Goal: Task Accomplishment & Management: Manage account settings

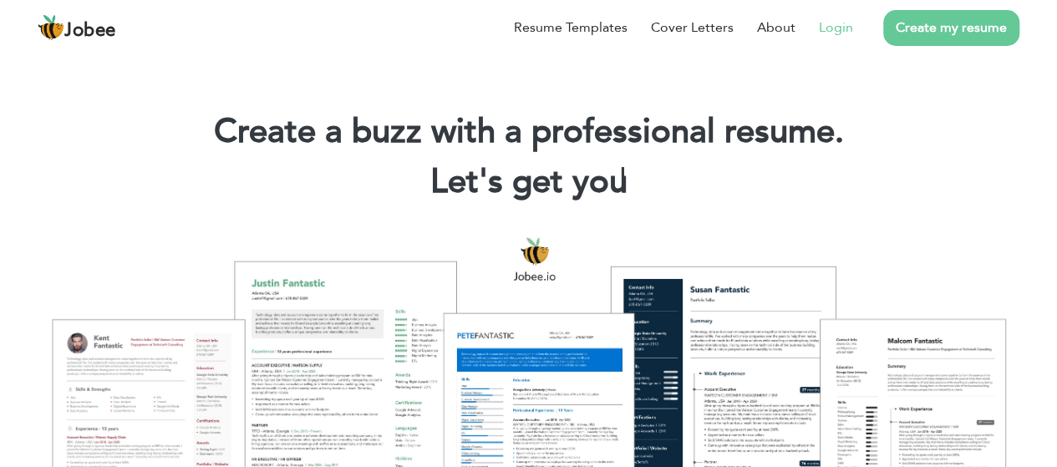
click at [827, 34] on link "Login" at bounding box center [836, 28] width 34 height 20
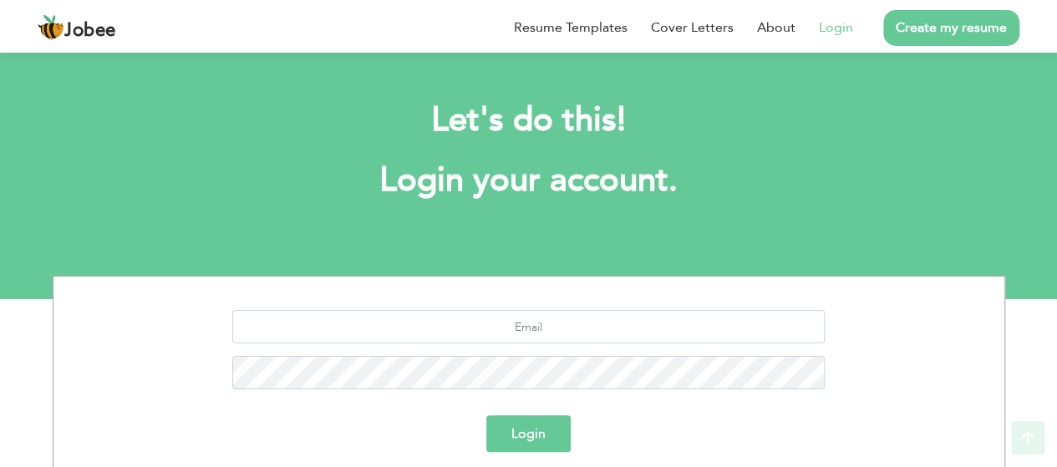
scroll to position [137, 0]
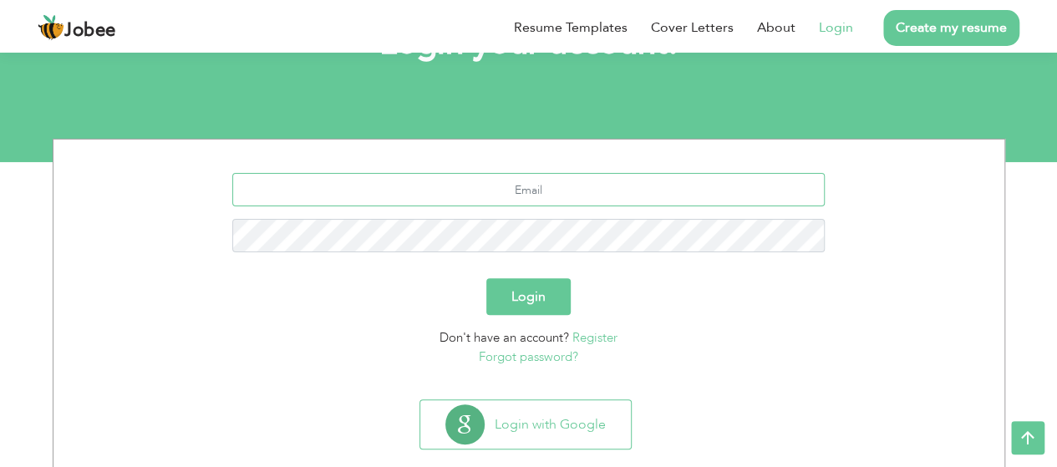
click at [528, 176] on input "text" at bounding box center [528, 189] width 593 height 33
type input "talhafaheem70@gmail.com"
click at [512, 300] on button "Login" at bounding box center [528, 296] width 84 height 37
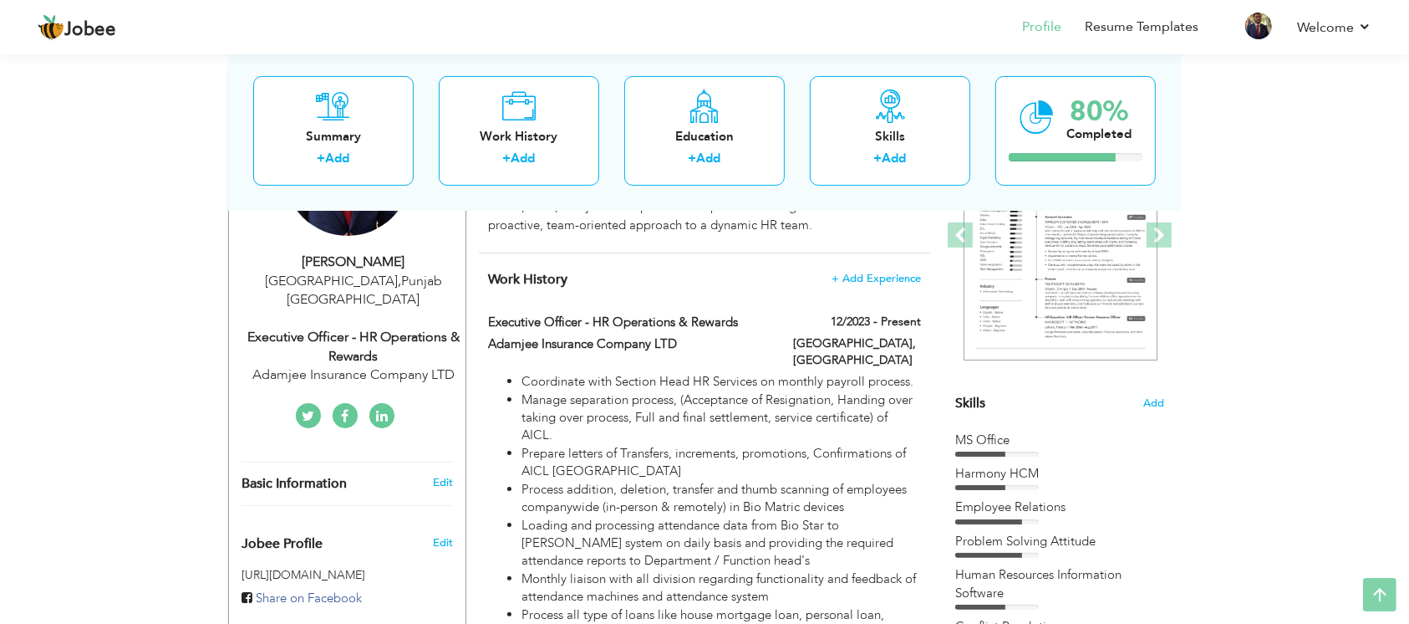
scroll to position [90, 0]
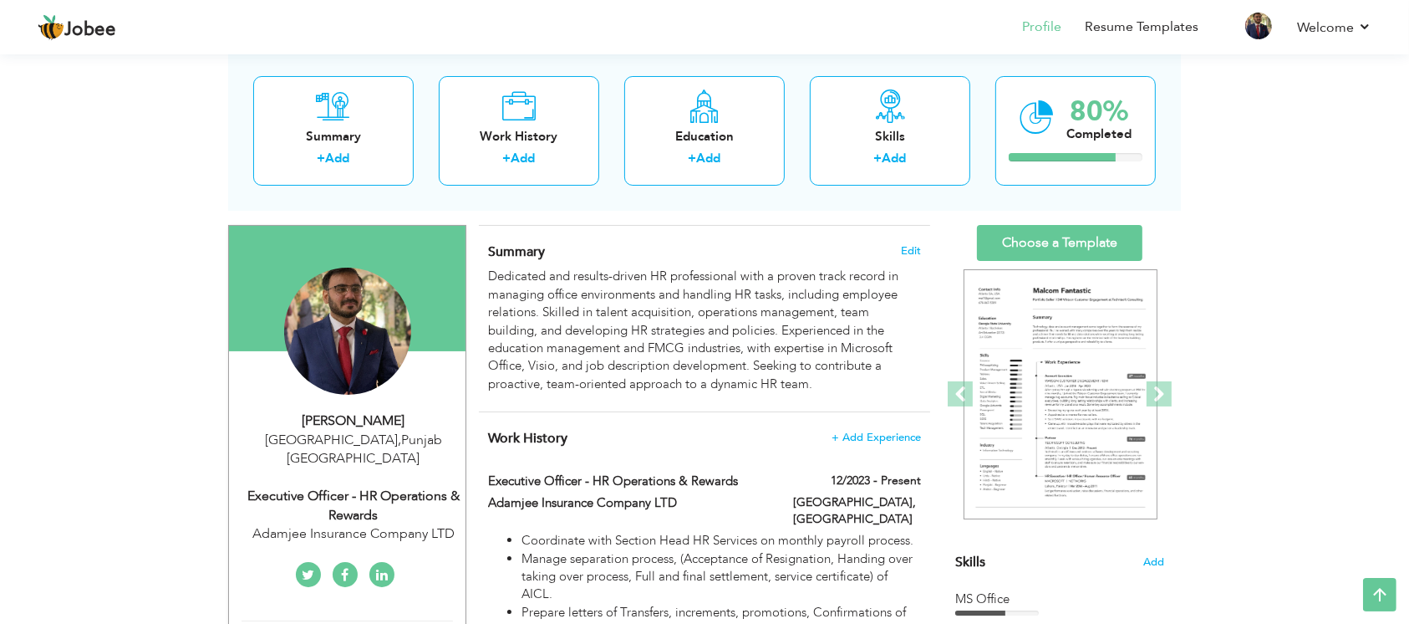
click at [923, 244] on div "Summary Edit Dedicated and results-driven HR professional with a proven track r…" at bounding box center [704, 319] width 451 height 186
click at [916, 254] on span "Edit" at bounding box center [911, 251] width 20 height 12
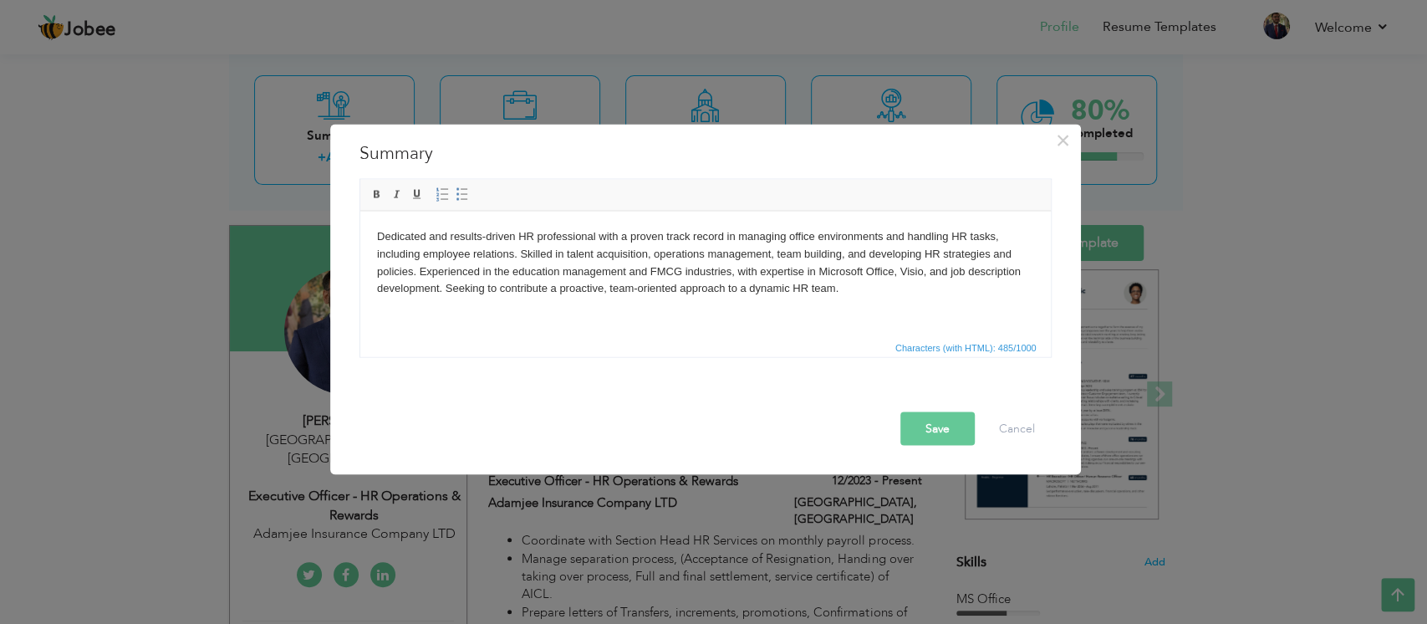
click at [904, 293] on body "Dedicated and results-driven HR professional with a proven track record in mana…" at bounding box center [704, 261] width 657 height 69
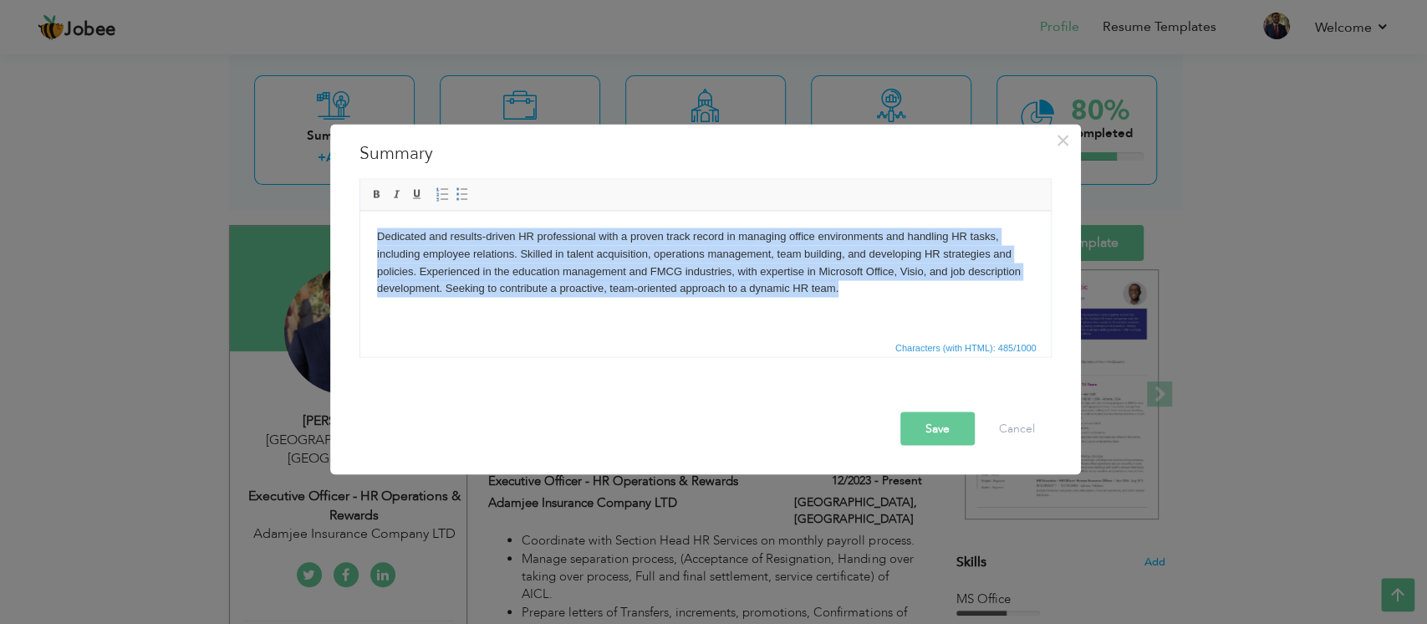
click at [864, 309] on html "Dedicated and results-driven HR professional with a proven track record in mana…" at bounding box center [704, 262] width 690 height 103
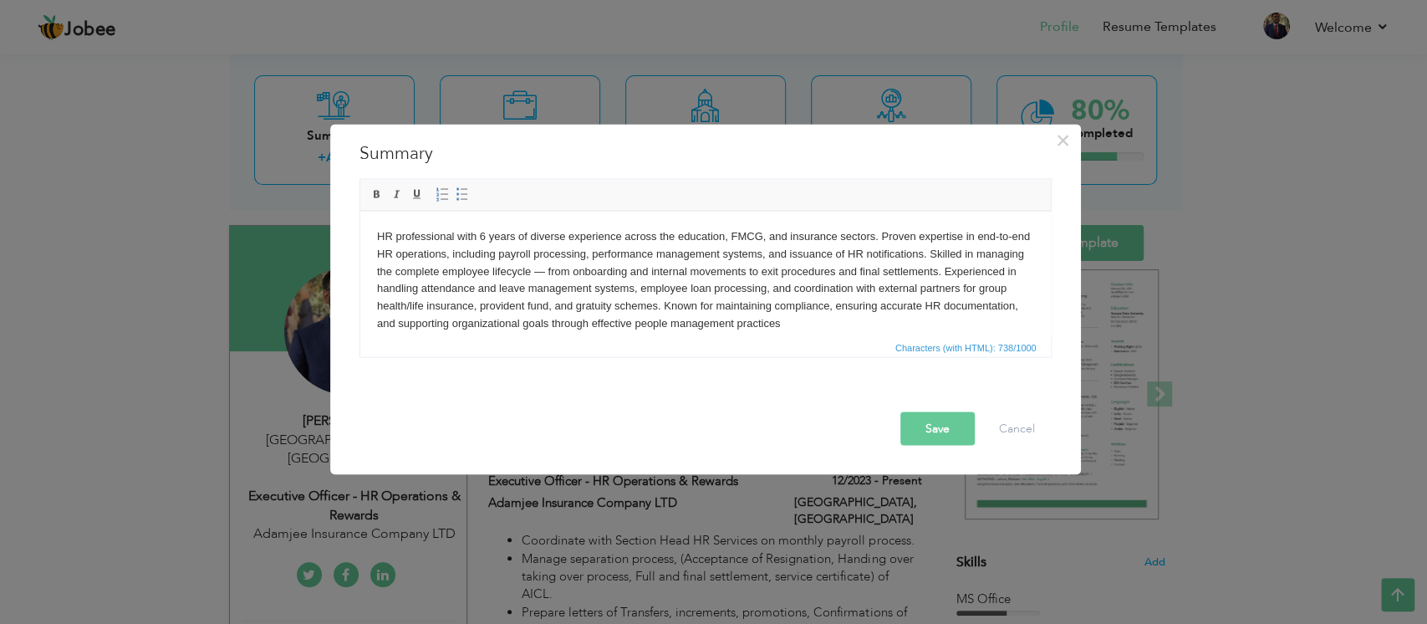
click at [956, 430] on button "Save" at bounding box center [937, 428] width 74 height 33
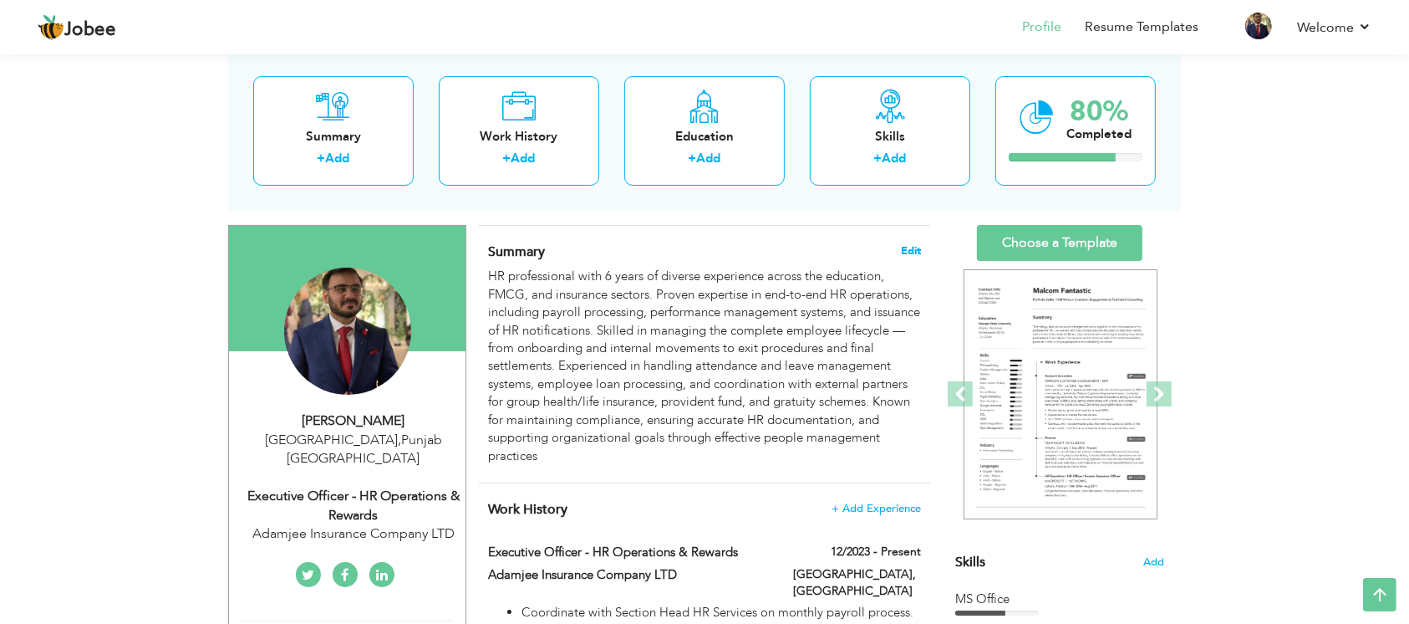
click at [905, 245] on span "Edit" at bounding box center [911, 251] width 20 height 12
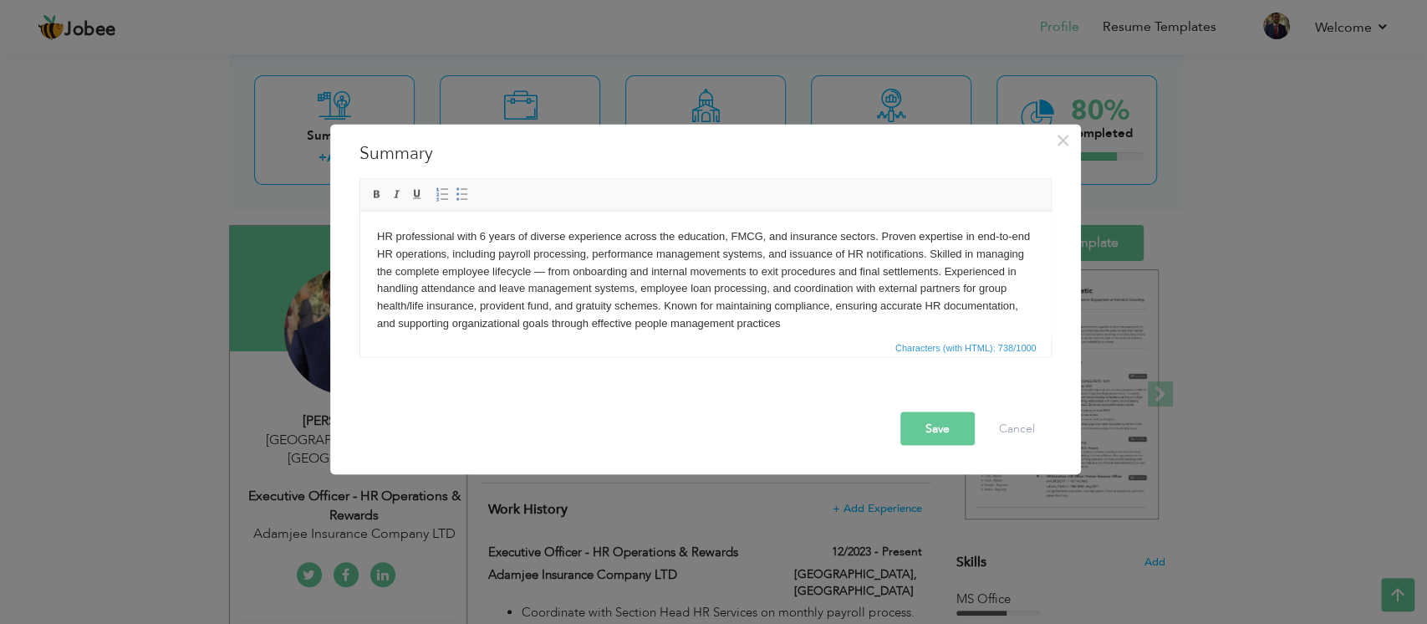
click at [593, 272] on body "HR professional with 6 years of diverse experience across the education, FMCG, …" at bounding box center [704, 279] width 657 height 104
click at [934, 412] on button "Save" at bounding box center [937, 428] width 74 height 33
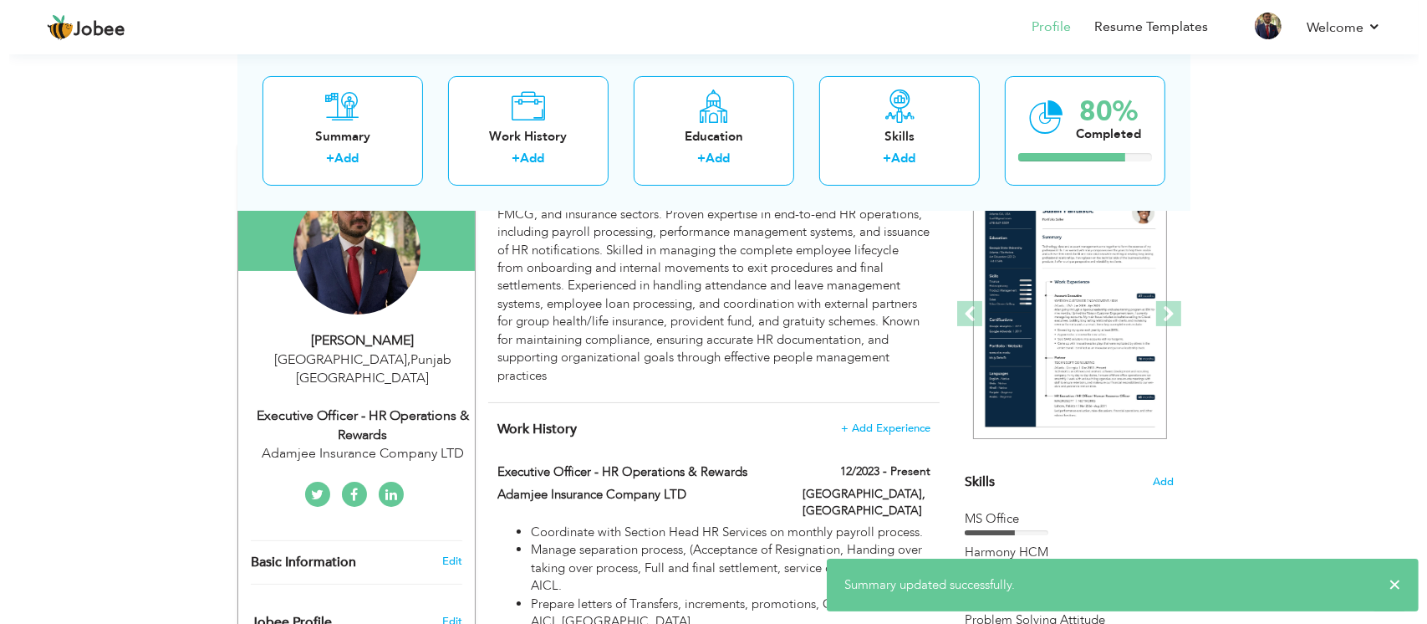
scroll to position [173, 0]
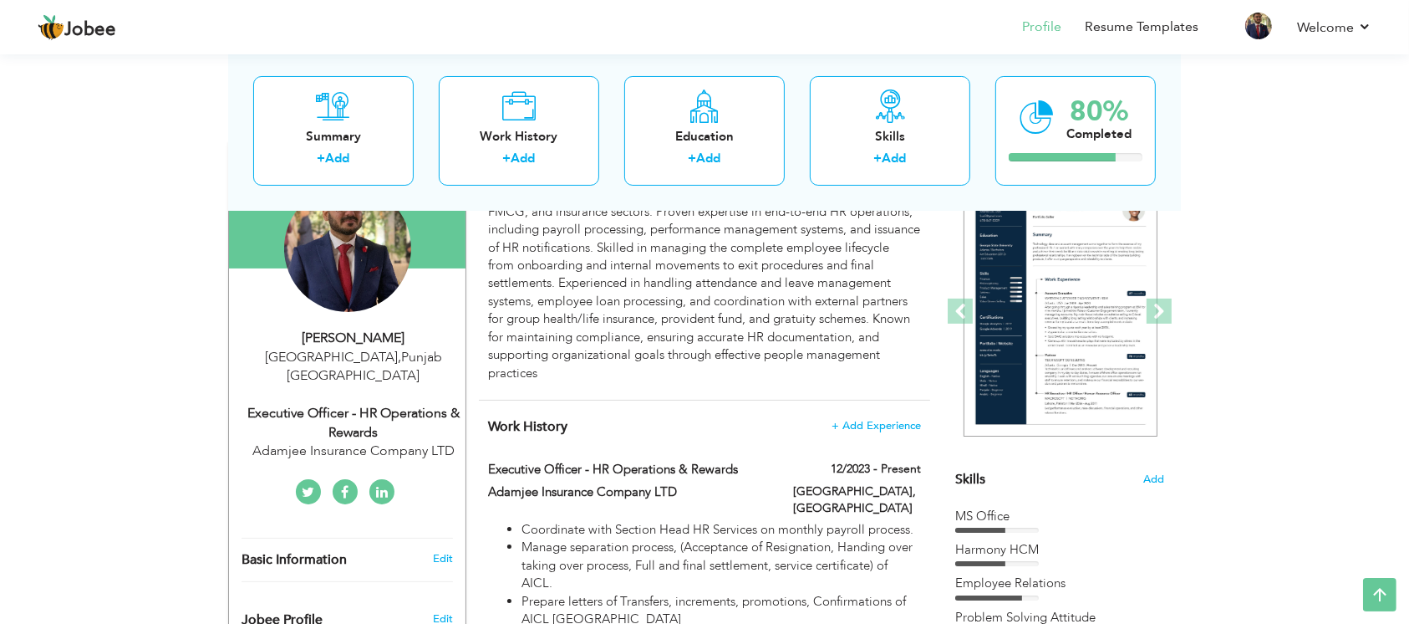
click at [412, 348] on div "Lahore , Punjab Pakistan" at bounding box center [354, 367] width 224 height 38
type input "Muhammad Talha"
type input "Faheem"
type input "03244100871"
select select "number:166"
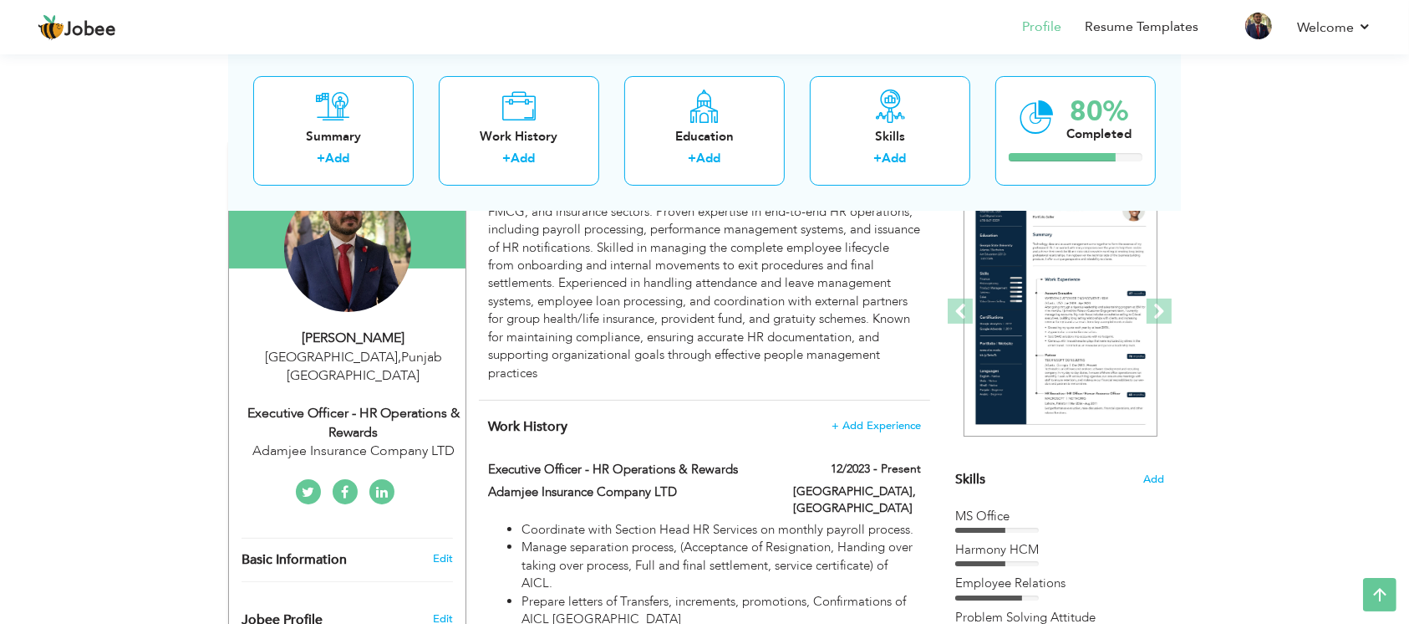
type input "Punjab"
type input "Lahore"
select select "number:8"
type input "Adamjee Insurance Company LTD"
type input "Executive Officer - HR Operations & Rewards"
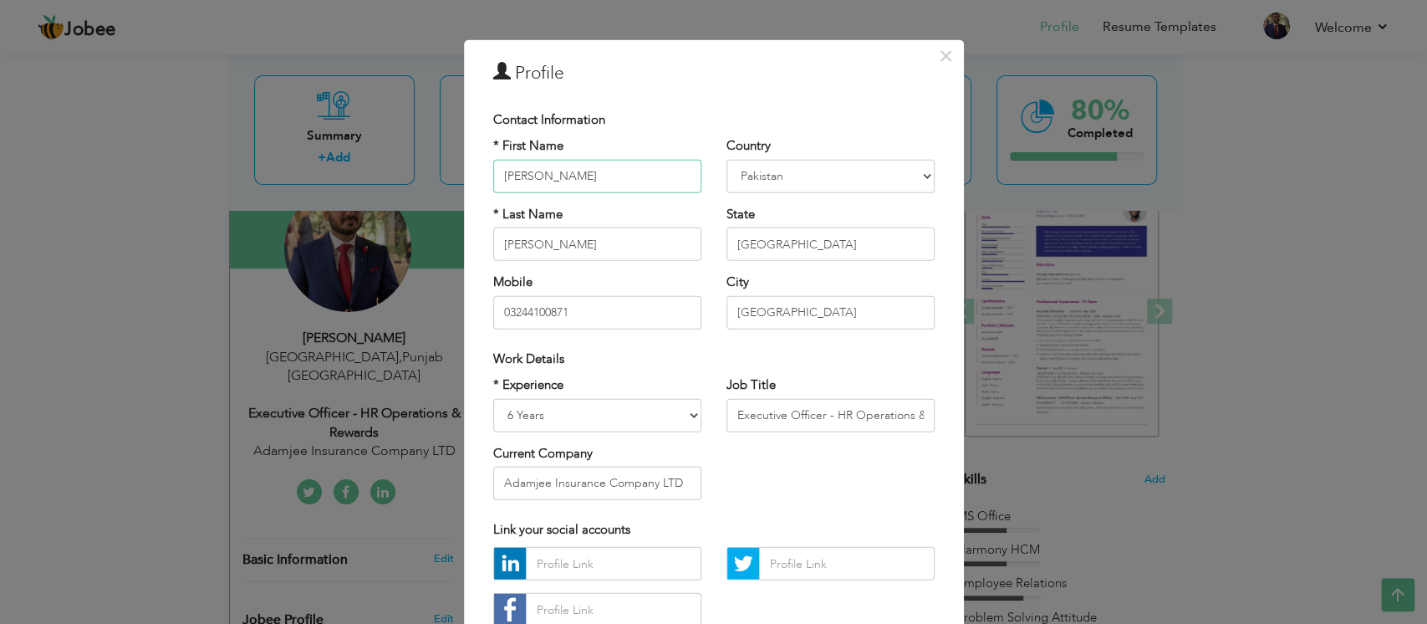
scroll to position [21, 0]
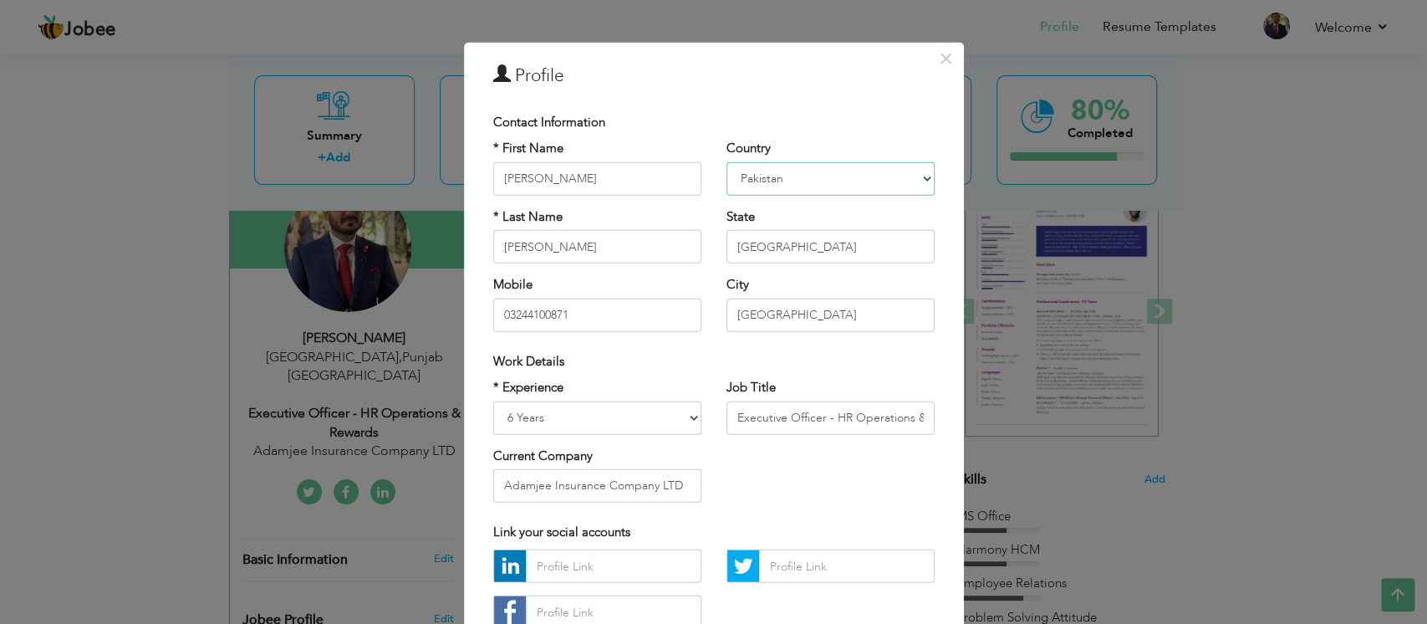
click at [870, 180] on select "Afghanistan Albania Algeria American Samoa Andorra Angola Anguilla Antarctica A…" at bounding box center [830, 177] width 208 height 33
select select "number:57"
click at [726, 161] on select "Afghanistan Albania Algeria American Samoa Andorra Angola Anguilla Antarctica A…" at bounding box center [830, 177] width 208 height 33
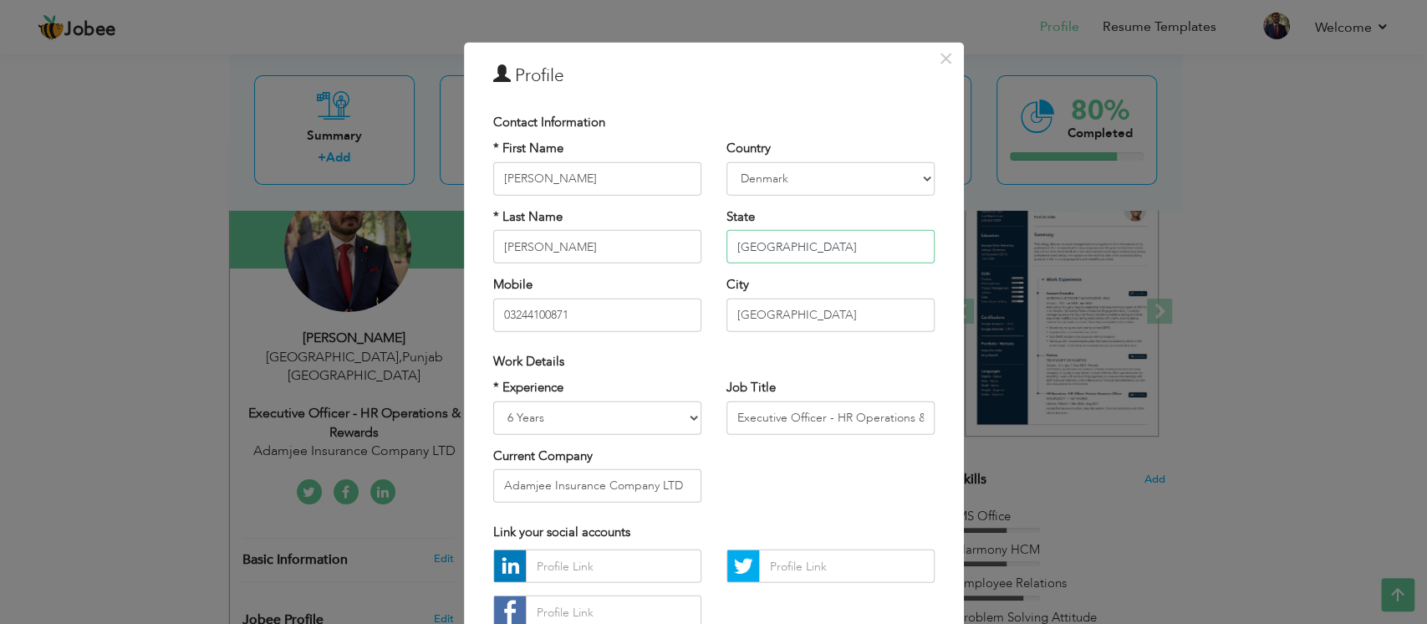
click at [808, 252] on input "Punjab" at bounding box center [830, 246] width 208 height 33
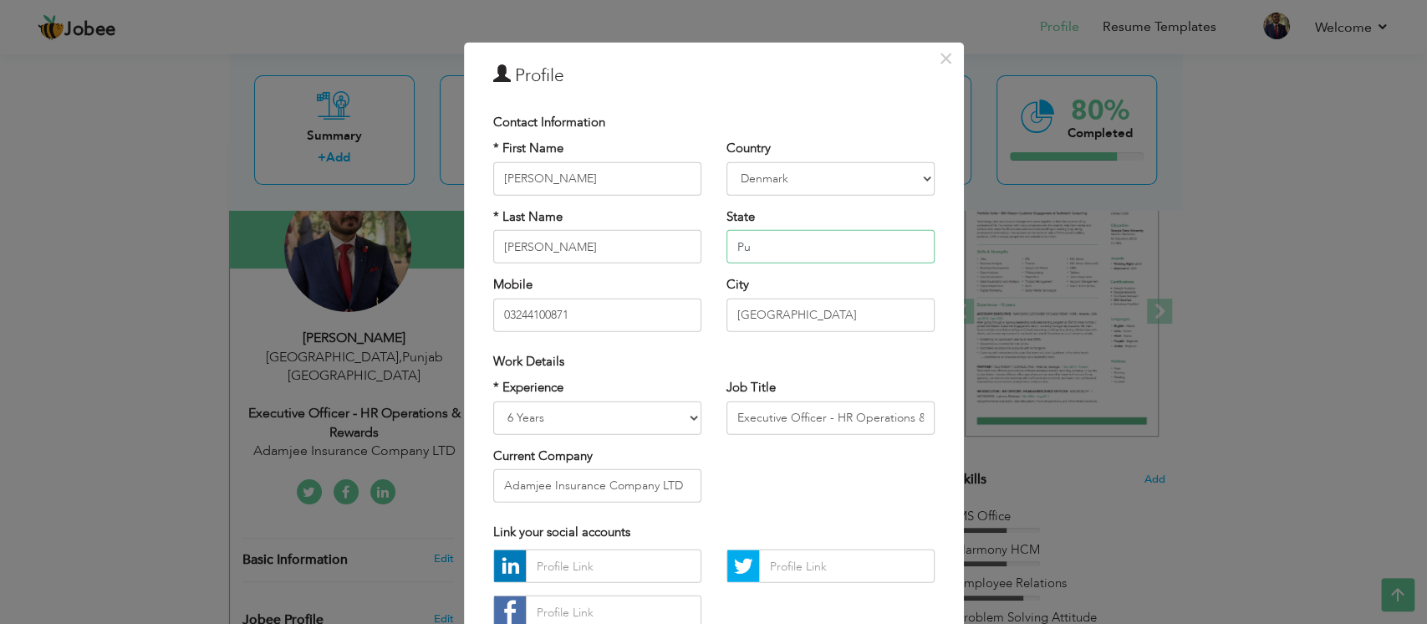
type input "P"
click at [647, 308] on input "03244100871" at bounding box center [597, 314] width 208 height 33
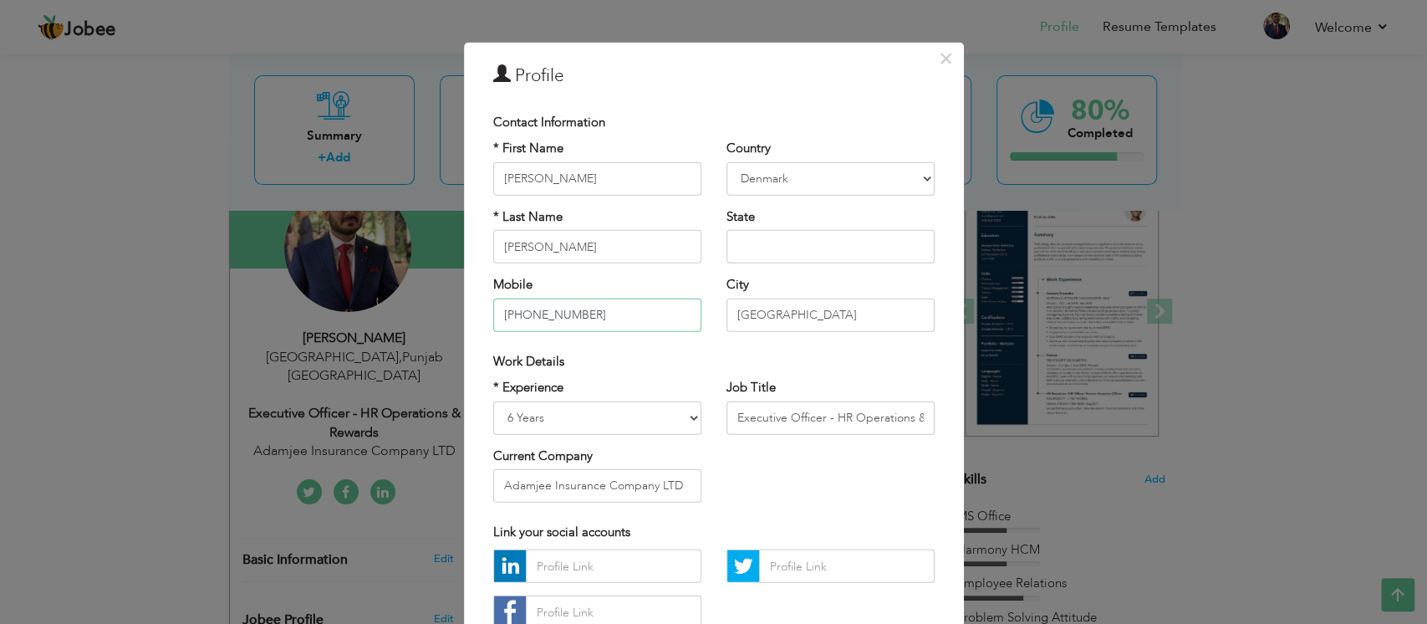
type input "+4591850517"
click at [797, 305] on input "[GEOGRAPHIC_DATA]" at bounding box center [830, 314] width 208 height 33
type input "a"
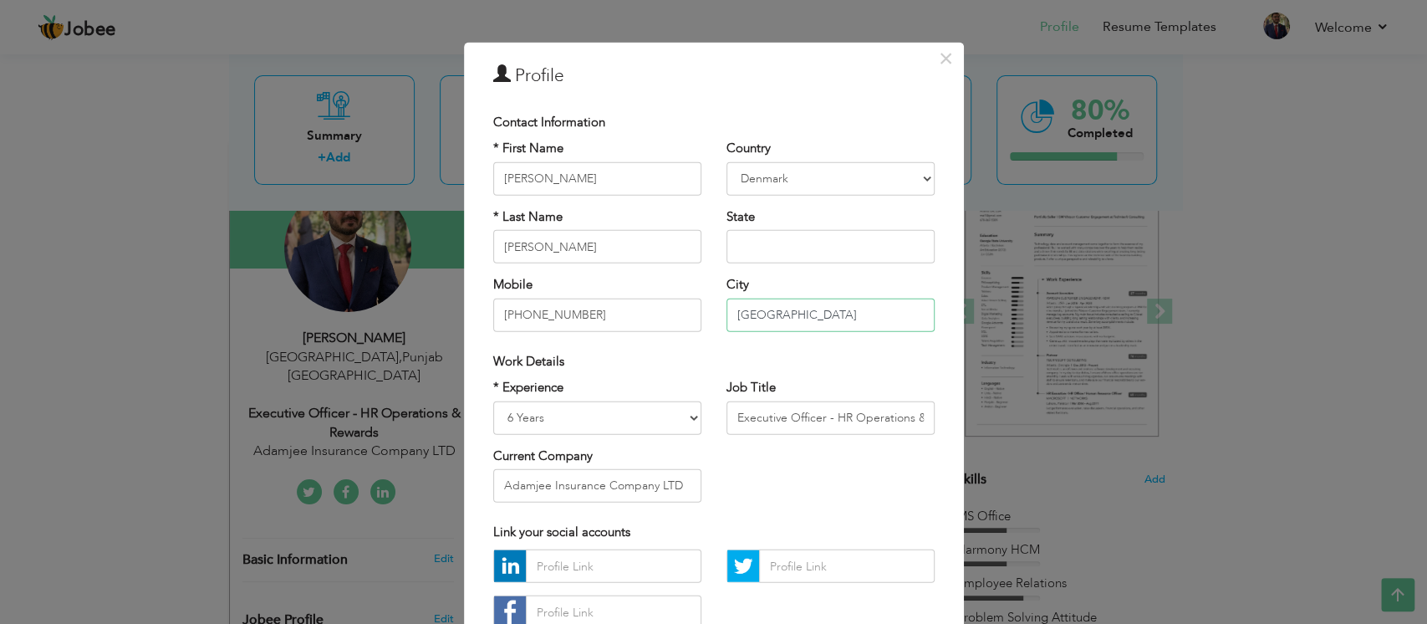
scroll to position [140, 0]
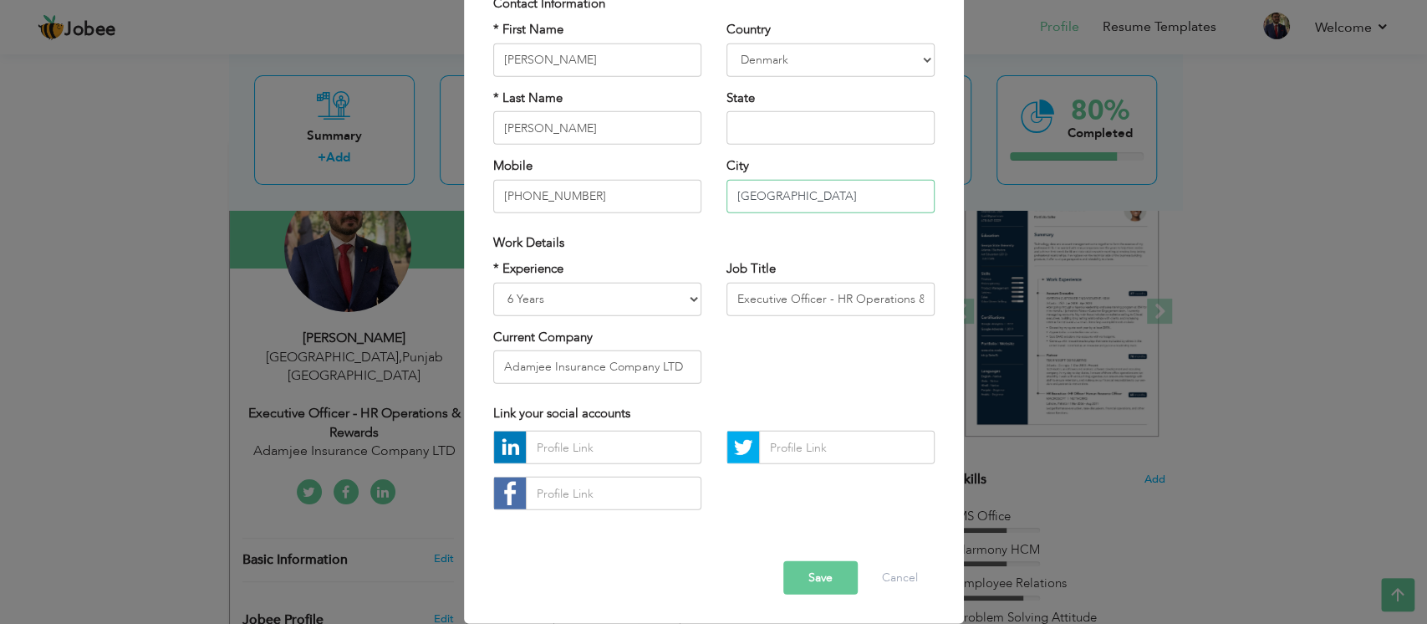
type input "[GEOGRAPHIC_DATA]"
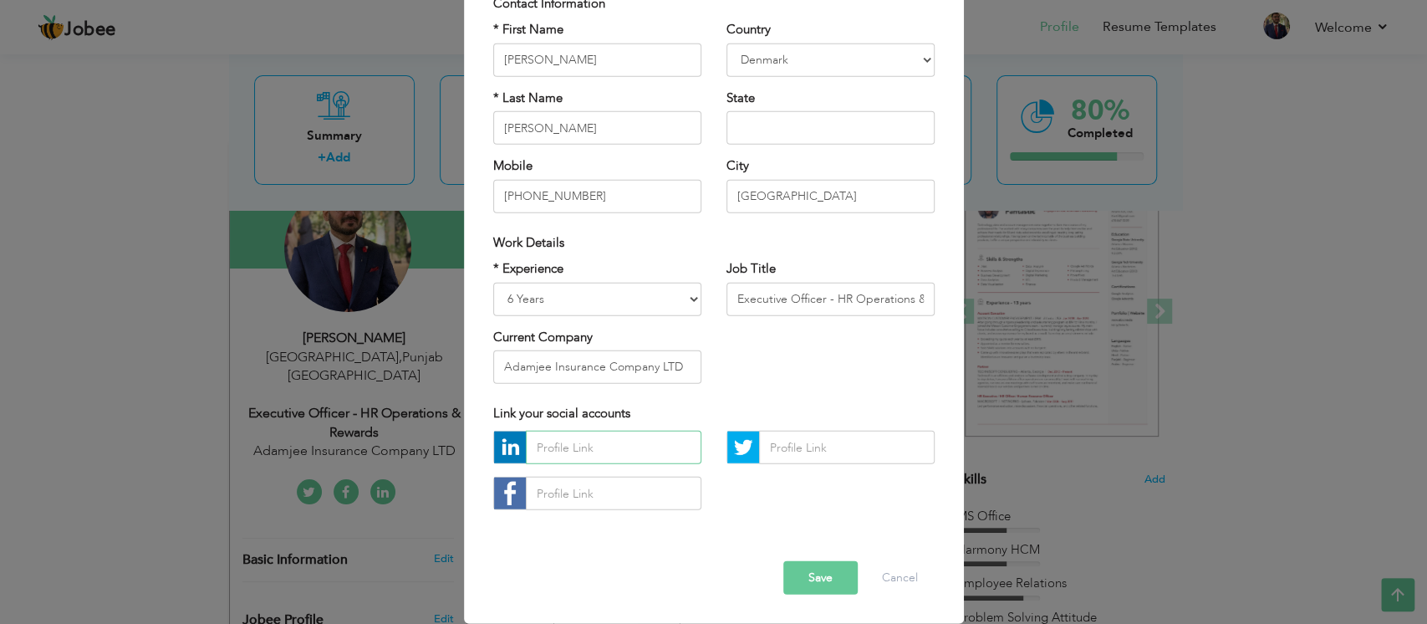
click at [633, 449] on input "text" at bounding box center [614, 446] width 176 height 33
paste input "http://www.linkedin.com/in/muhammad-talha-faheem-29aa3011a"
type input "http://www.linkedin.com/in/muhammad-talha-faheem-29aa3011a"
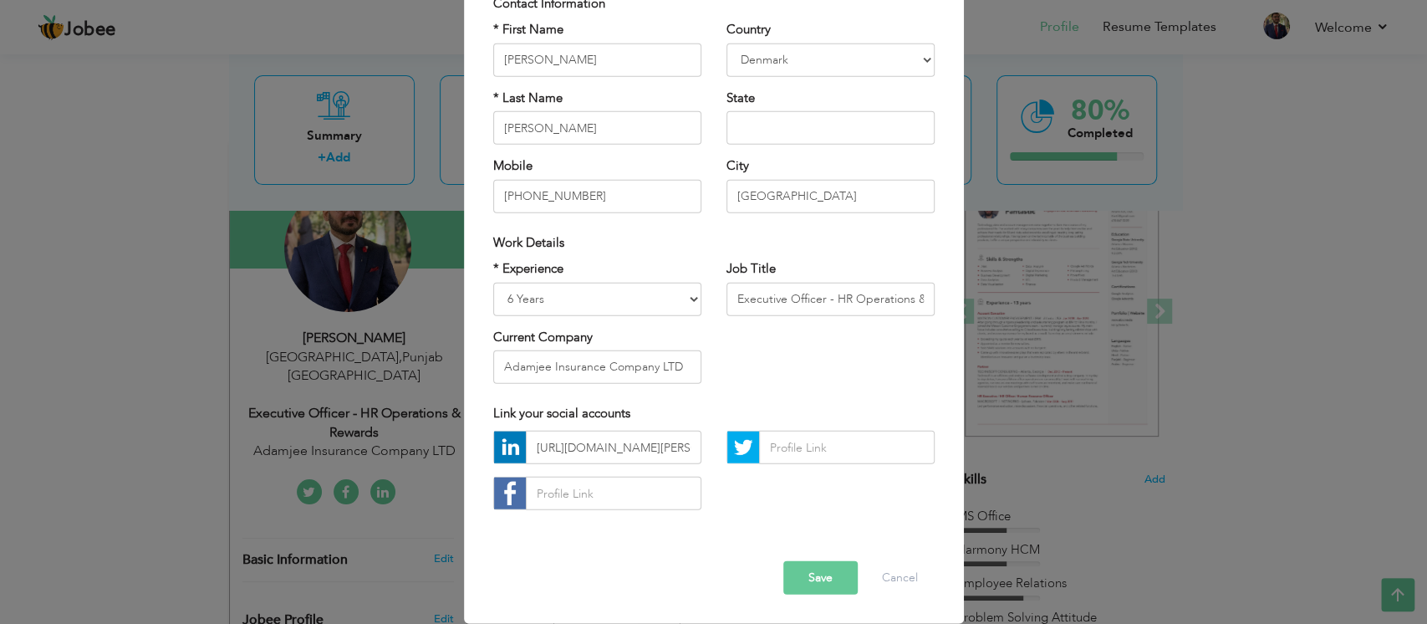
click at [777, 466] on div "http://www.linkedin.com/in/muhammad-talha-faheem-29aa3011a" at bounding box center [714, 476] width 466 height 92
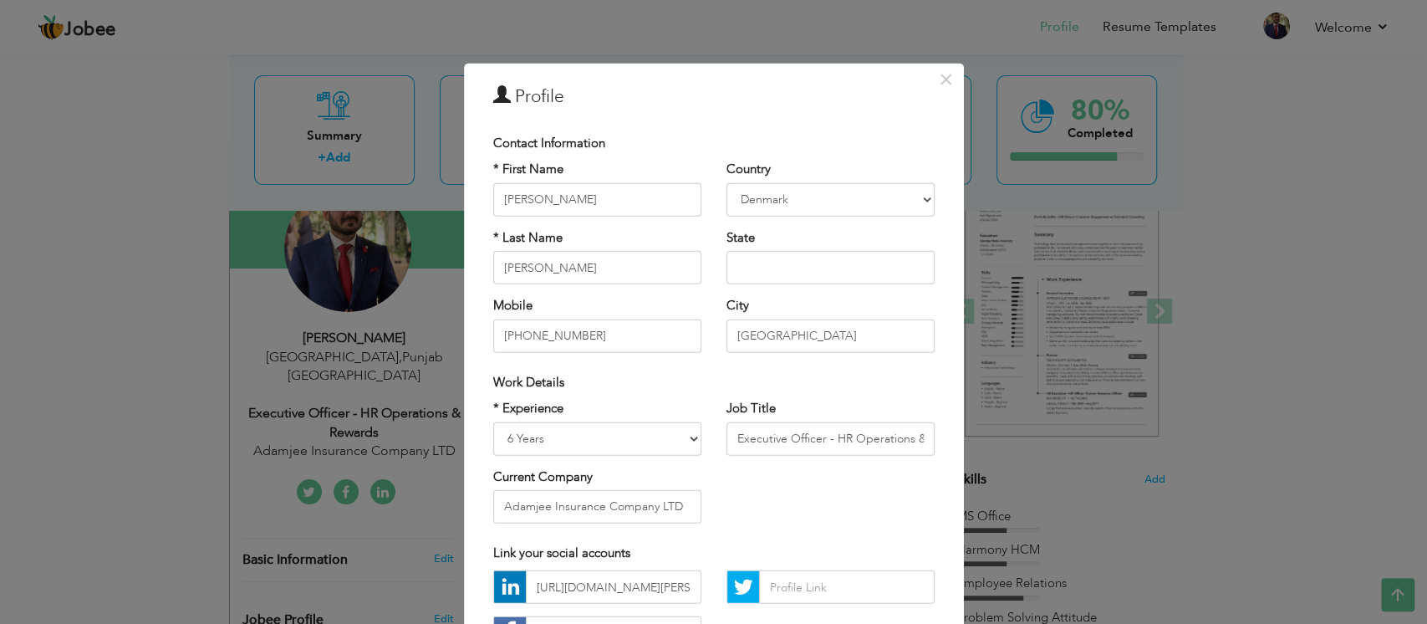
scroll to position [140, 0]
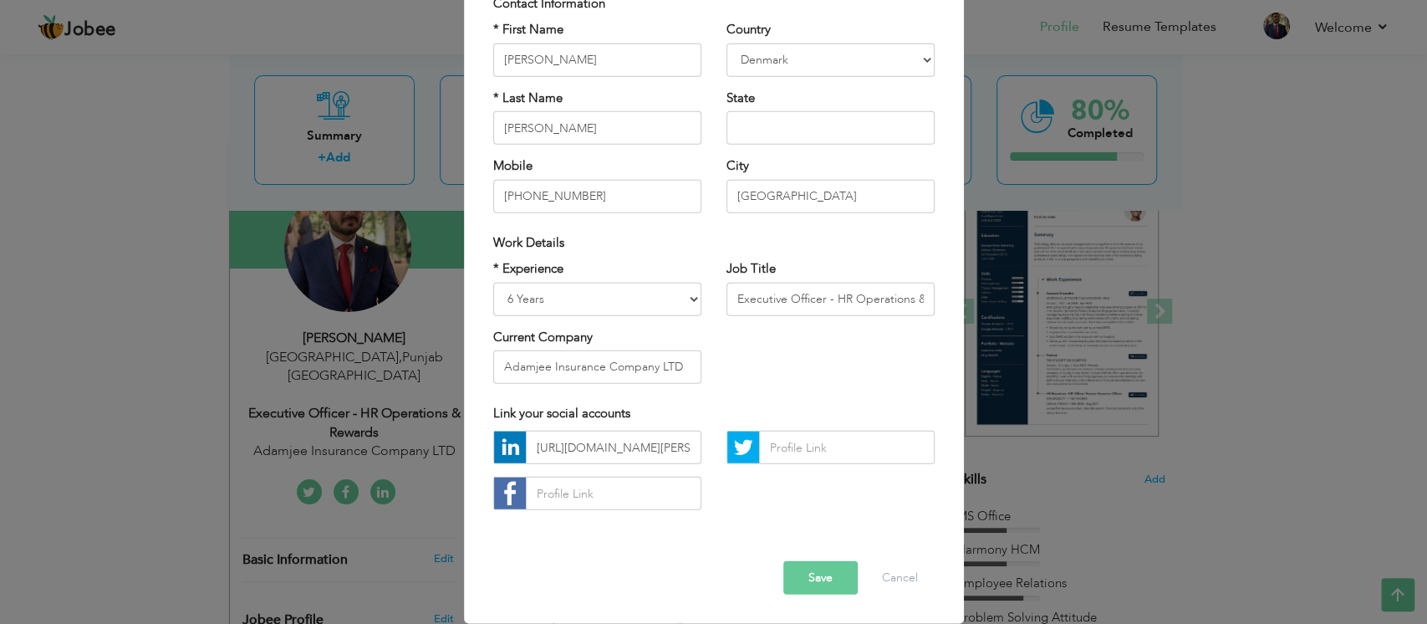
click at [817, 466] on button "Save" at bounding box center [820, 577] width 74 height 33
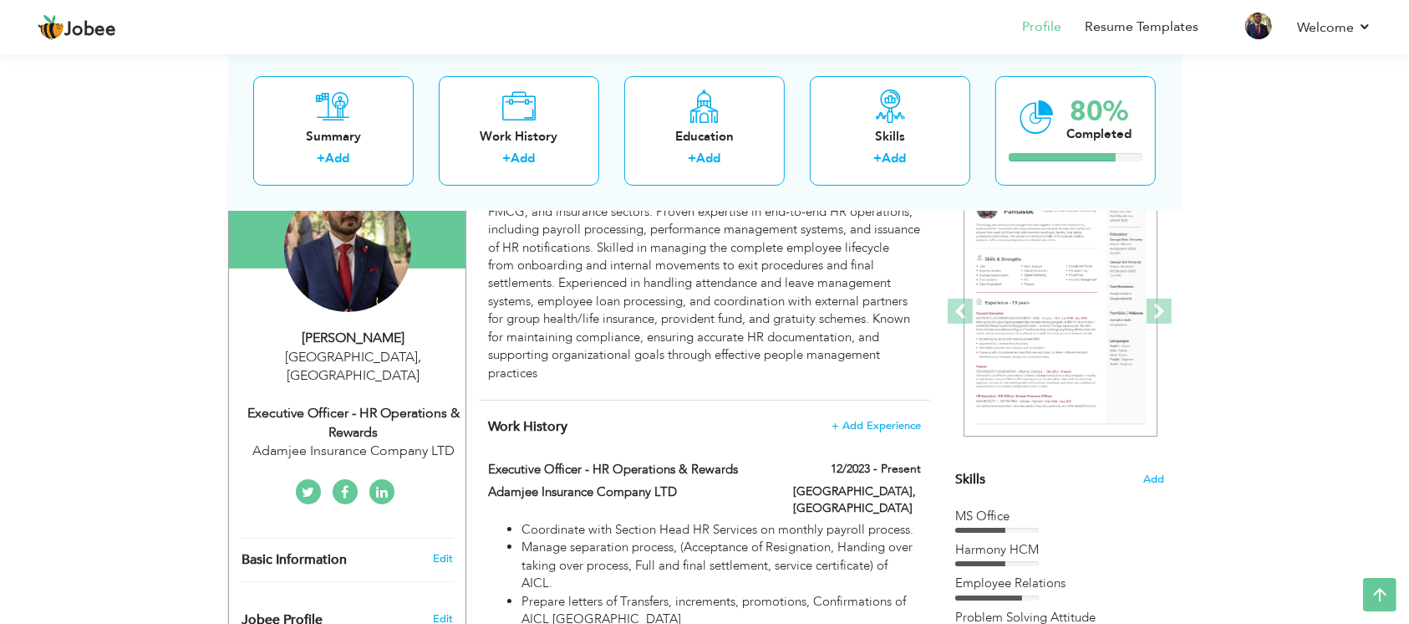
click at [353, 441] on div "Adamjee Insurance Company LTD" at bounding box center [354, 450] width 224 height 19
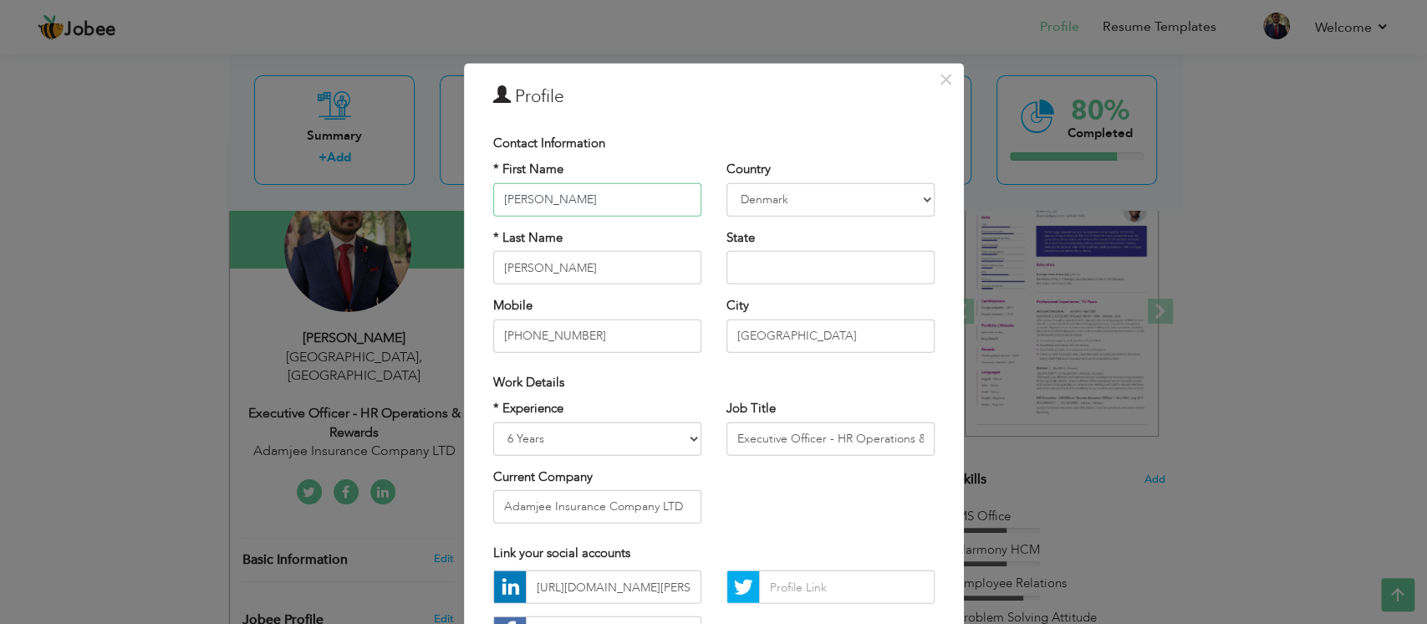
scroll to position [106, 0]
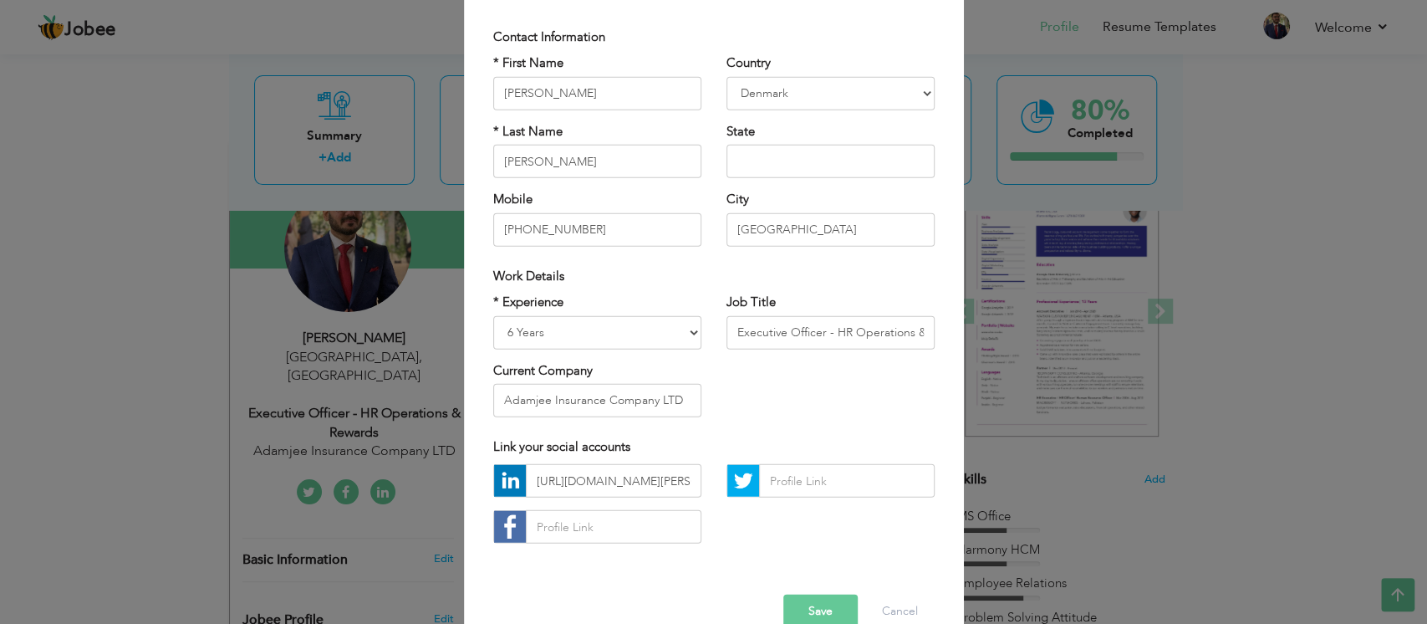
click at [609, 378] on div "Current Company Adamjee Insurance Company LTD" at bounding box center [597, 388] width 208 height 55
click at [608, 398] on input "Adamjee Insurance Company LTD" at bounding box center [597, 400] width 208 height 33
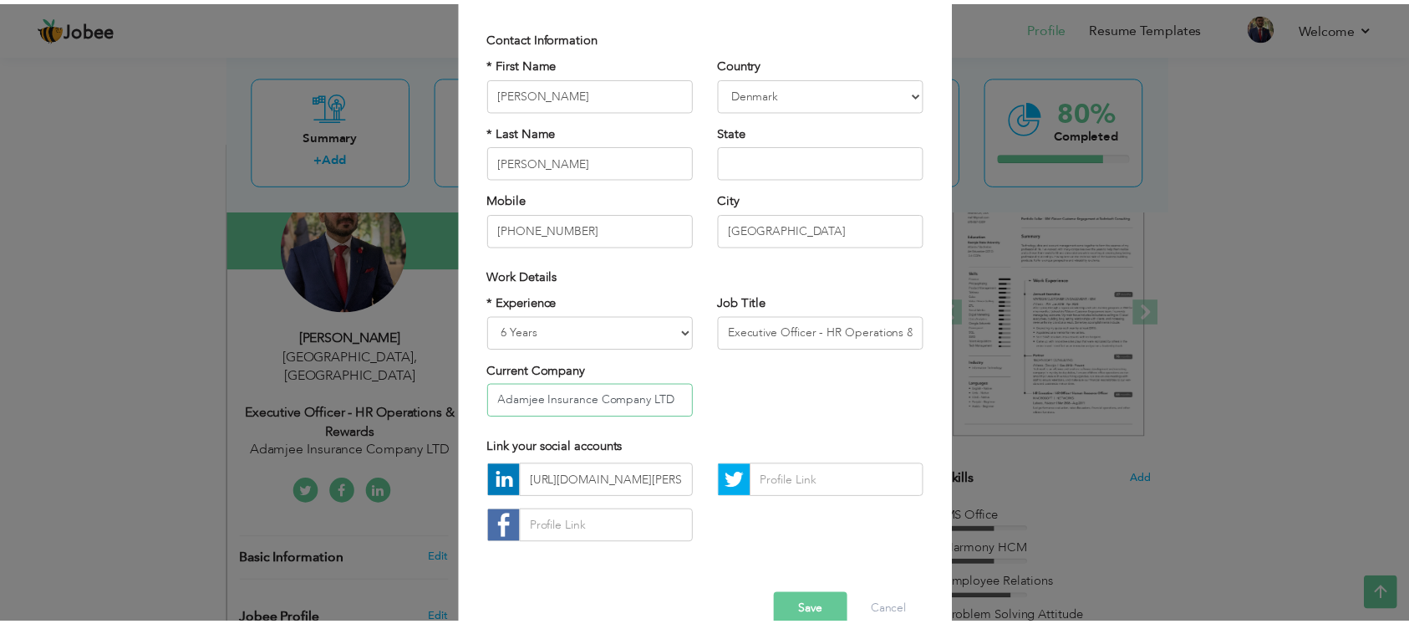
scroll to position [0, 0]
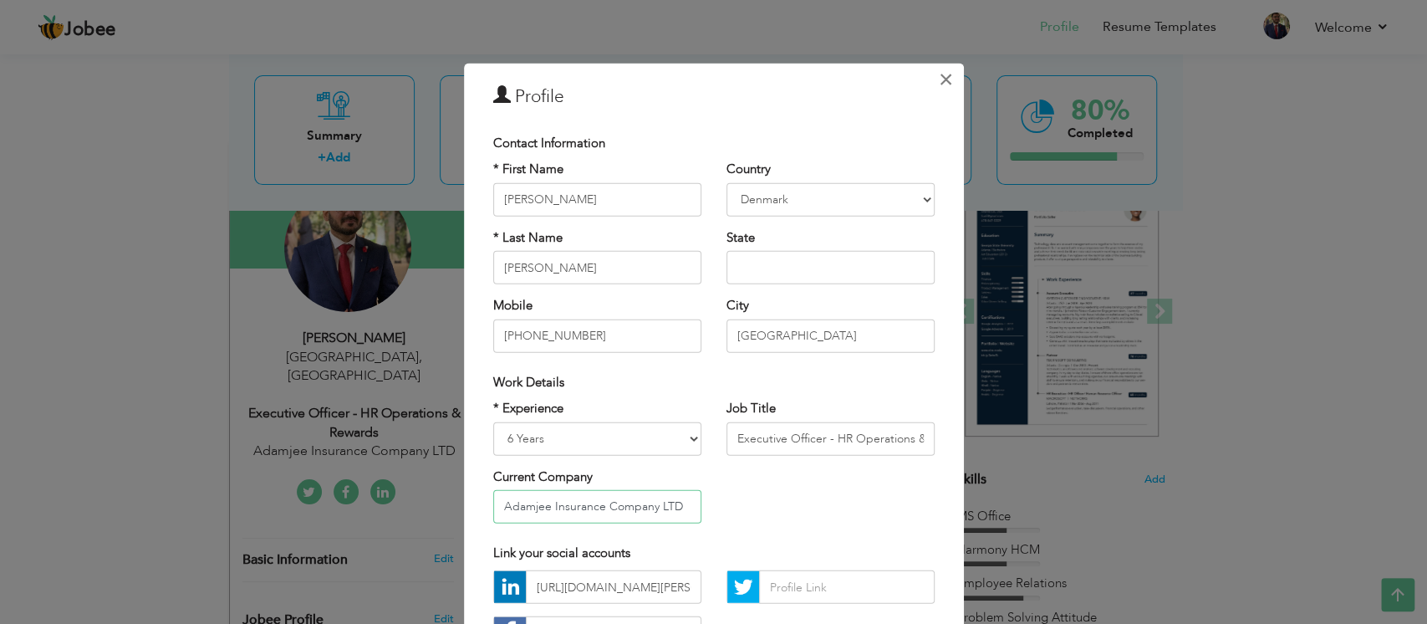
type input "Adamjee Insurance Company LTD"
click at [939, 79] on span "×" at bounding box center [946, 79] width 14 height 30
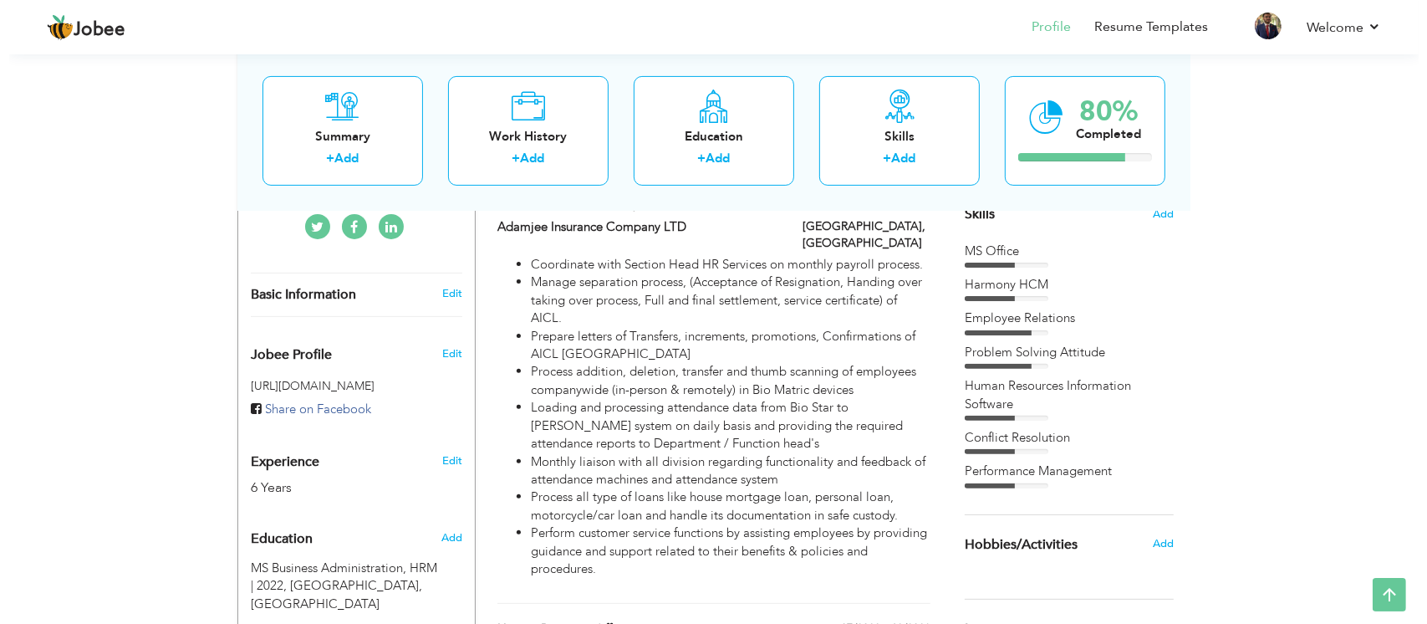
scroll to position [439, 0]
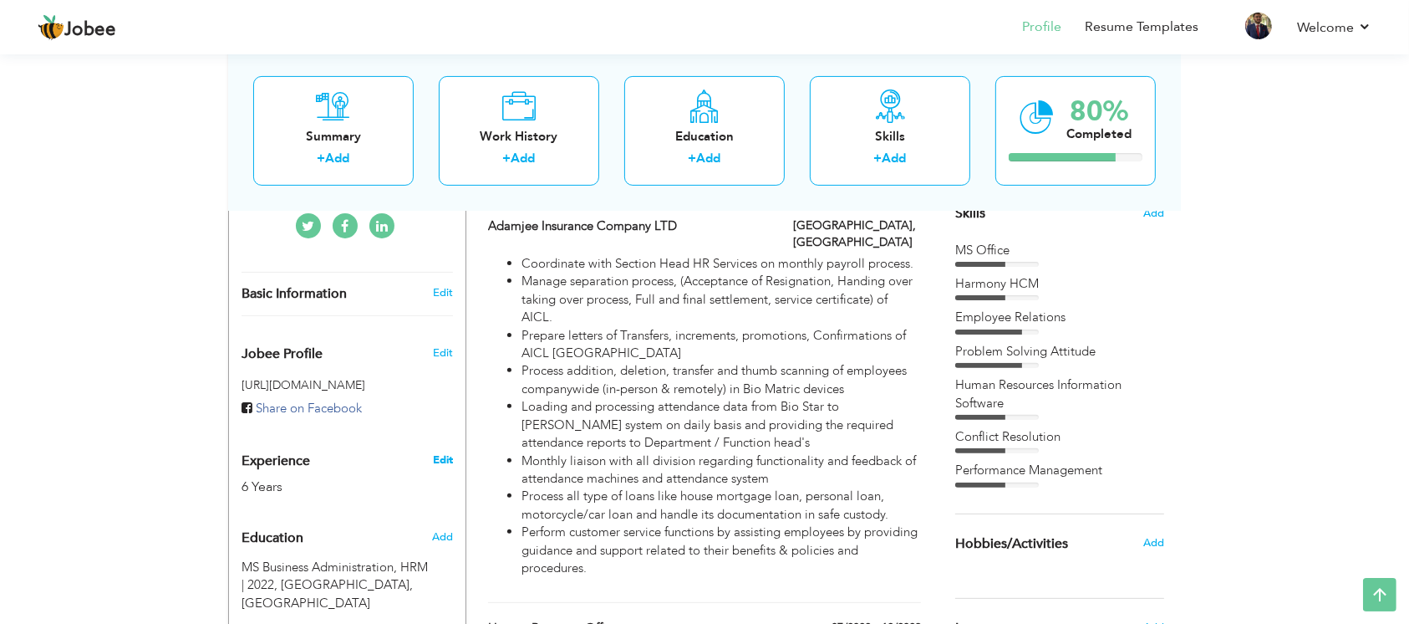
click at [441, 452] on link "Edit" at bounding box center [443, 459] width 20 height 15
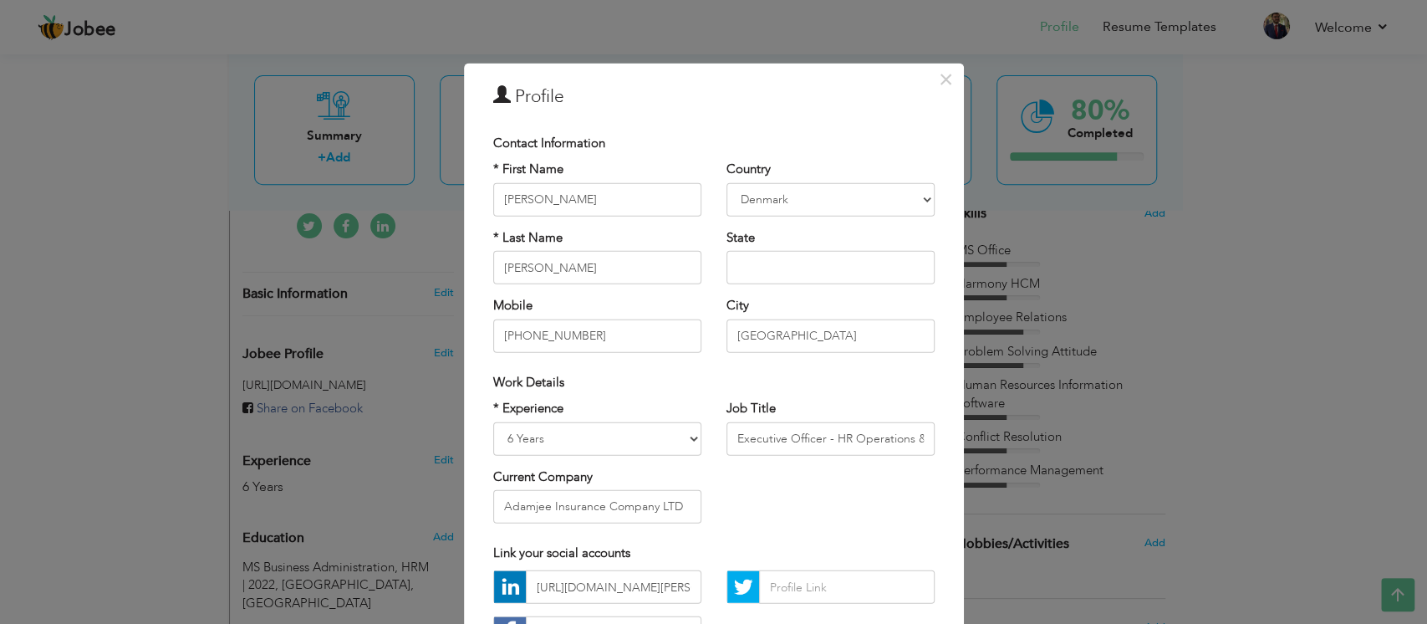
click at [81, 379] on div "× Profile Contact Information * First Name Muhammad Talha * Last Name" at bounding box center [713, 312] width 1427 height 624
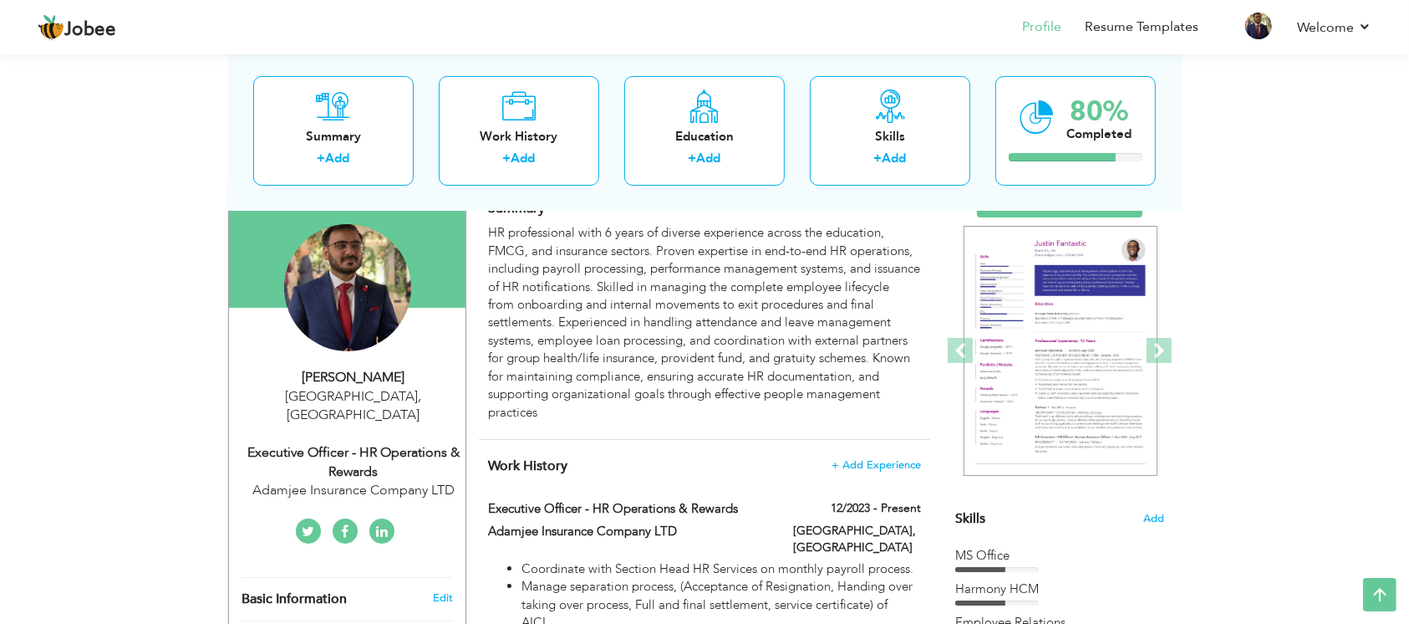
scroll to position [308, 0]
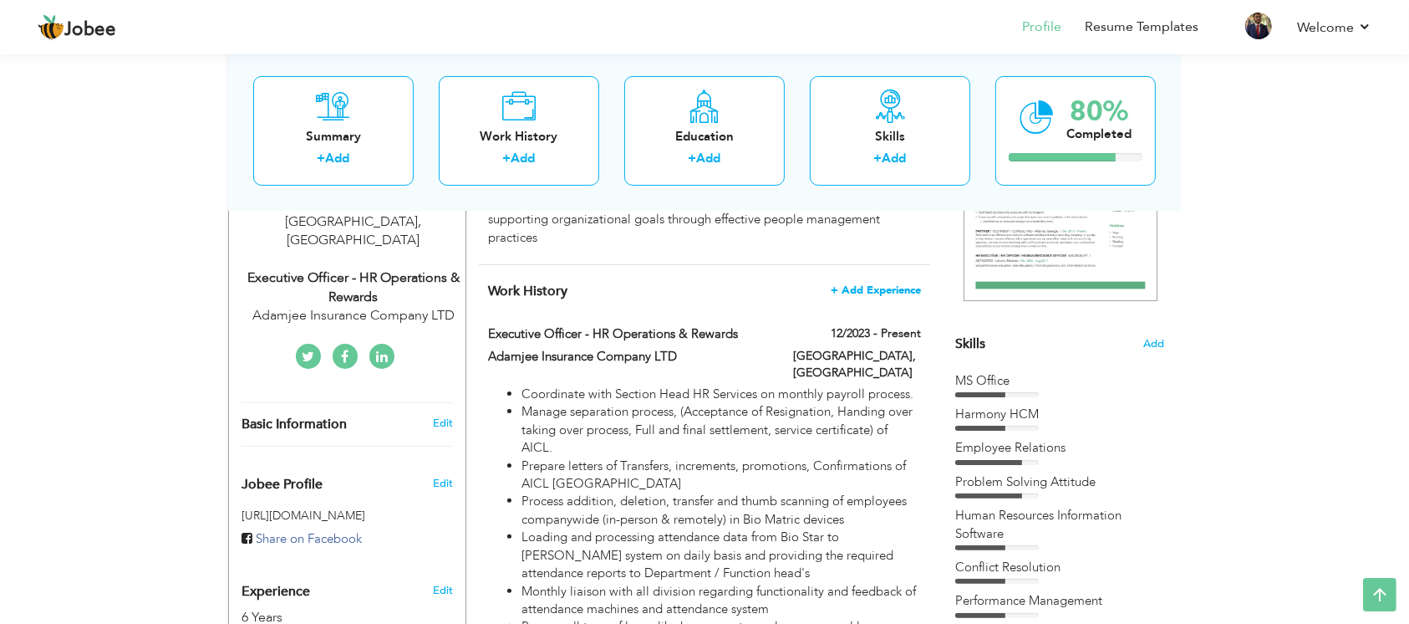
click at [908, 293] on span "+ Add Experience" at bounding box center [876, 290] width 90 height 12
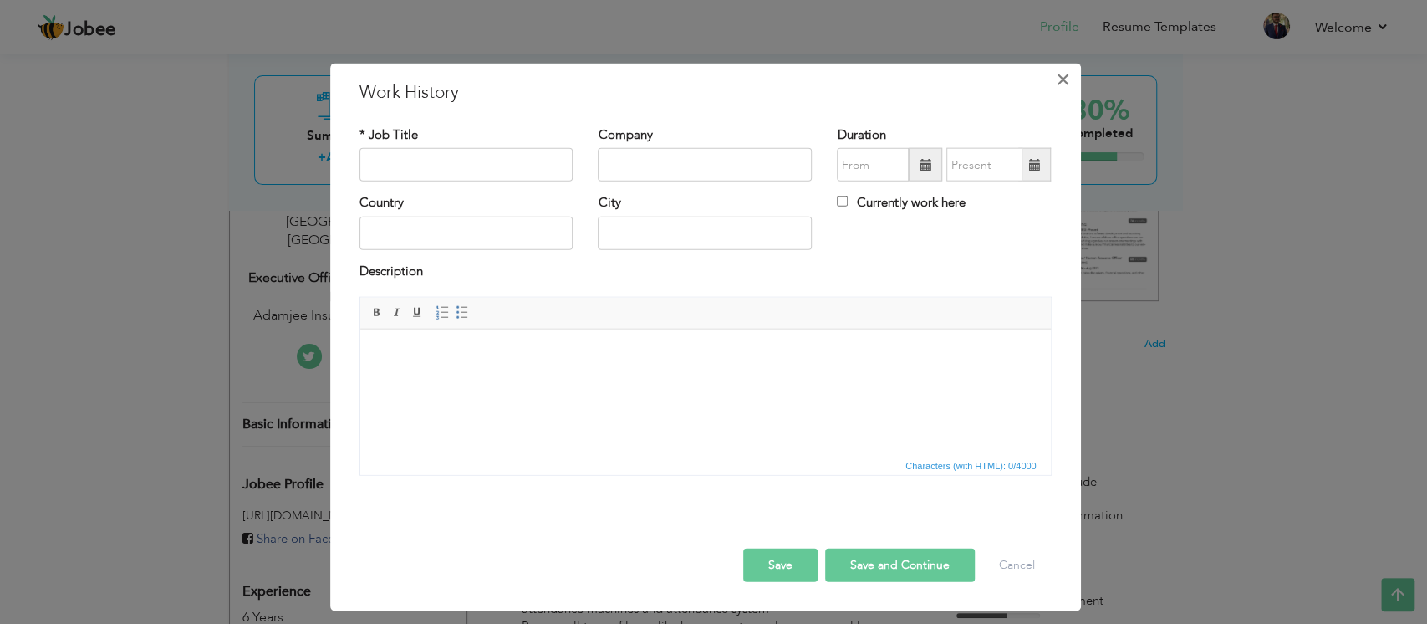
click at [1057, 79] on span "×" at bounding box center [1063, 79] width 14 height 30
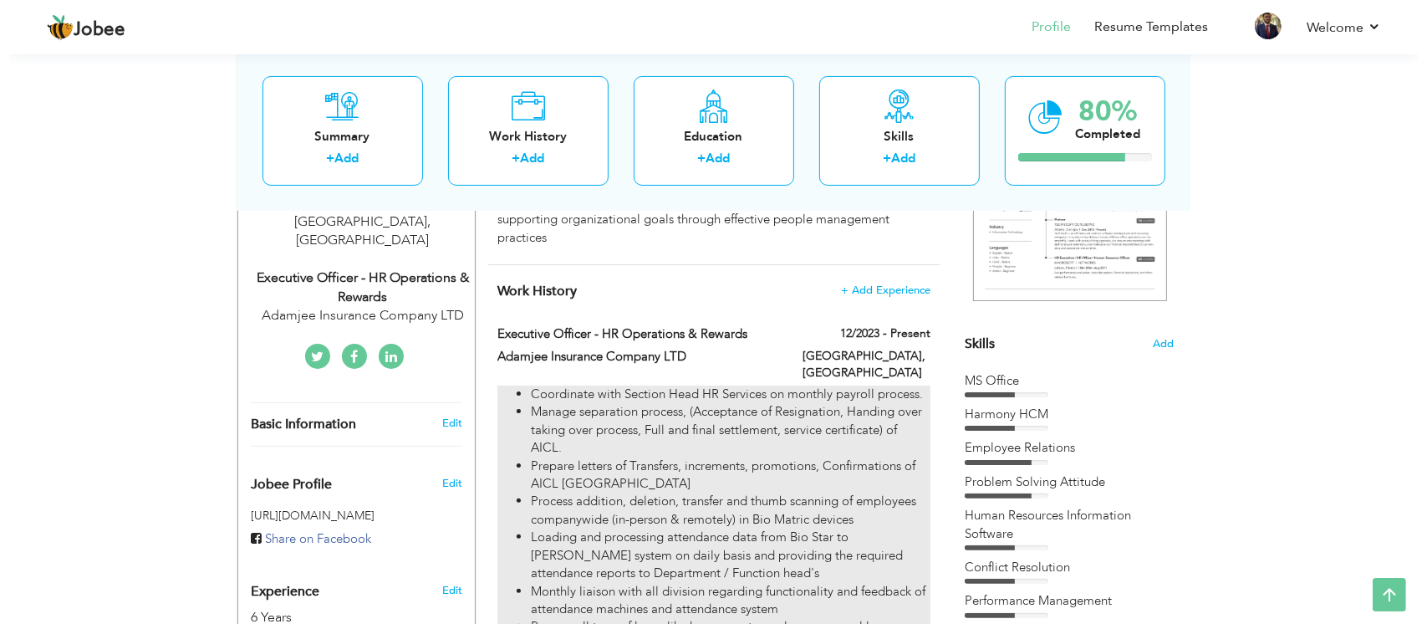
scroll to position [367, 0]
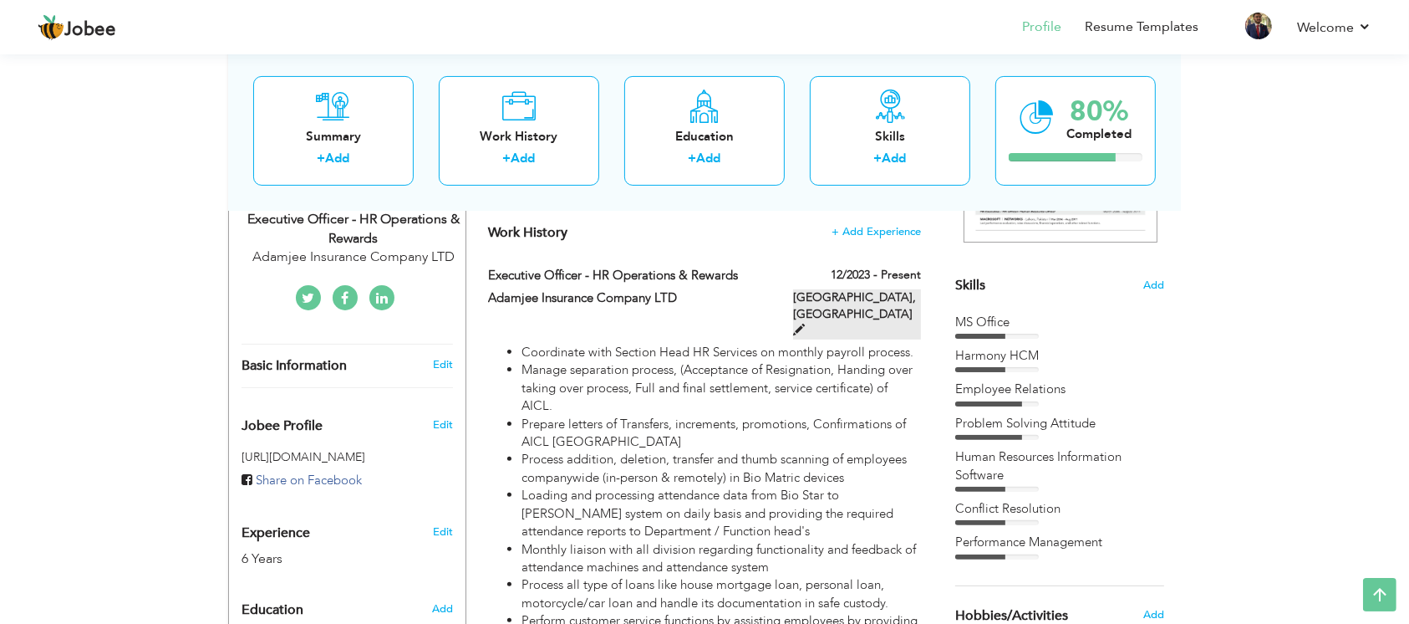
click at [903, 296] on label "[GEOGRAPHIC_DATA], [GEOGRAPHIC_DATA]" at bounding box center [857, 314] width 128 height 50
type input "Executive Officer - HR Operations & Rewards"
type input "Adamjee Insurance Company LTD"
type input "12/2023"
type input "[GEOGRAPHIC_DATA]"
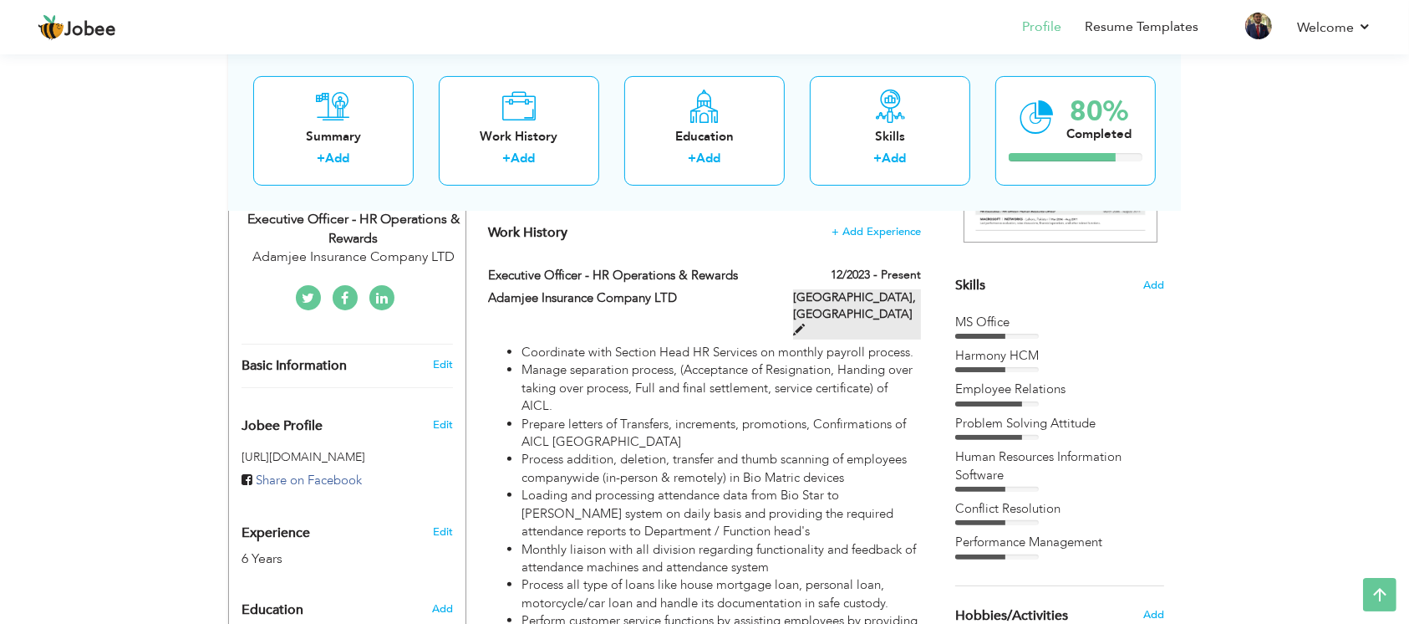
type input "[GEOGRAPHIC_DATA]"
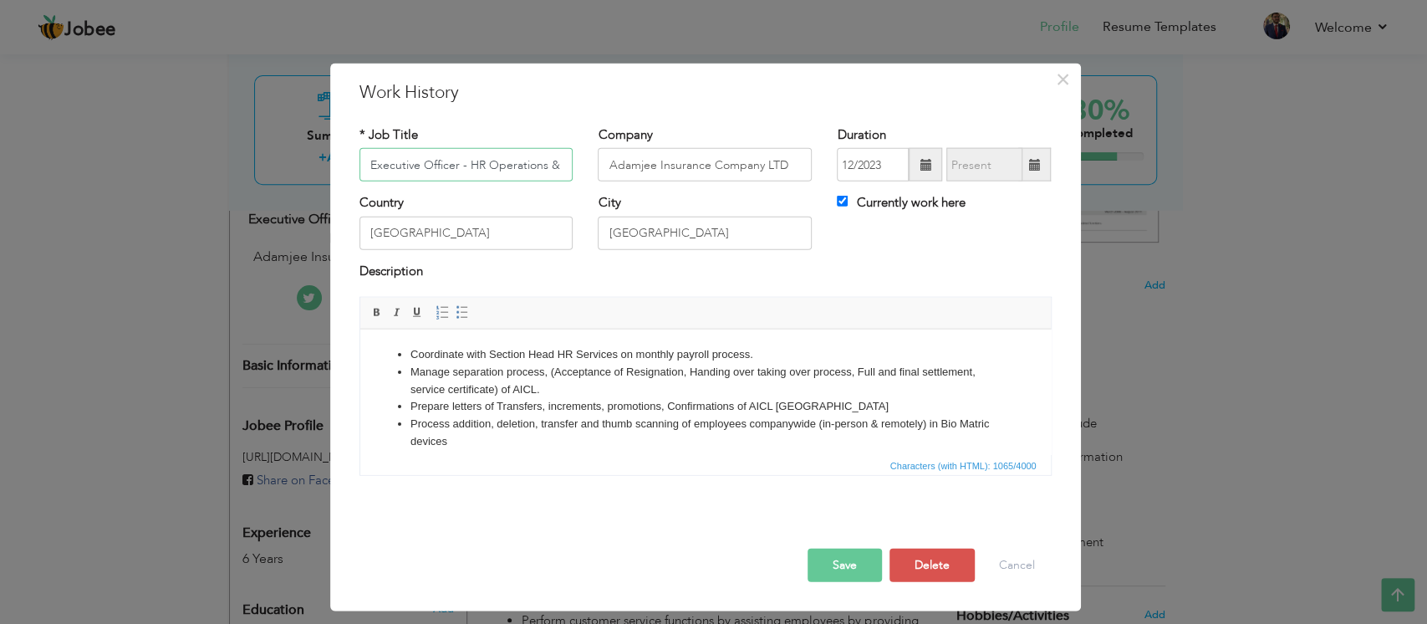
scroll to position [0, 40]
click at [838, 203] on input "Currently work here" at bounding box center [842, 201] width 11 height 11
checkbox input "false"
click at [976, 153] on input "text" at bounding box center [984, 164] width 76 height 33
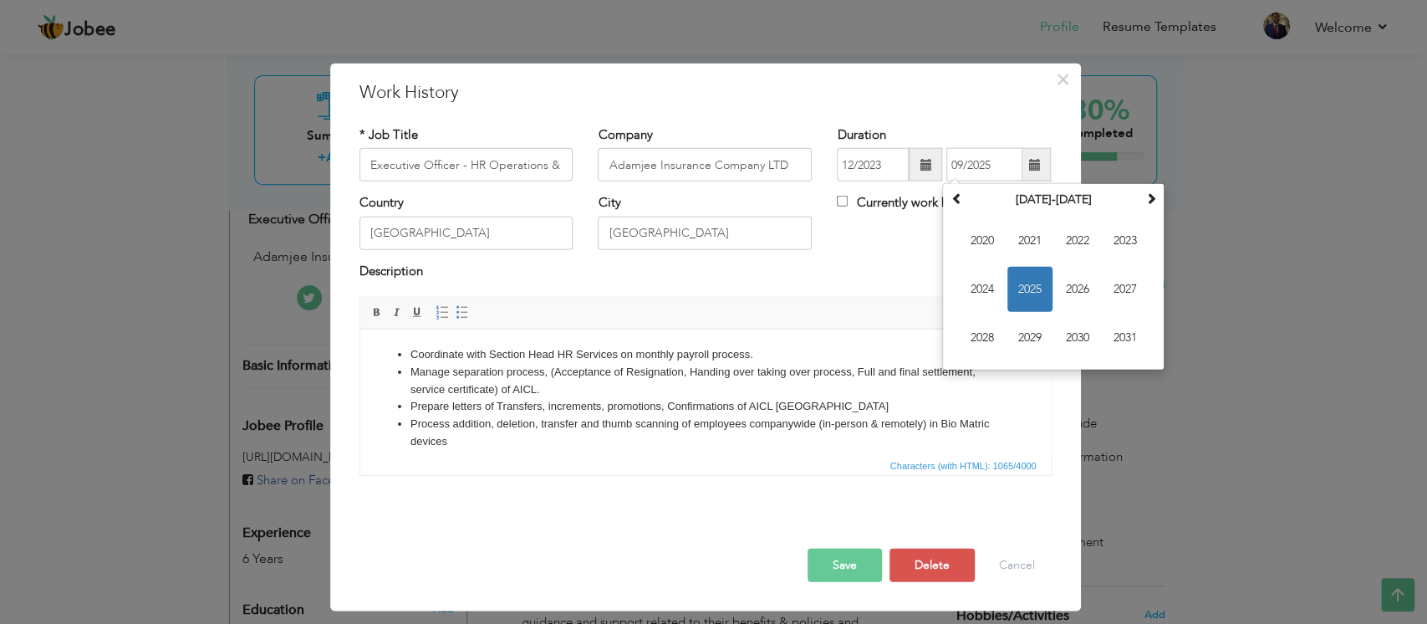
click at [1029, 156] on span at bounding box center [1034, 164] width 33 height 33
click at [1014, 278] on span "2025" at bounding box center [1029, 289] width 45 height 45
click at [1069, 283] on span "Aug" at bounding box center [1125, 289] width 45 height 45
type input "08/2025"
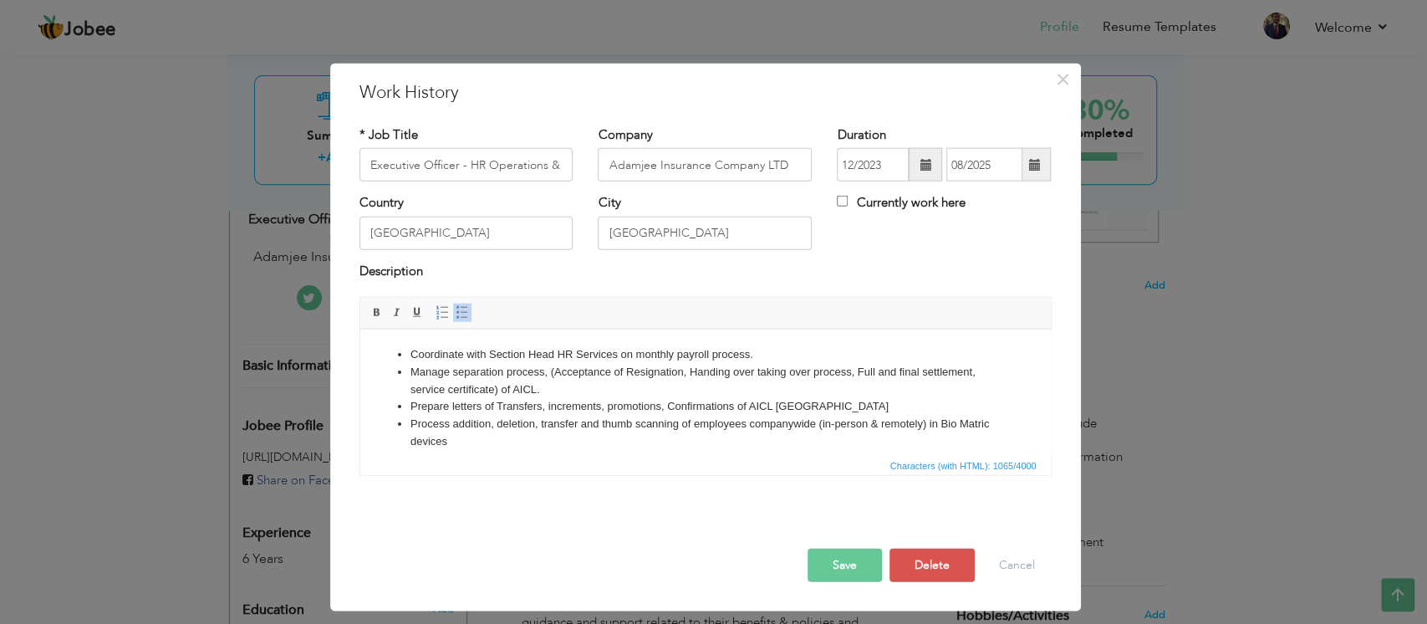
click at [561, 379] on li "Manage separation process, (Acceptance of Resignation, Handing over taking over…" at bounding box center [705, 380] width 590 height 35
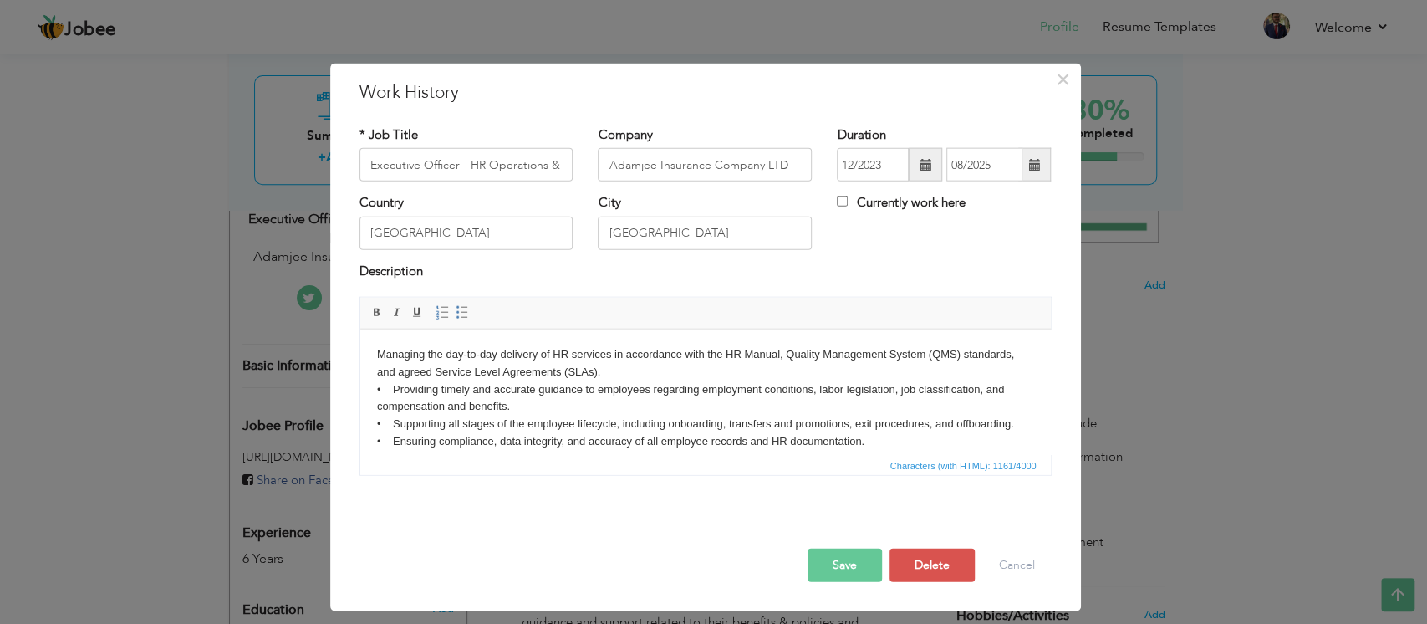
click at [379, 368] on body "​​​​​​​ Managing the day-to-day delivery of HR services in accordance with the …" at bounding box center [704, 440] width 657 height 191
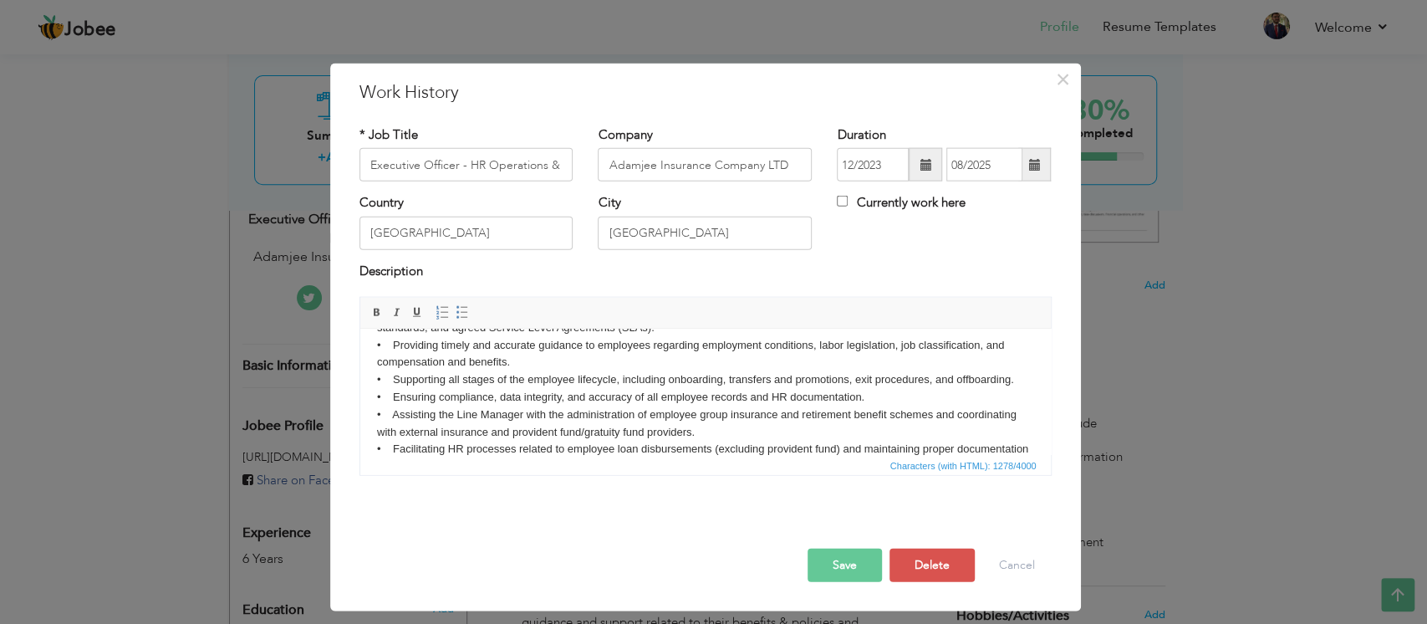
scroll to position [62, 0]
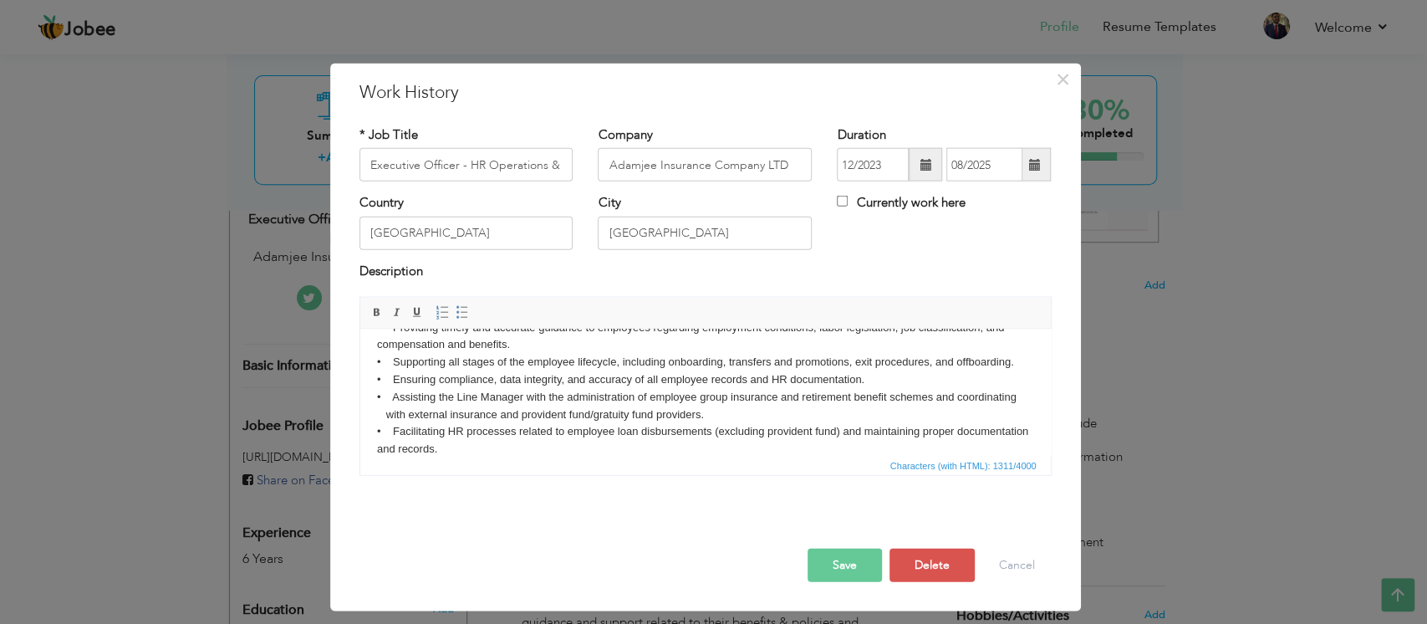
click at [394, 415] on body "Managing the day-to-day delivery of HR services in accordance with the HR Manua…" at bounding box center [704, 378] width 657 height 191
click at [982, 391] on body "Managing the day-to-day delivery of HR services in accordance with the HR Manua…" at bounding box center [704, 378] width 657 height 191
click at [952, 383] on body "Managing the day-to-day delivery of HR services in accordance with the HR Manua…" at bounding box center [704, 378] width 657 height 191
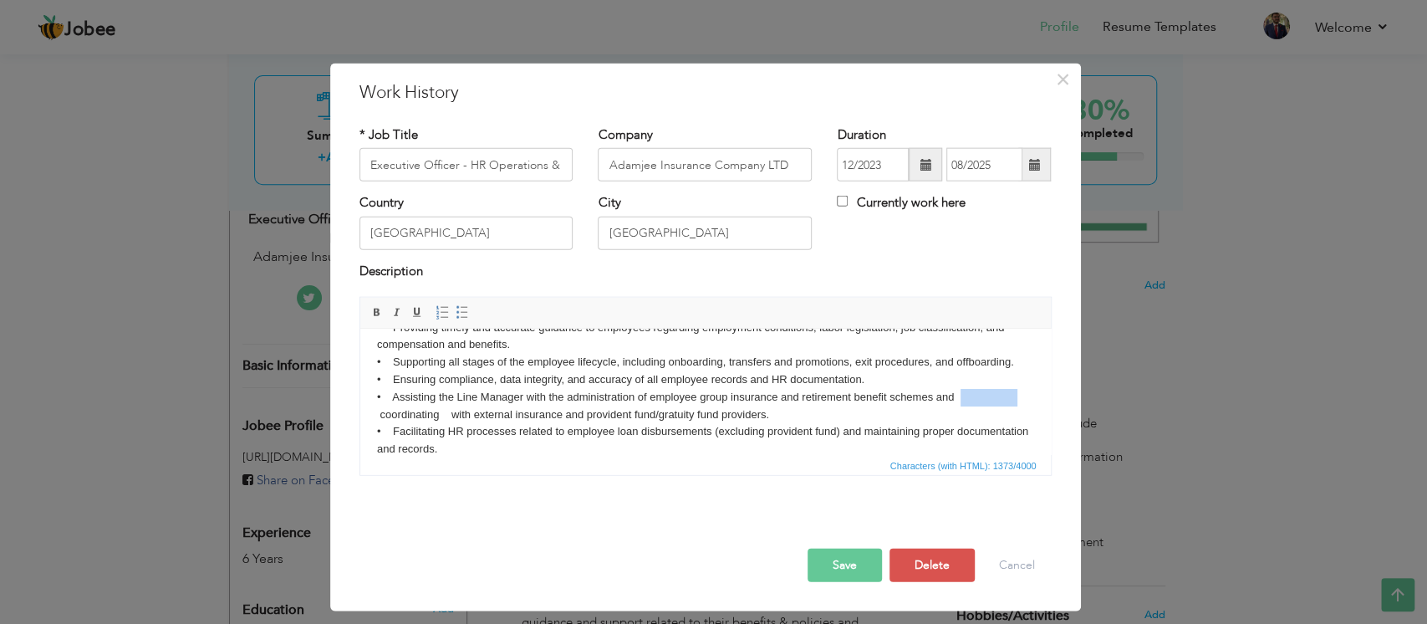
drag, startPoint x: 958, startPoint y: 390, endPoint x: 1016, endPoint y: 399, distance: 58.3
click at [1016, 399] on body "Managing the day-to-day delivery of HR services in accordance with the HR Manua…" at bounding box center [704, 378] width 657 height 191
drag, startPoint x: 950, startPoint y: 399, endPoint x: 969, endPoint y: 399, distance: 19.2
click at [969, 399] on body "Managing the day-to-day delivery of HR services in accordance with the HR Manua…" at bounding box center [704, 378] width 657 height 191
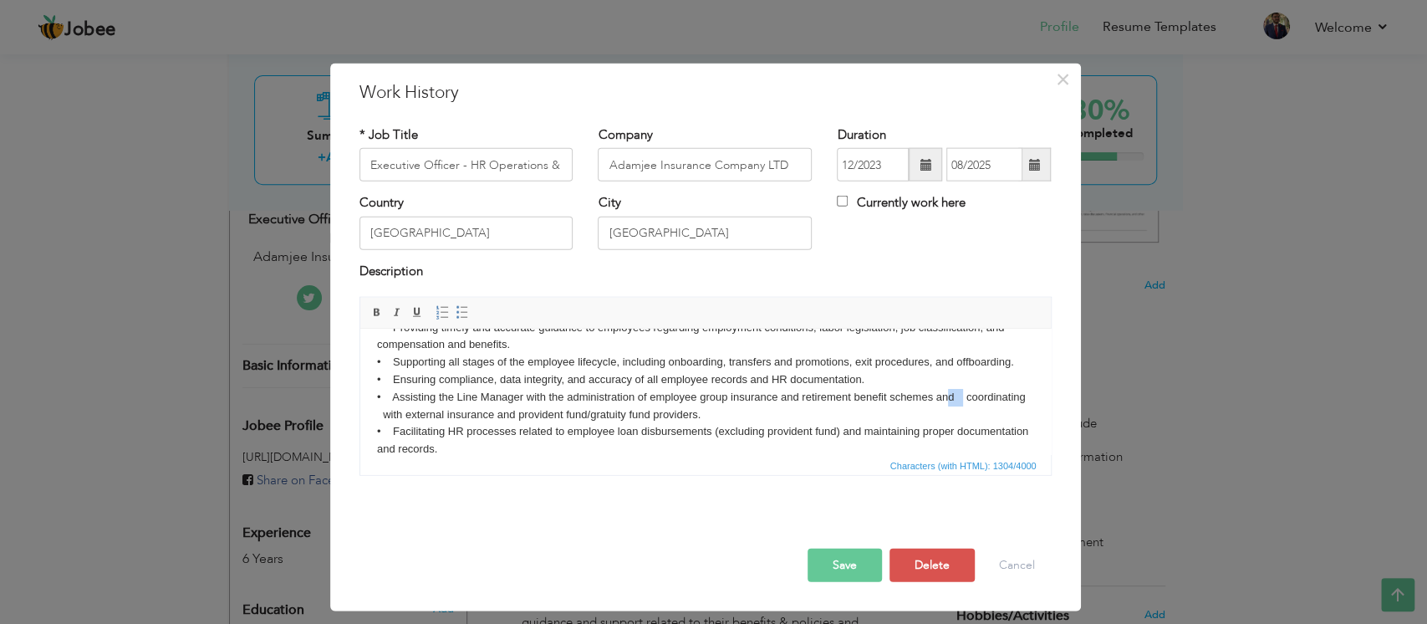
click at [969, 397] on body "Managing the day-to-day delivery of HR services in accordance with the HR Manua…" at bounding box center [704, 378] width 657 height 191
drag, startPoint x: 955, startPoint y: 391, endPoint x: 1012, endPoint y: 395, distance: 57.0
click at [1012, 395] on body "Managing the day-to-day delivery of HR services in accordance with the HR Manua…" at bounding box center [704, 378] width 657 height 191
click at [377, 406] on body "Managing the day-to-day delivery of HR services in accordance with the HR Manua…" at bounding box center [704, 378] width 657 height 191
click at [446, 415] on body "Managing the day-to-day delivery of HR services in accordance with the HR Manua…" at bounding box center [704, 378] width 657 height 191
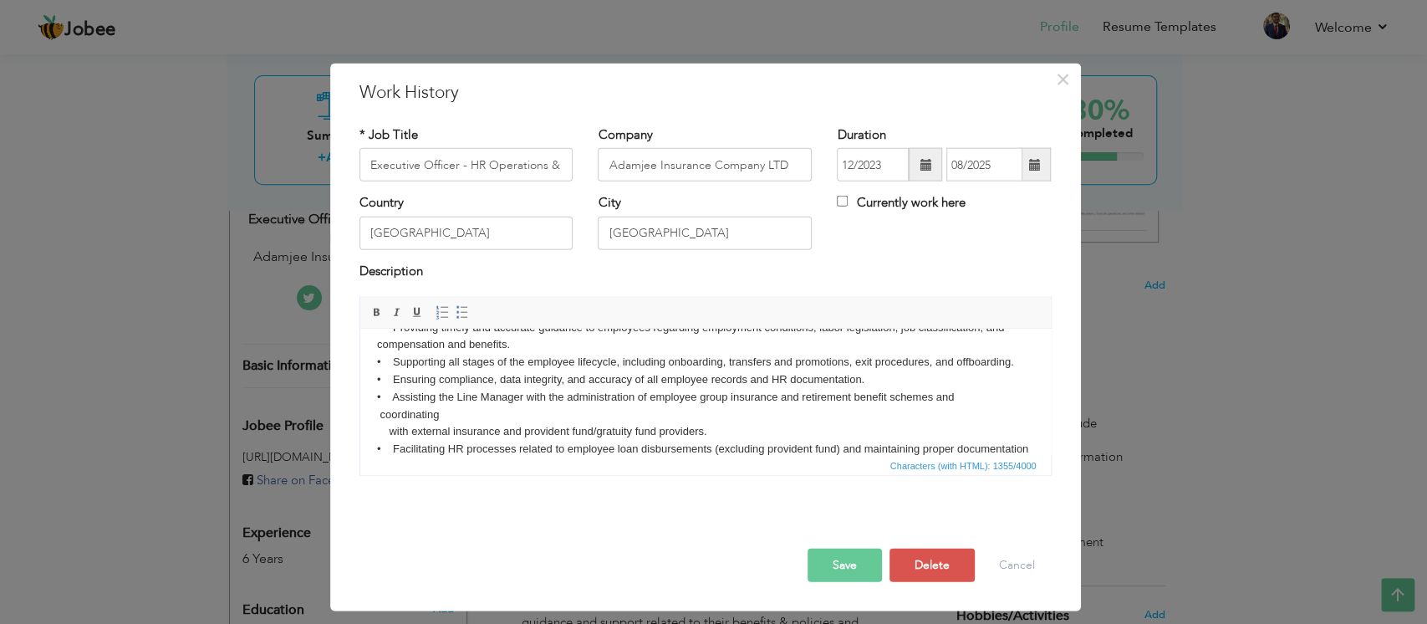
click at [966, 384] on body "Managing the day-to-day delivery of HR services in accordance with the HR Manua…" at bounding box center [704, 387] width 657 height 209
click at [966, 393] on body "Managing the day-to-day delivery of HR services in accordance with the HR Manua…" at bounding box center [704, 387] width 657 height 209
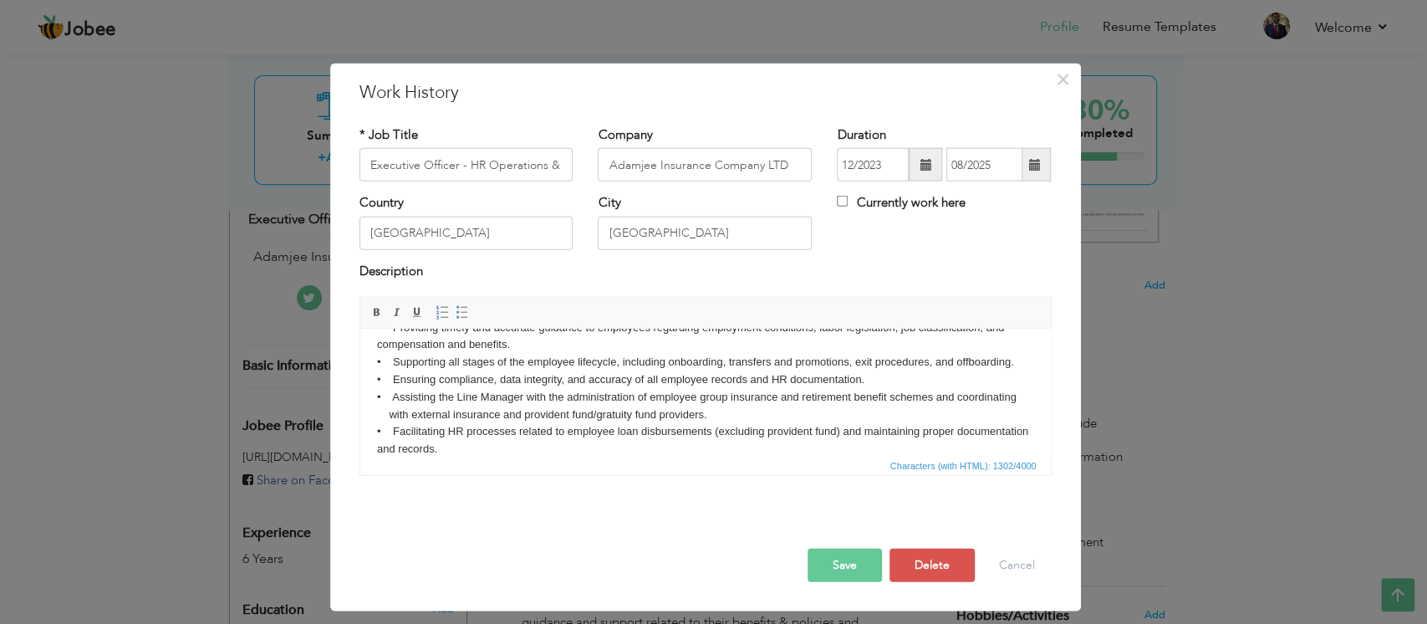
click at [376, 420] on body "Managing the day-to-day delivery of HR services in accordance with the HR Manua…" at bounding box center [704, 378] width 657 height 191
click at [1008, 430] on body "Managing the day-to-day delivery of HR services in accordance with the HR Manua…" at bounding box center [704, 378] width 657 height 191
drag, startPoint x: 965, startPoint y: 427, endPoint x: 1041, endPoint y: 427, distance: 76.9
click at [1041, 427] on html "Managing the day-to-day delivery of HR services in accordance with the HR Manua…" at bounding box center [704, 379] width 690 height 225
click at [392, 444] on body "Managing the day-to-day delivery of HR services in accordance with the HR Manua…" at bounding box center [704, 378] width 657 height 191
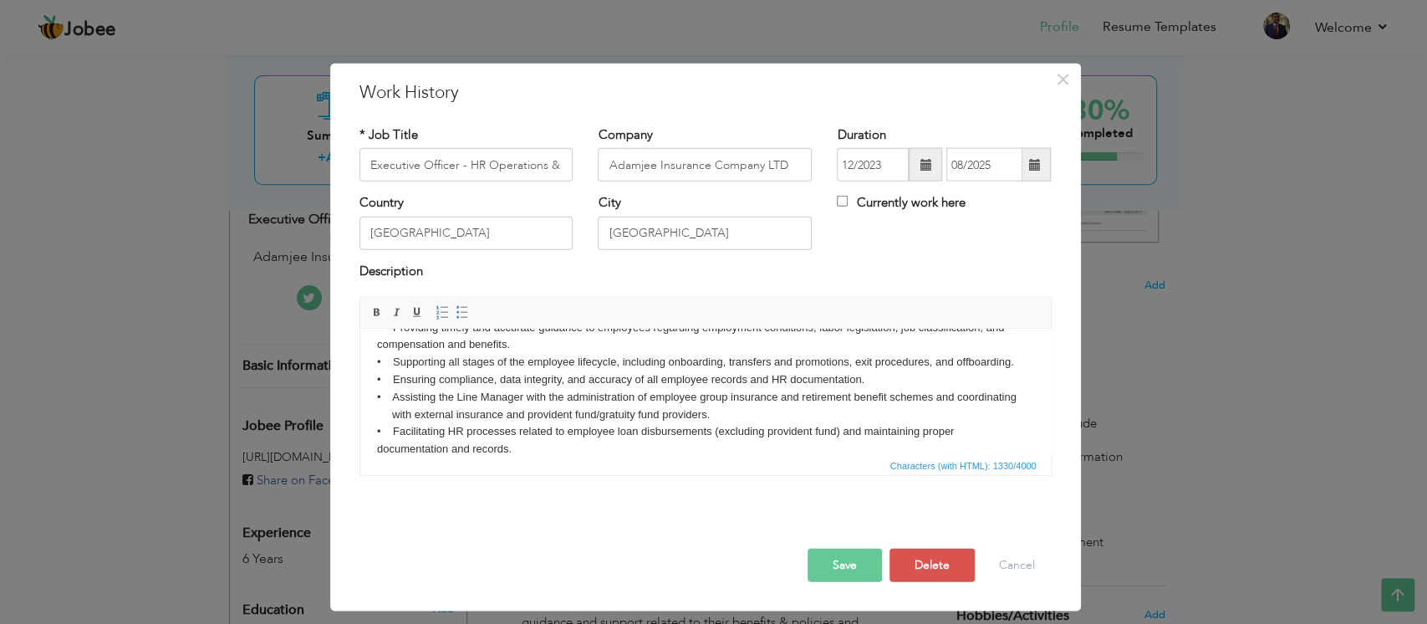
click at [985, 429] on body "Managing the day-to-day delivery of HR services in accordance with the HR Manua…" at bounding box center [704, 378] width 657 height 191
click at [965, 427] on body "Managing the day-to-day delivery of HR services in accordance with the HR Manua…" at bounding box center [704, 378] width 657 height 191
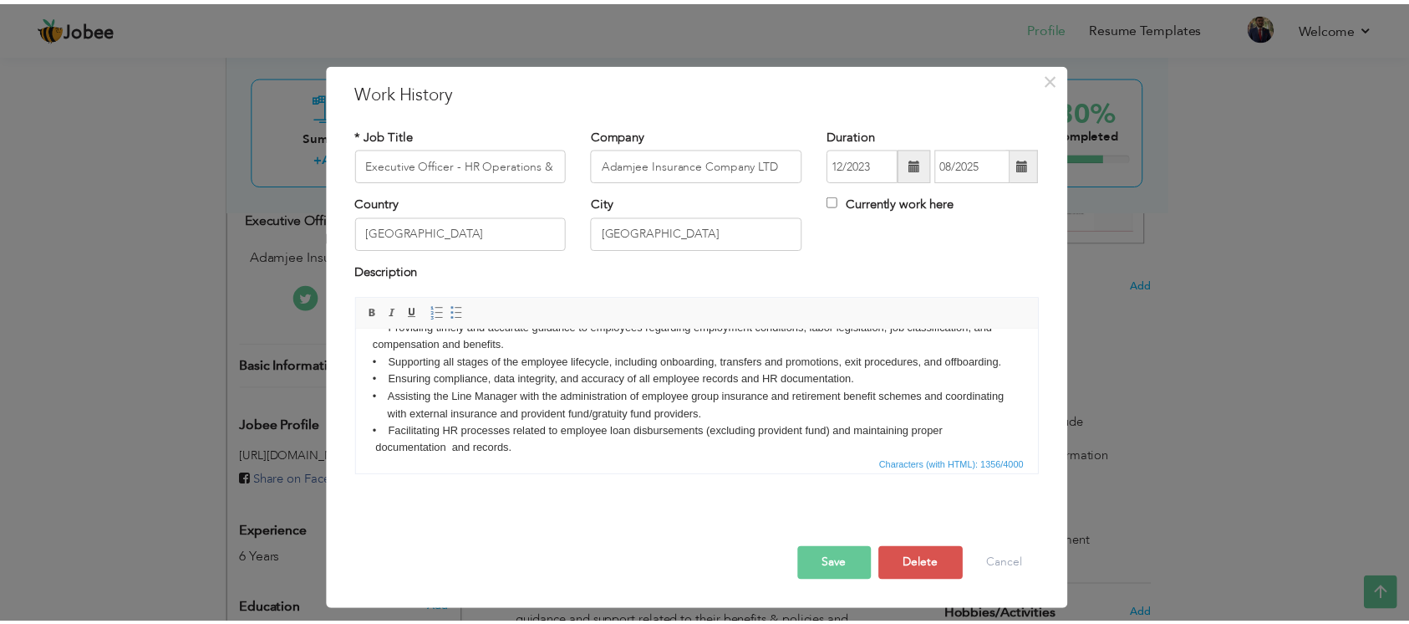
scroll to position [0, 0]
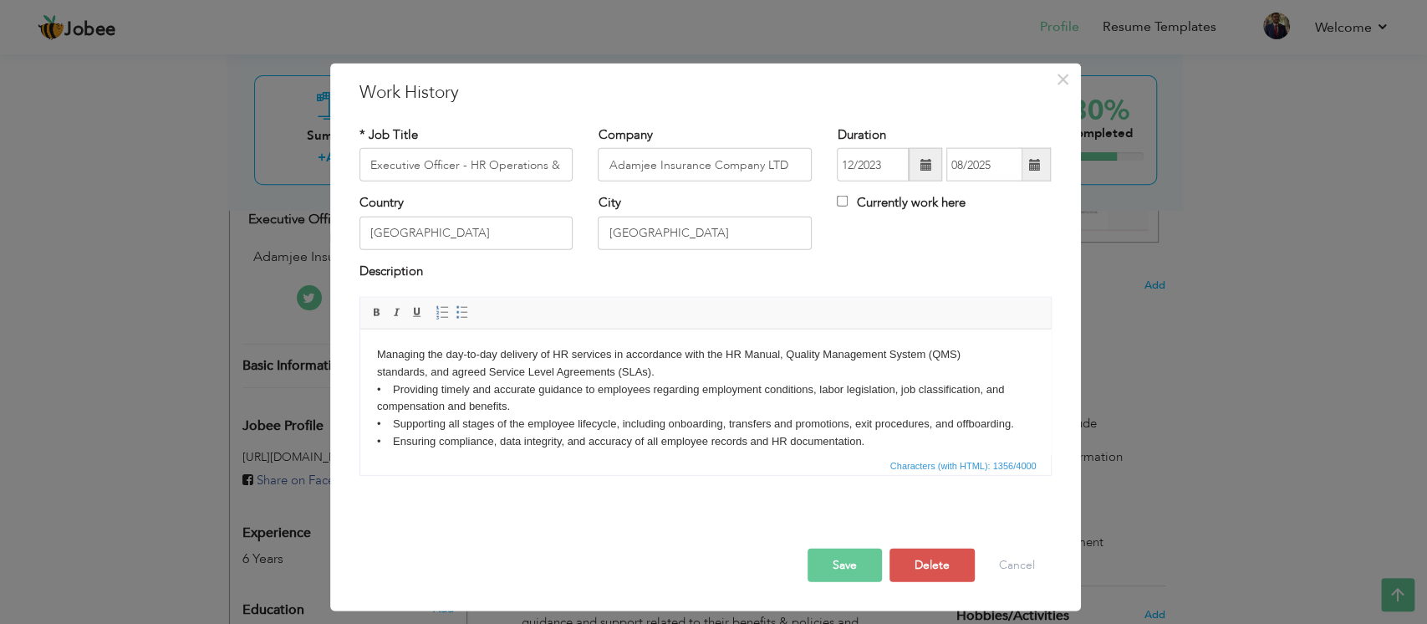
drag, startPoint x: 1041, startPoint y: 405, endPoint x: 1400, endPoint y: 607, distance: 411.7
drag, startPoint x: 380, startPoint y: 384, endPoint x: 357, endPoint y: 389, distance: 23.8
click at [359, 389] on html "Managing the day-to-day delivery of HR services in accordance with the HR Manua…" at bounding box center [704, 440] width 690 height 225
copy body "•"
click at [357, 390] on div "Coordinate with Section Head HR Services on monthly payroll process. Manage sep…" at bounding box center [705, 392] width 717 height 191
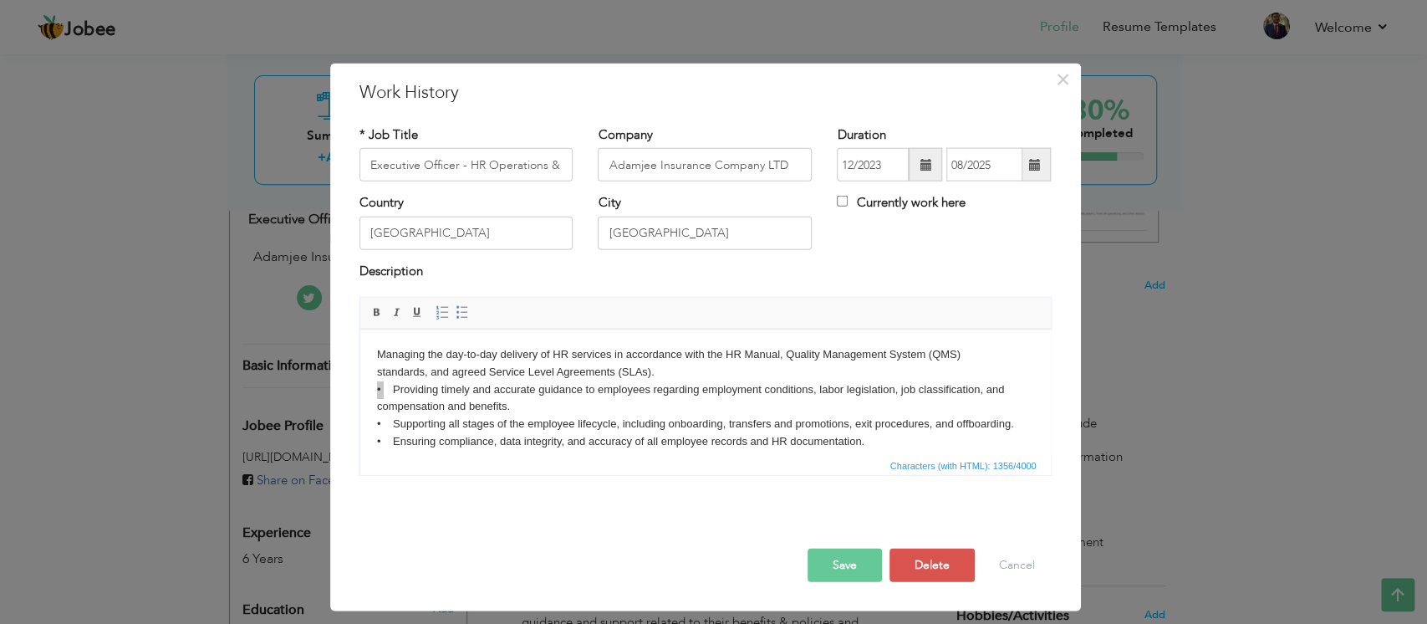
copy body "•"
click at [400, 403] on body "Managing the day-to-day delivery of HR services in accordance with the HR Manua…" at bounding box center [704, 440] width 657 height 191
click at [386, 358] on body "Managing the day-to-day delivery of HR services in accordance with the HR Manua…" at bounding box center [704, 440] width 657 height 191
click at [840, 466] on button "Save" at bounding box center [844, 564] width 74 height 33
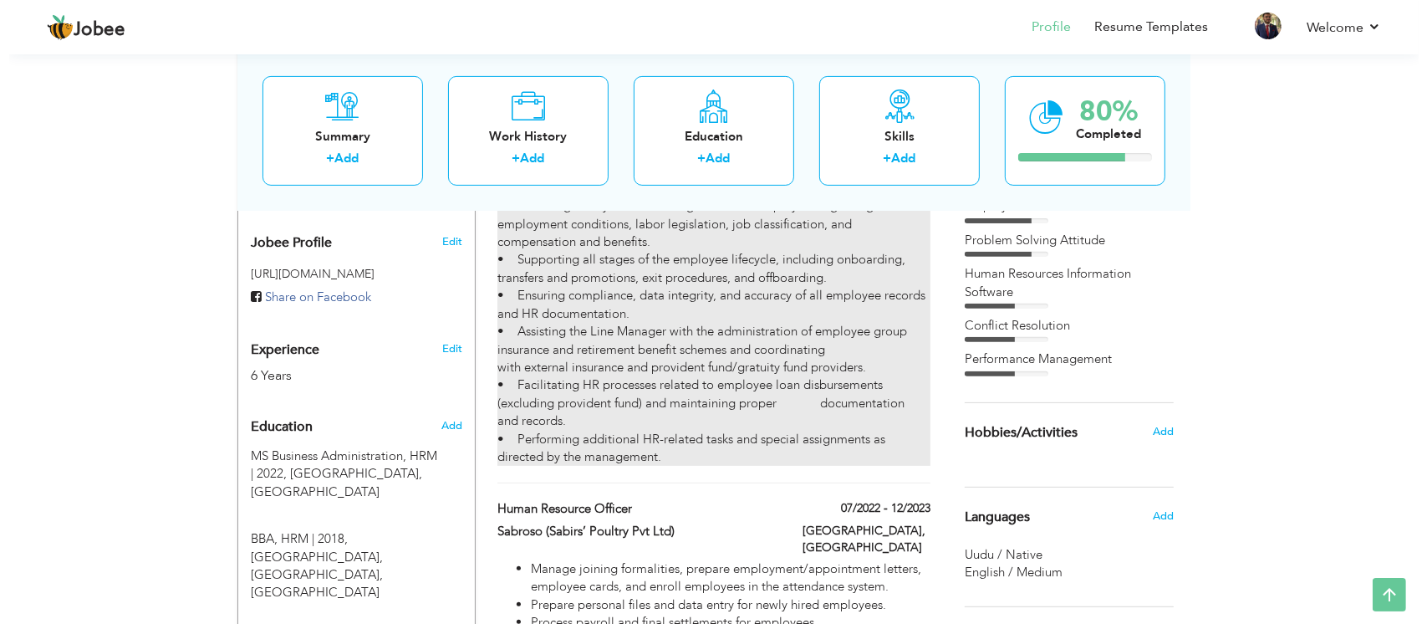
scroll to position [318, 0]
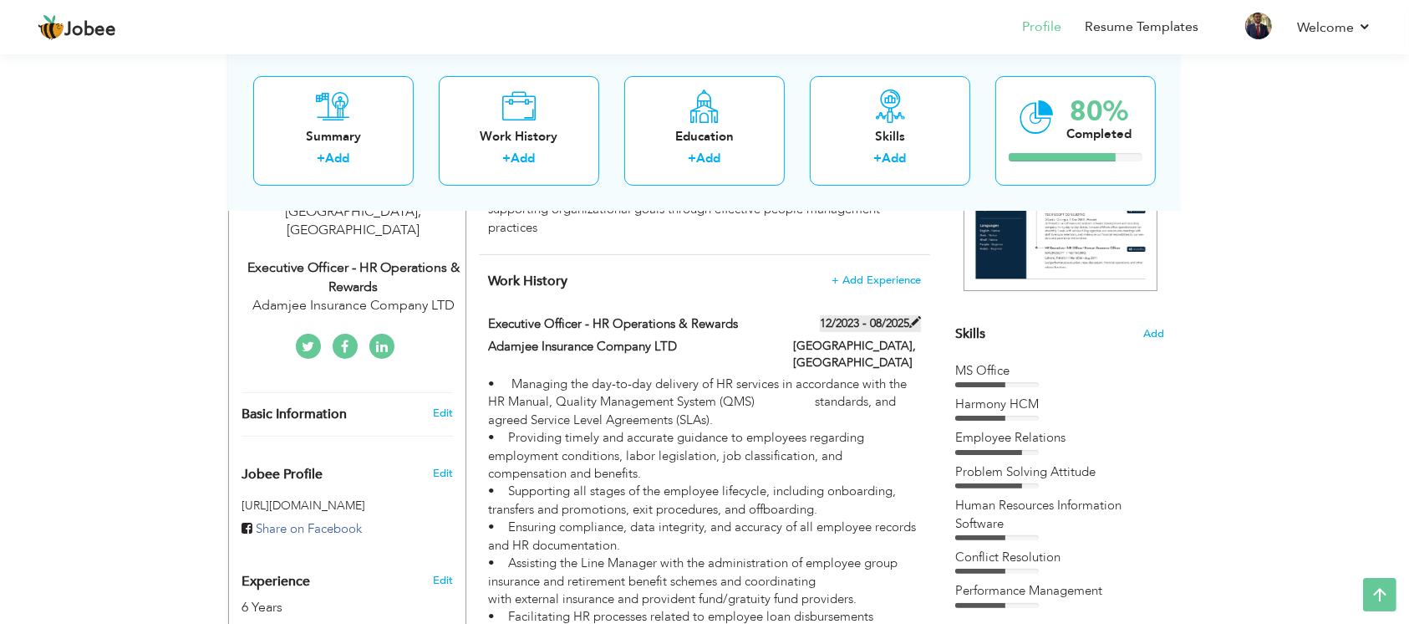
click at [921, 318] on span at bounding box center [915, 322] width 12 height 12
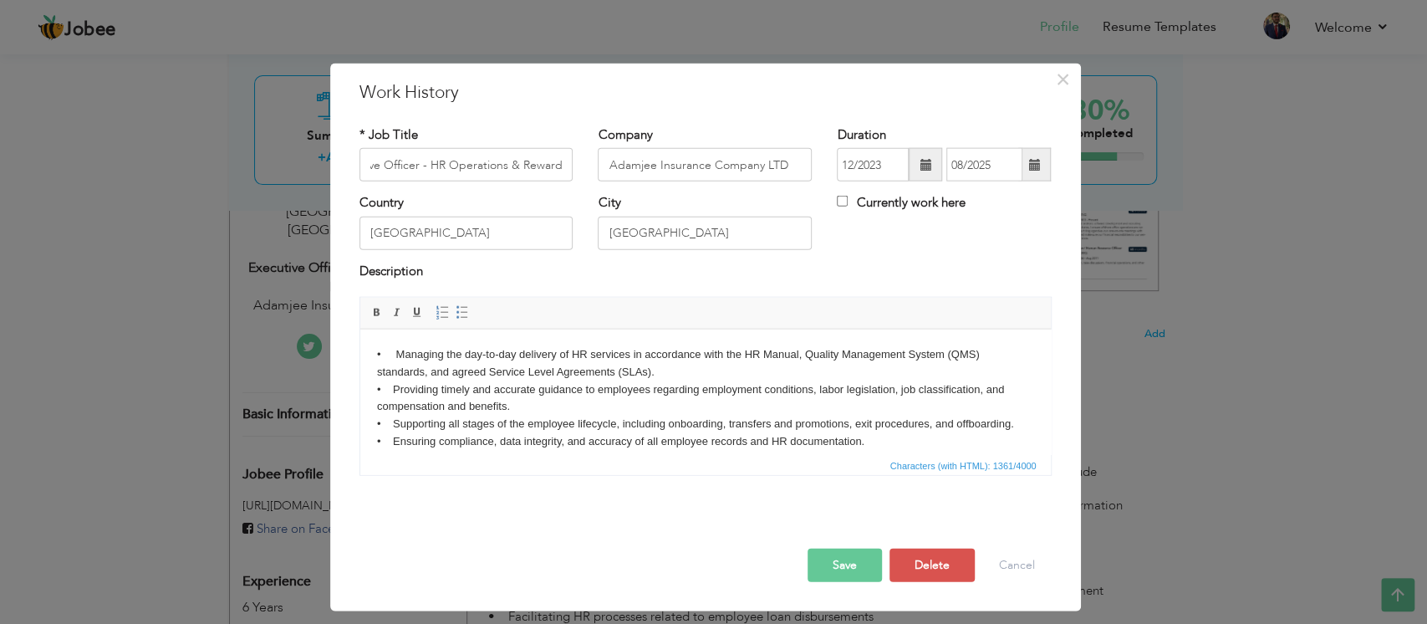
scroll to position [0, 0]
click at [382, 362] on body "• Managing the day-to-day delivery of HR services in accordance with the HR Man…" at bounding box center [704, 440] width 657 height 191
click at [640, 397] on body "• Managing the day-to-day delivery of HR services in accordance with the HR Man…" at bounding box center [704, 440] width 657 height 191
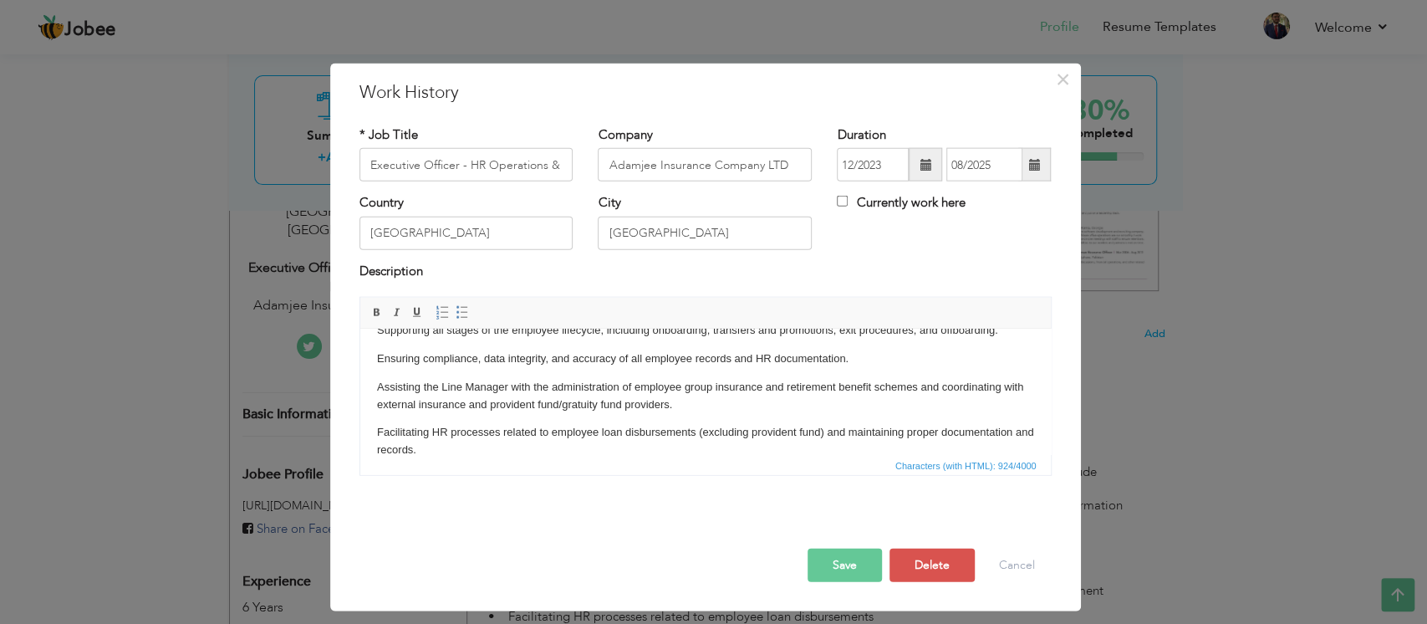
scroll to position [144, 0]
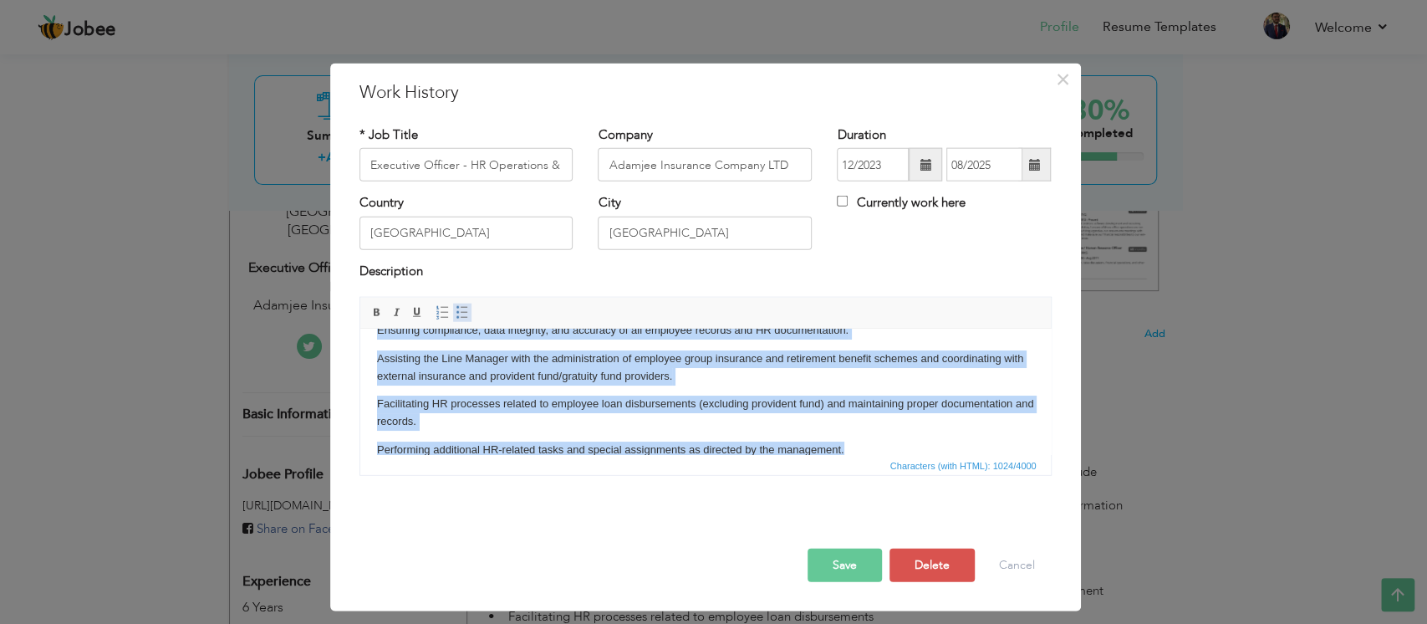
click at [465, 313] on span at bounding box center [462, 312] width 13 height 13
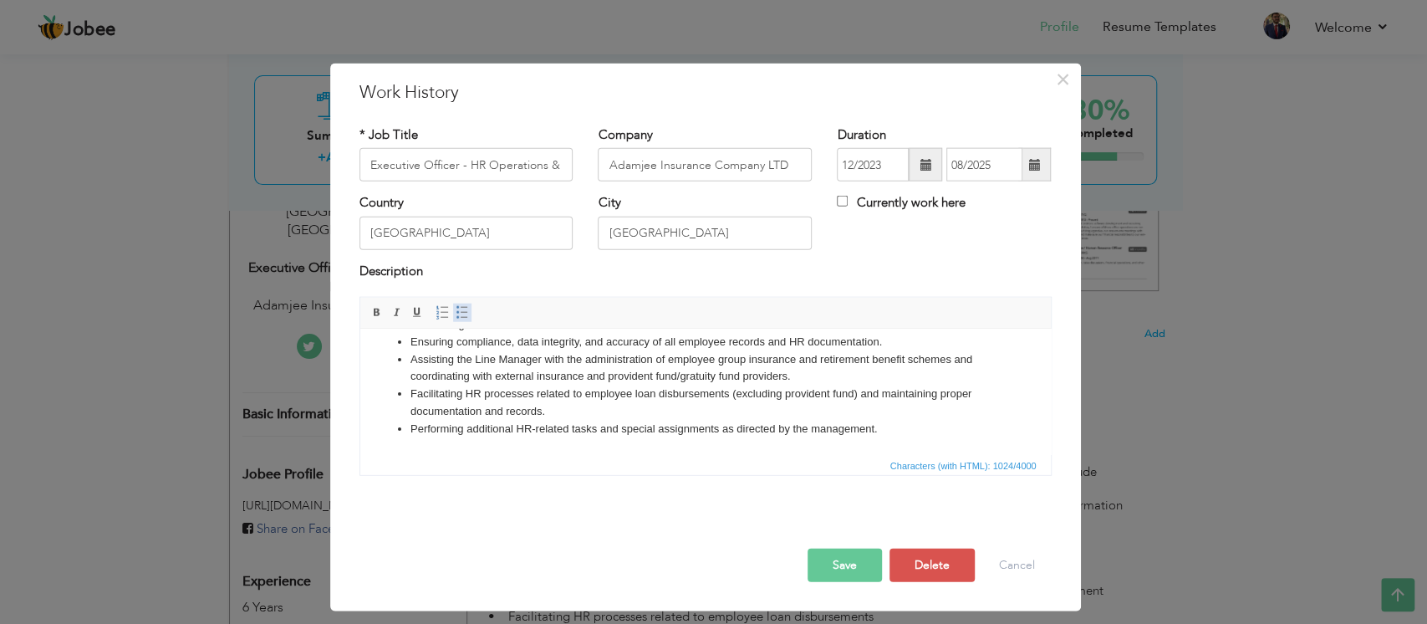
scroll to position [116, 0]
click at [830, 466] on button "Save" at bounding box center [844, 564] width 74 height 33
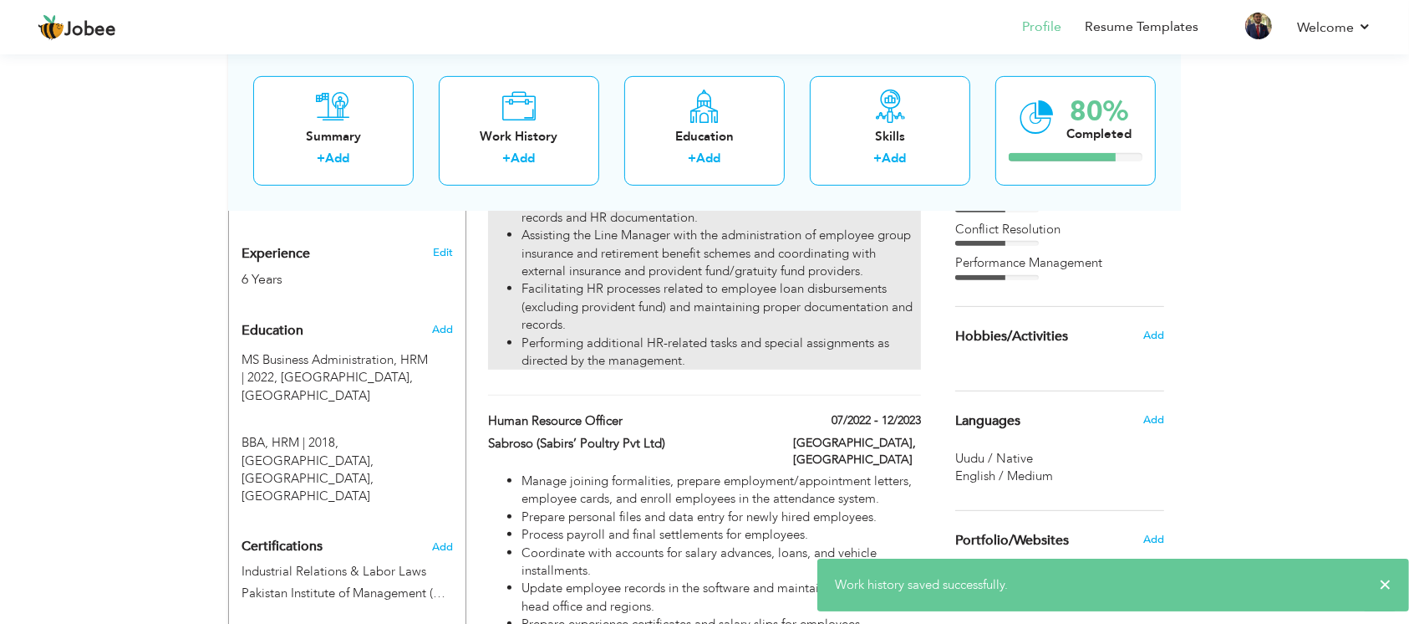
scroll to position [648, 0]
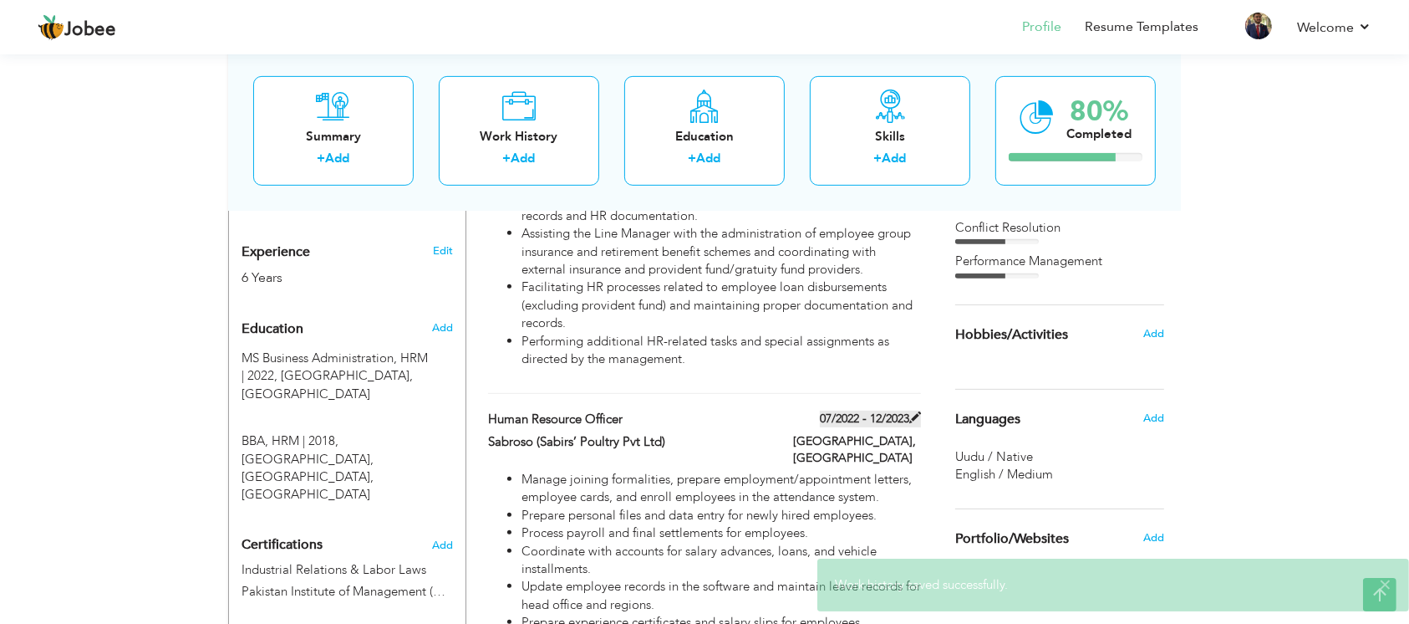
click at [906, 410] on label "07/2022 - 12/2023" at bounding box center [870, 418] width 101 height 17
type input "Human Resource Officer"
type input "Sabroso (Sabirs’ Poultry Pvt Ltd)"
type input "07/2022"
type input "12/2023"
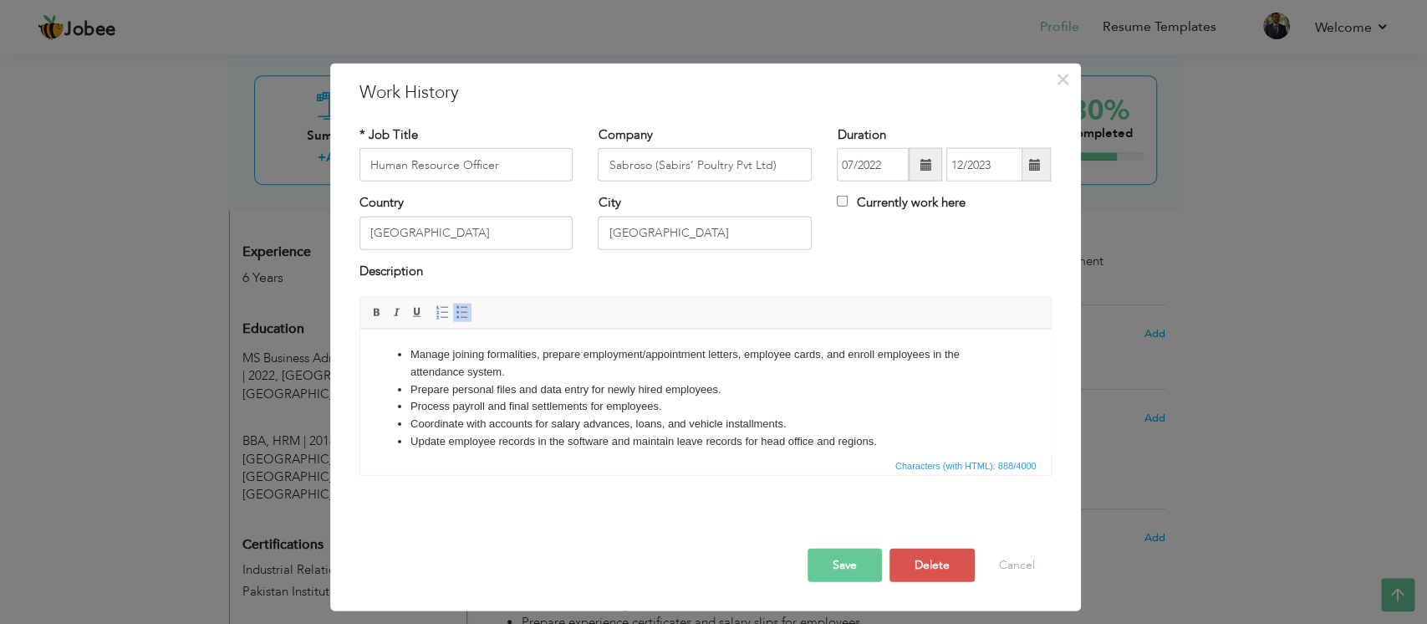
click at [811, 389] on li "Prepare personal files and data entry for newly hired employees." at bounding box center [705, 389] width 590 height 18
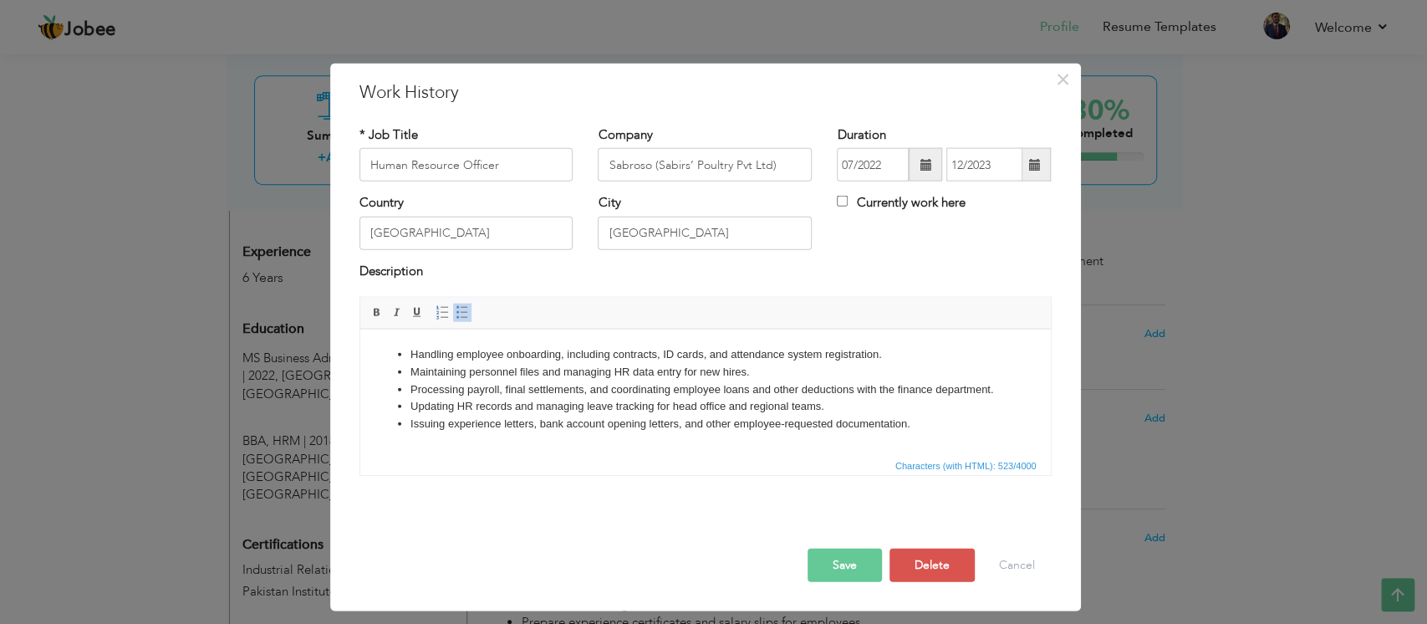
click at [842, 466] on button "Save" at bounding box center [844, 564] width 74 height 33
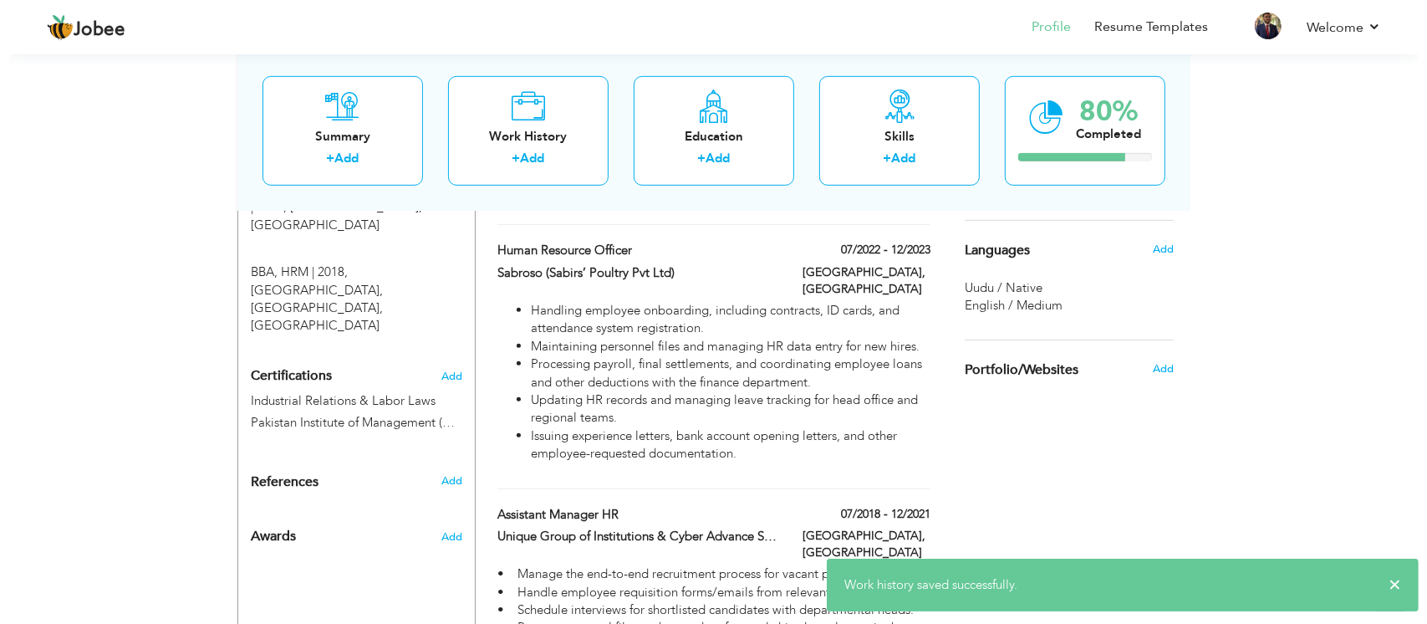
scroll to position [955, 0]
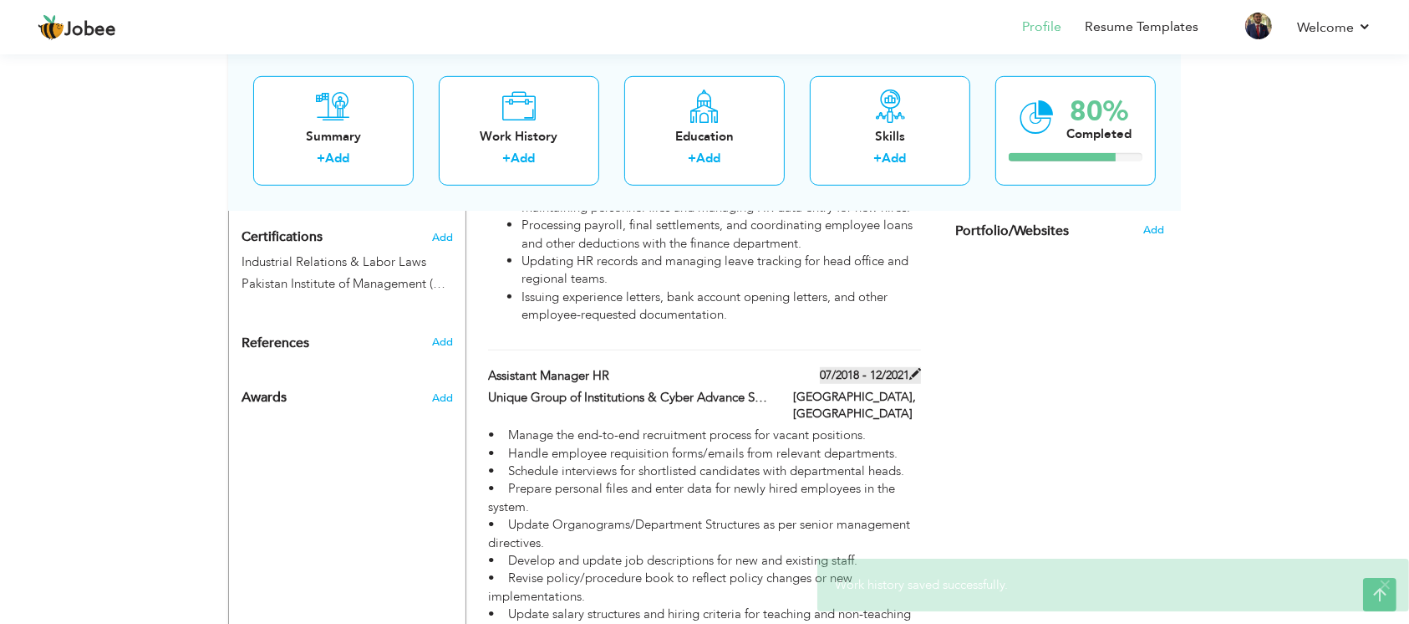
click at [907, 367] on label "07/2018 - 12/2021" at bounding box center [870, 375] width 101 height 17
type input "Assistant Manager HR"
type input "Unique Group of Institutions & Cyber Advance Solutions"
type input "07/2018"
type input "12/2021"
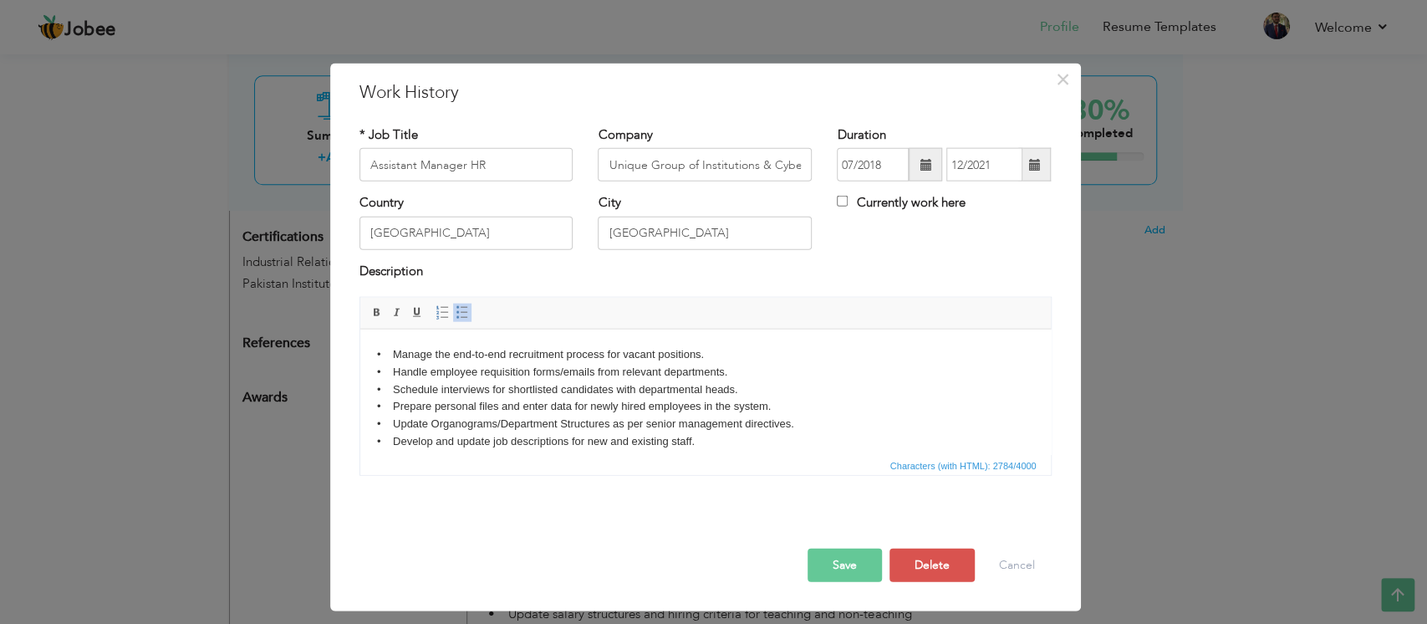
click at [676, 446] on body "• Manage the end-to-end recruitment process for vacant positions. • Handle empl…" at bounding box center [704, 580] width 657 height 470
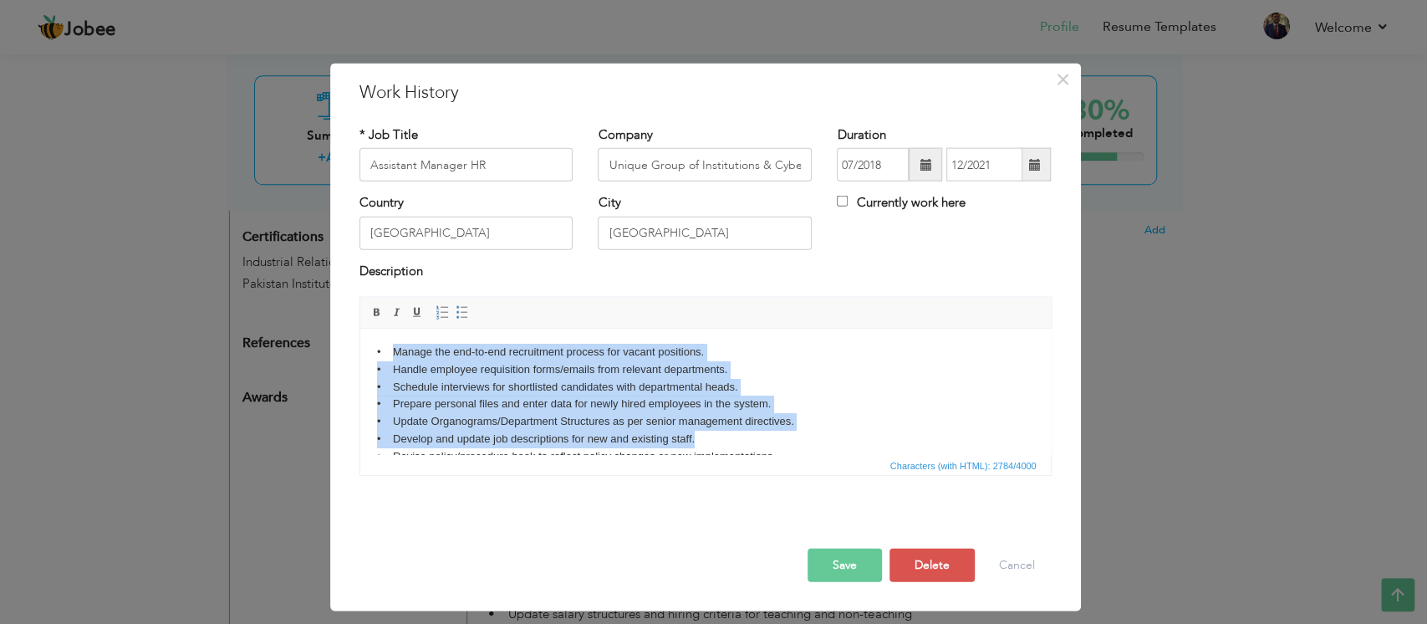
scroll to position [0, 0]
drag, startPoint x: 713, startPoint y: 445, endPoint x: 390, endPoint y: 342, distance: 338.6
click at [390, 342] on html "• Manage the end-to-end recruitment process for vacant positions. • Handle empl…" at bounding box center [704, 579] width 690 height 503
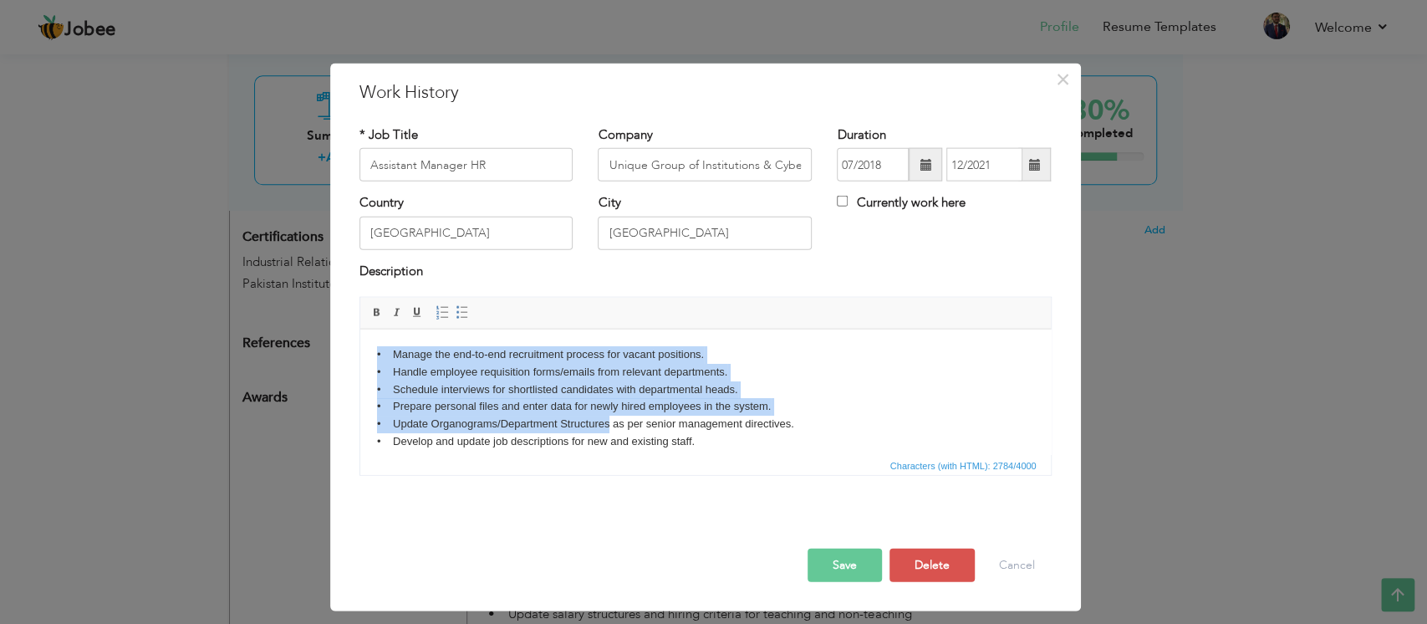
drag, startPoint x: 376, startPoint y: 362, endPoint x: 608, endPoint y: 425, distance: 239.9
click at [608, 425] on body "• Manage the end-to-end recruitment process for vacant positions. • Handle empl…" at bounding box center [704, 580] width 657 height 470
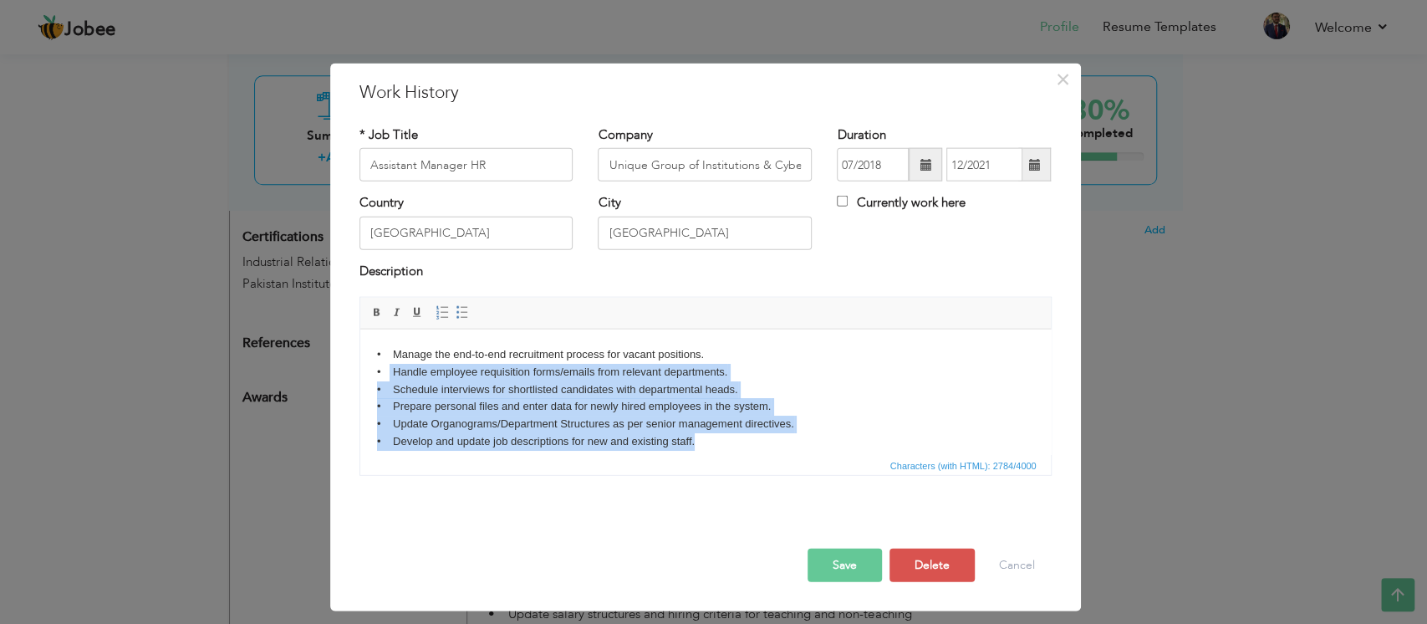
drag, startPoint x: 725, startPoint y: 441, endPoint x: 388, endPoint y: 367, distance: 344.8
click at [388, 367] on body "• Manage the end-to-end recruitment process for vacant positions. • Handle empl…" at bounding box center [704, 580] width 657 height 470
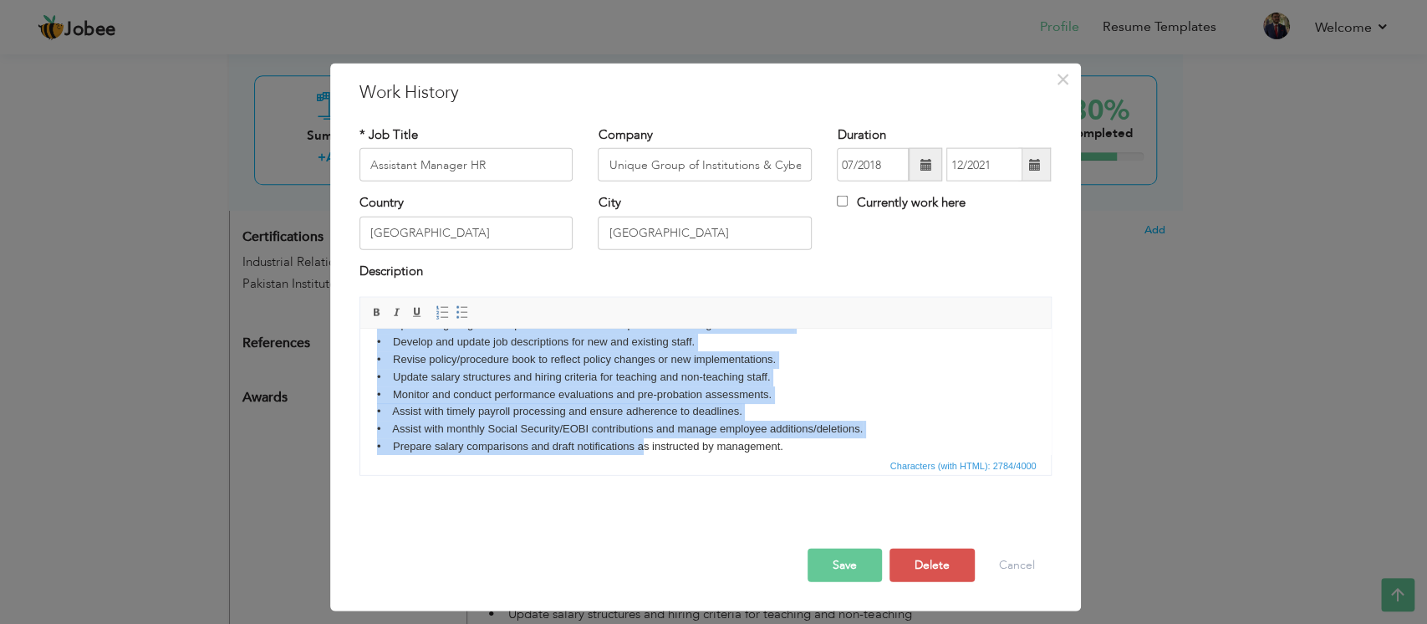
scroll to position [308, 0]
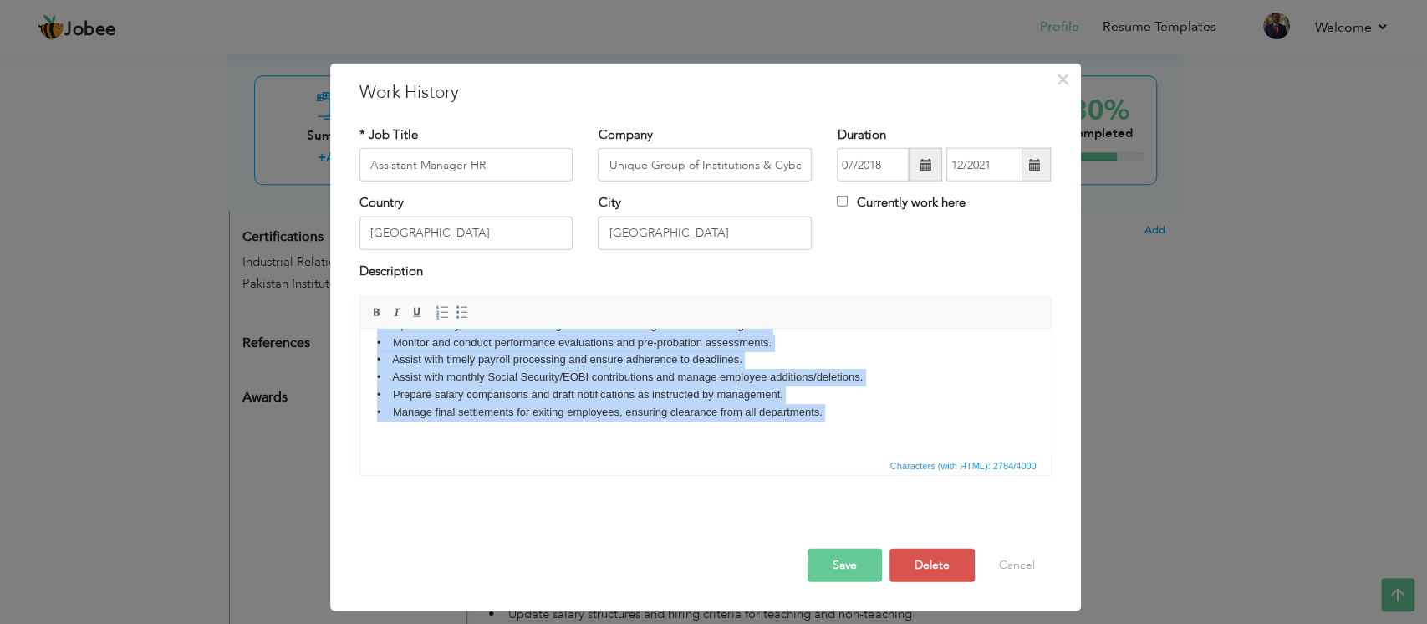
drag, startPoint x: 388, startPoint y: 367, endPoint x: 678, endPoint y: 474, distance: 309.1
click at [678, 454] on html "• Manage the end-to-end recruitment process for vacant positions. • • Revise po…" at bounding box center [704, 237] width 690 height 433
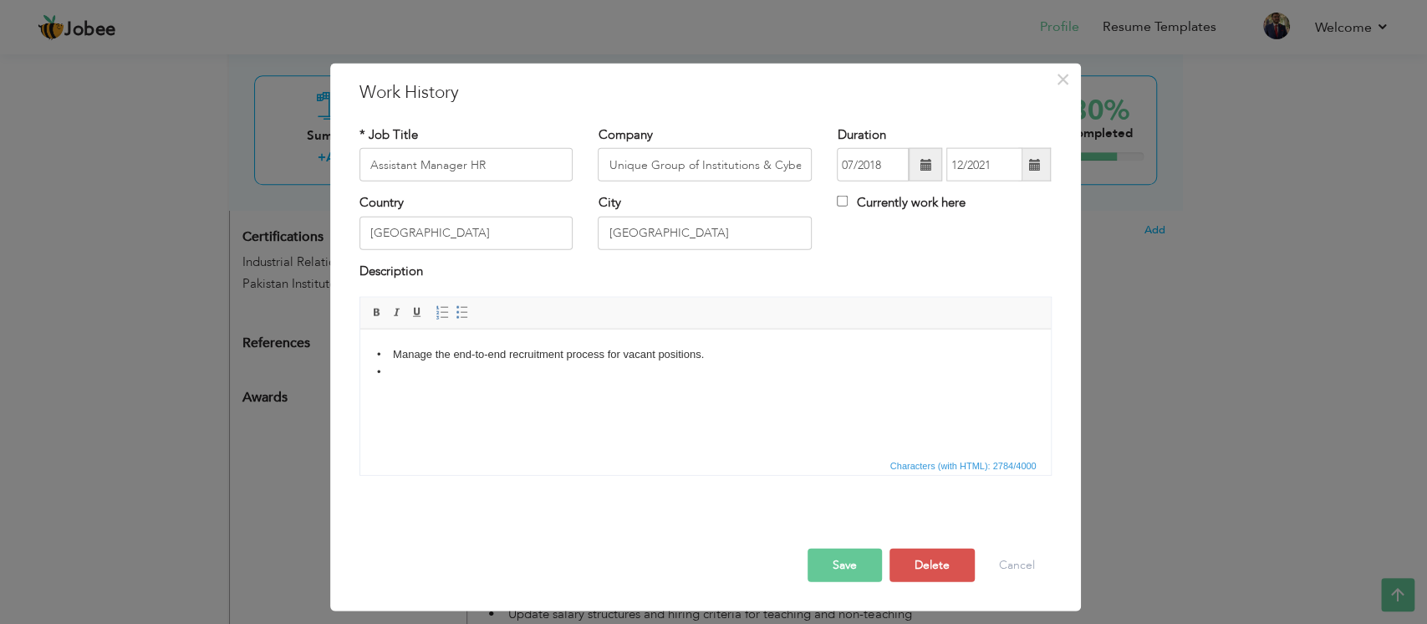
scroll to position [0, 0]
click at [460, 306] on span at bounding box center [462, 312] width 13 height 13
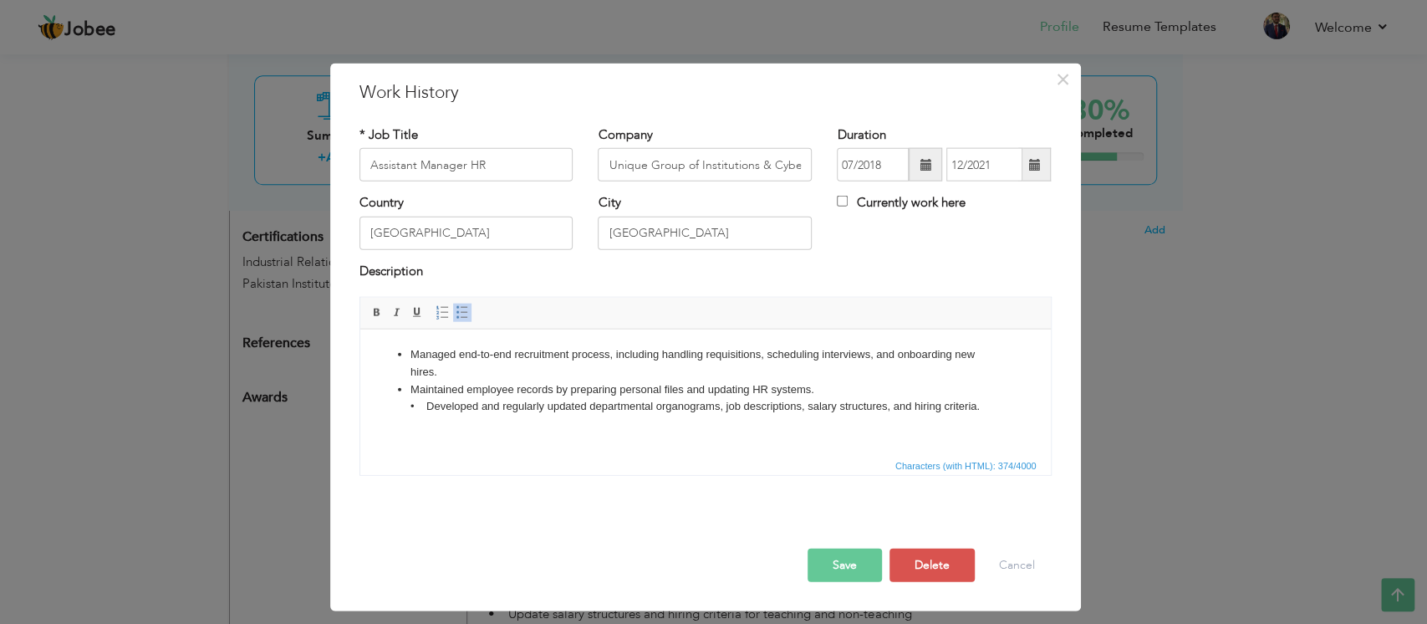
click at [407, 408] on ul "Managed end-to-end recruitment process, including handling requisitions, schedu…" at bounding box center [704, 379] width 657 height 69
click at [757, 412] on li "Maintained employee records by preparing personal files and updating HR systems…" at bounding box center [705, 397] width 590 height 35
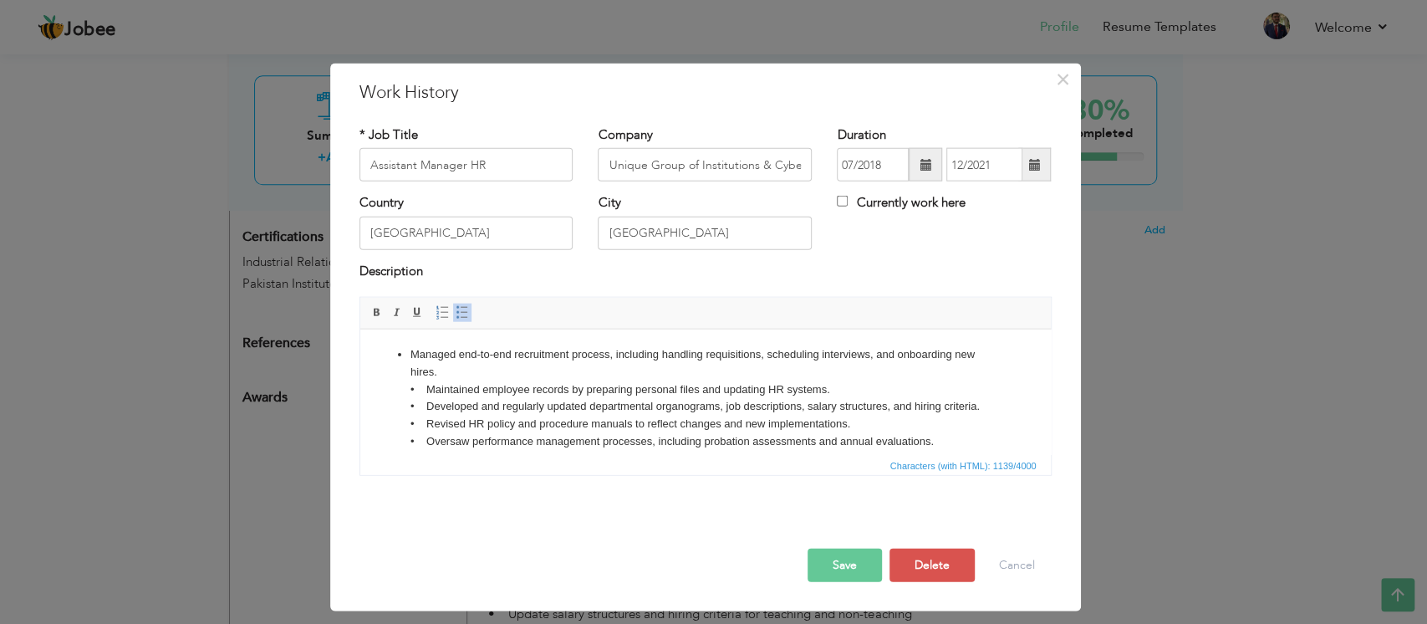
click at [816, 466] on button "Save" at bounding box center [844, 564] width 74 height 33
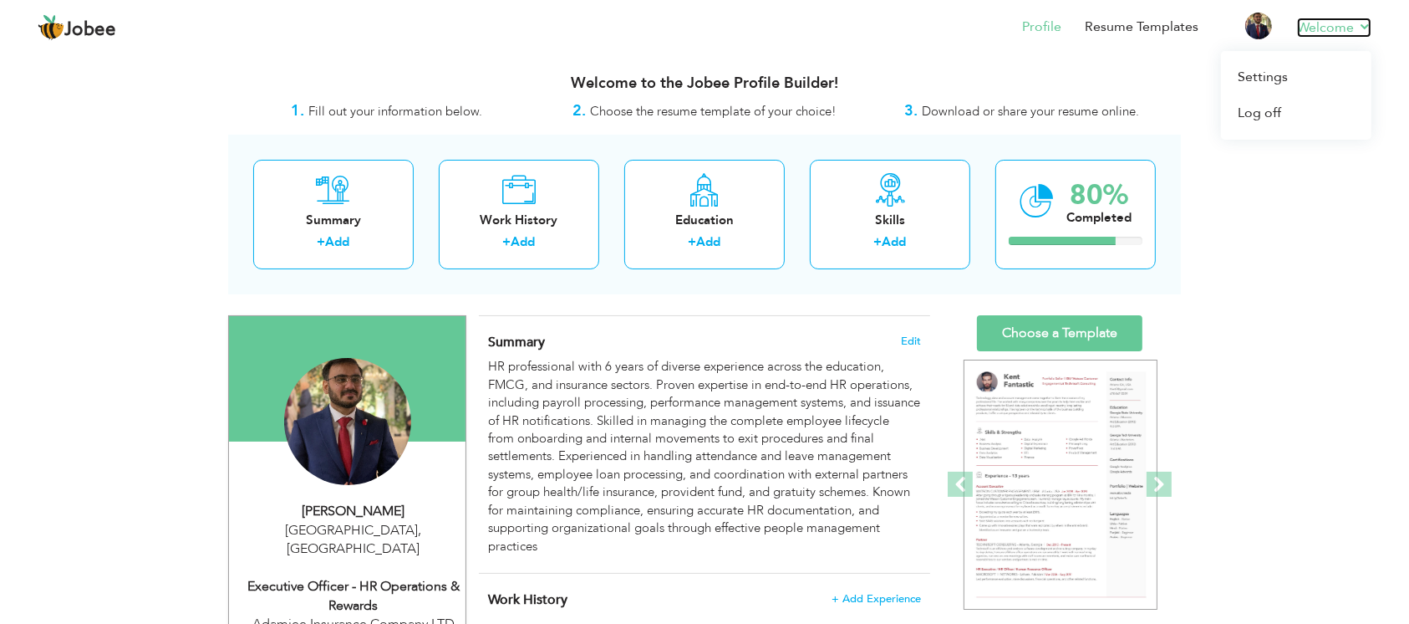
click at [1069, 34] on link "Welcome" at bounding box center [1334, 28] width 74 height 20
click at [1069, 125] on link "Log off" at bounding box center [1296, 113] width 150 height 36
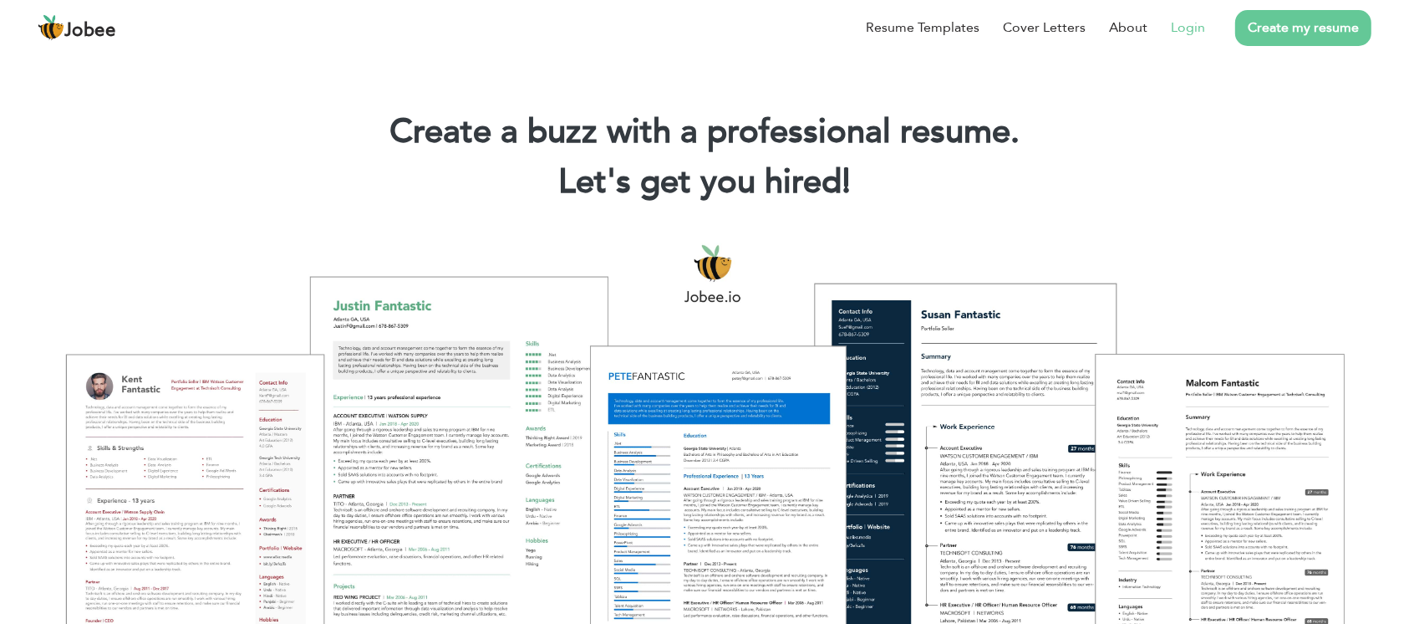
click at [1177, 28] on link "Login" at bounding box center [1188, 28] width 34 height 20
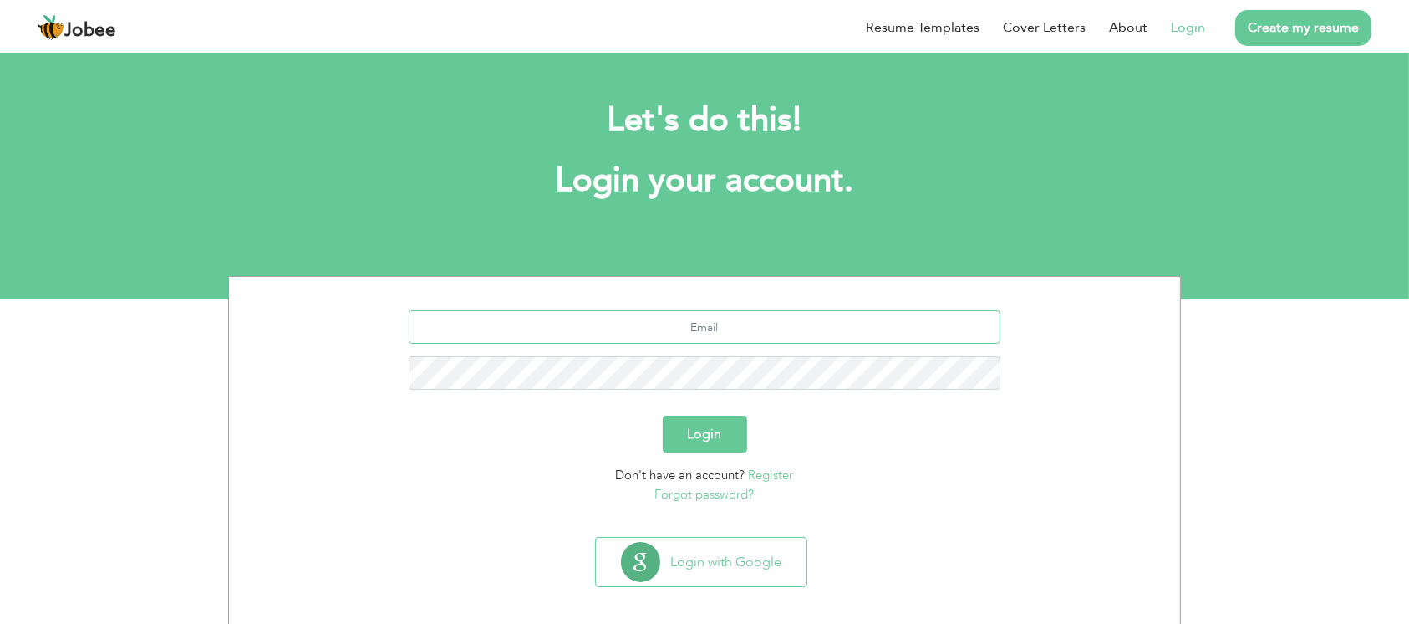
click at [741, 331] on input "text" at bounding box center [705, 326] width 593 height 33
type input "[EMAIL_ADDRESS][DOMAIN_NAME]"
click at [721, 424] on button "Login" at bounding box center [705, 433] width 84 height 37
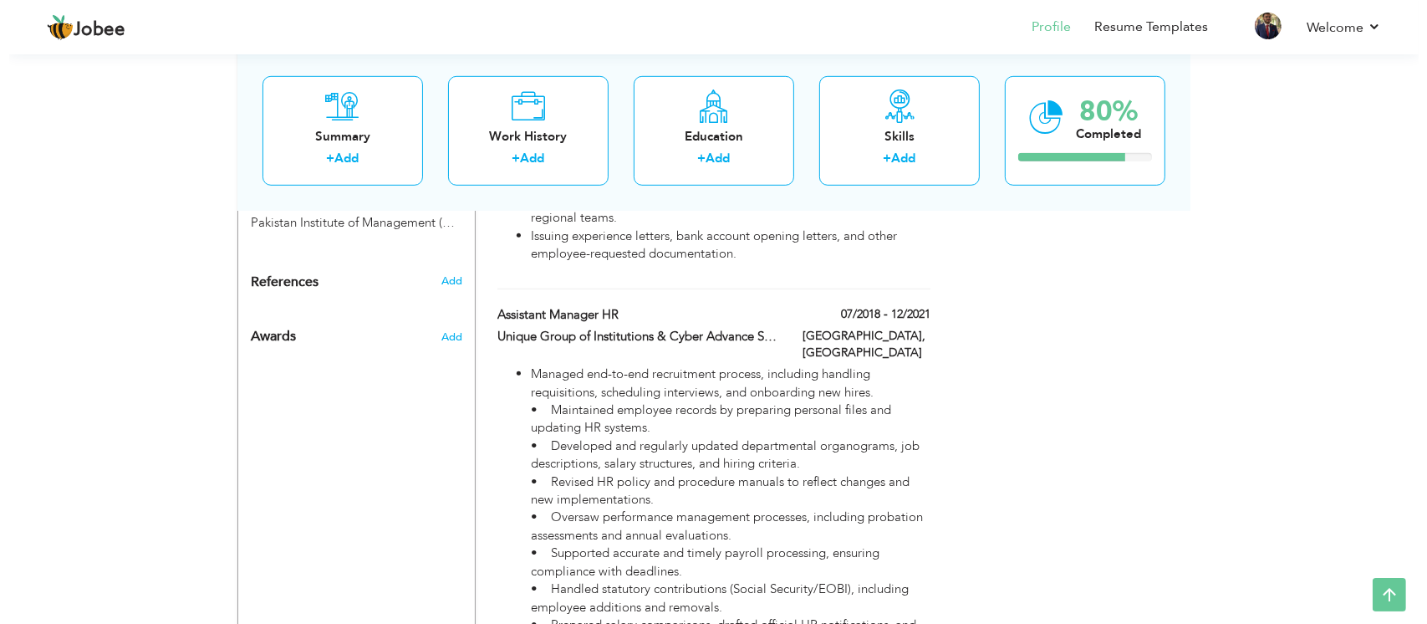
scroll to position [945, 0]
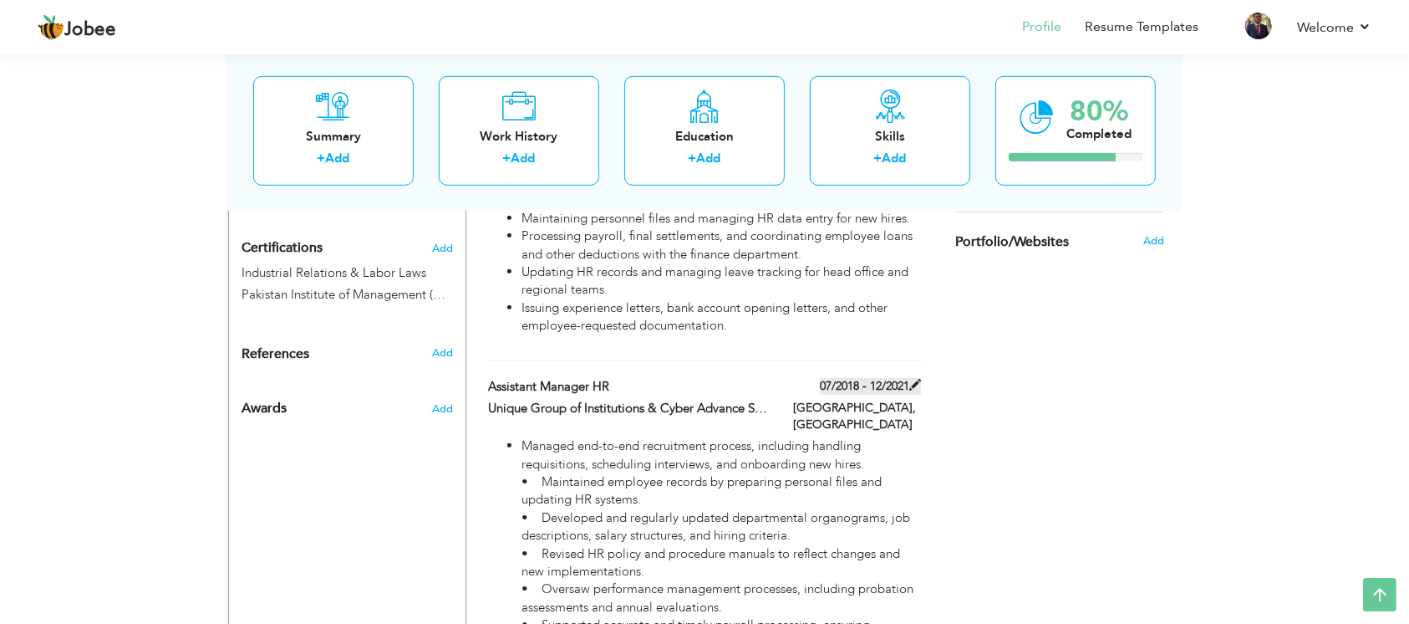
click at [914, 378] on label "07/2018 - 12/2021" at bounding box center [870, 386] width 101 height 17
type input "Assistant Manager HR"
type input "Unique Group of Institutions & Cyber Advance Solutions"
type input "07/2018"
type input "12/2021"
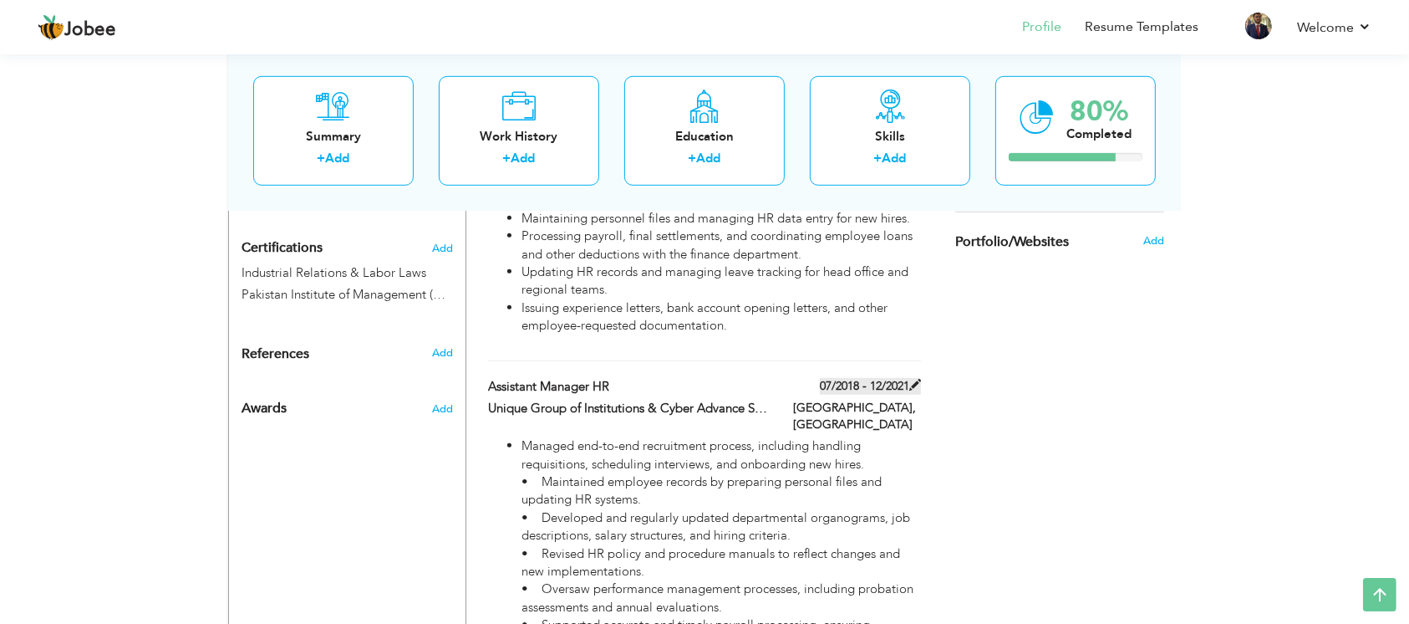
type input "[GEOGRAPHIC_DATA]"
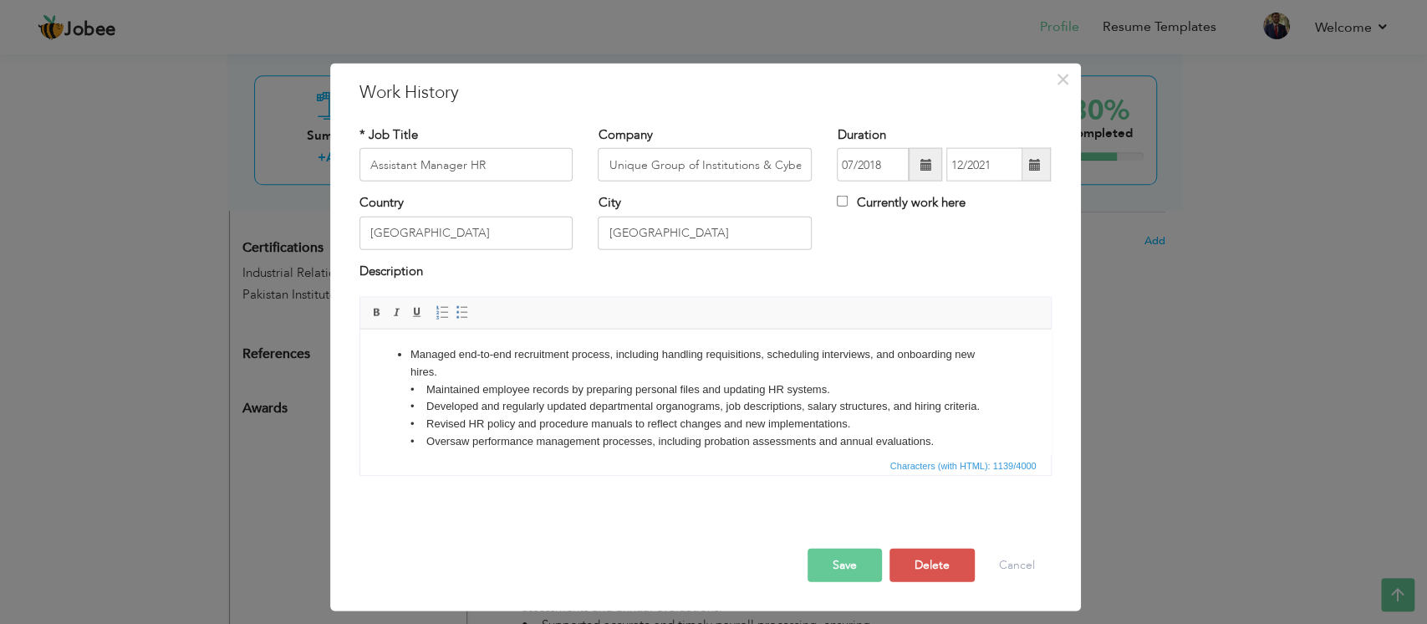
click at [592, 363] on li "Managed end-to-end recruitment process, including handling requisitions, schedu…" at bounding box center [705, 432] width 590 height 174
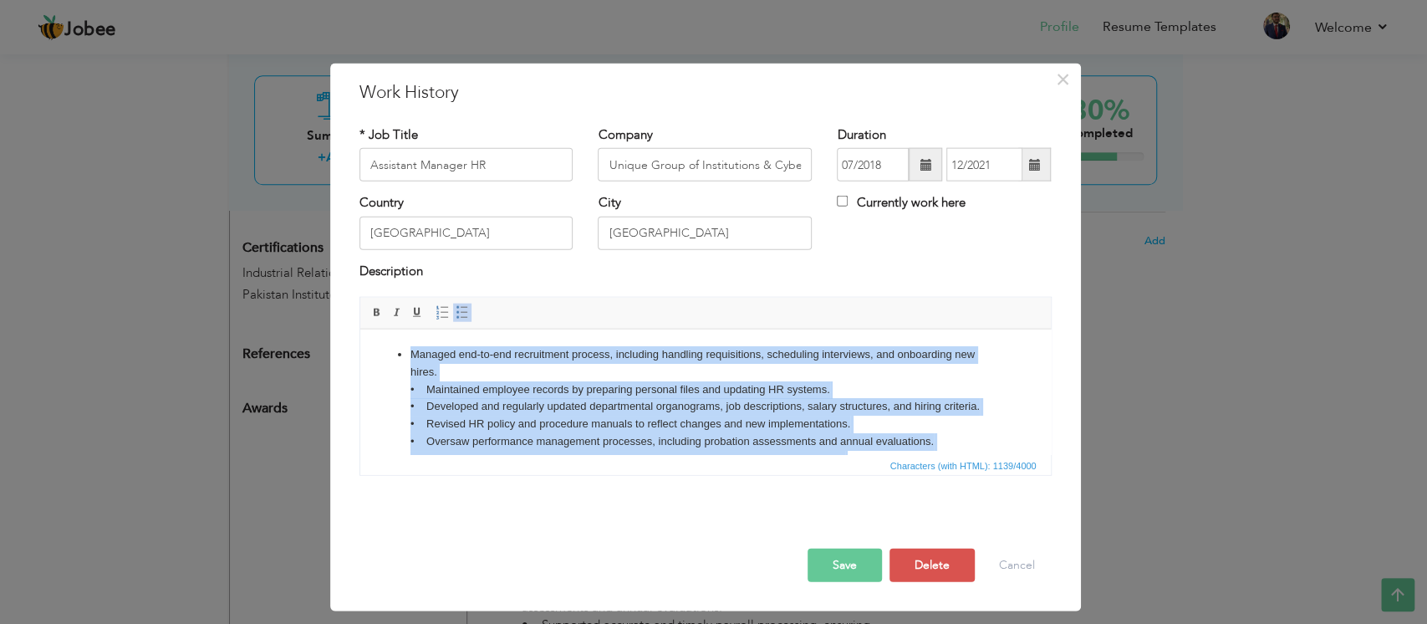
click at [470, 314] on span "Insert/Remove Numbered List Insert/Remove Bulleted List" at bounding box center [452, 313] width 40 height 20
click at [462, 311] on span at bounding box center [462, 312] width 13 height 13
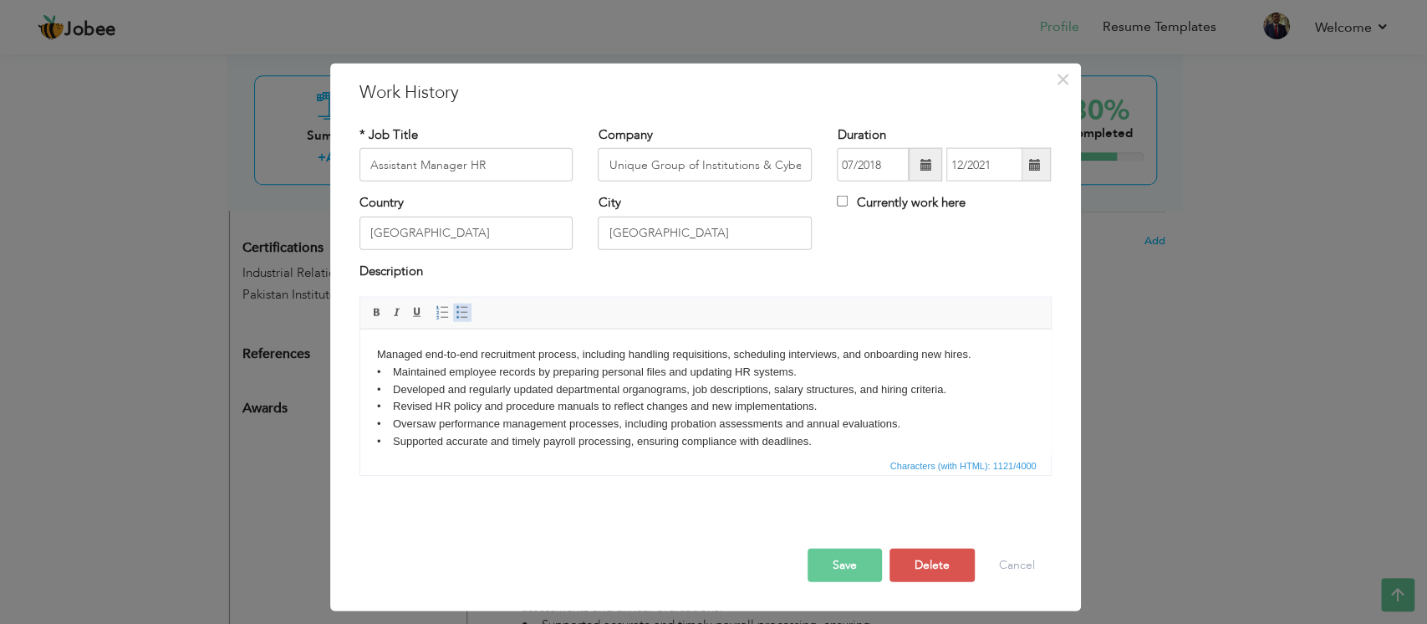
click at [462, 311] on span at bounding box center [462, 312] width 13 height 13
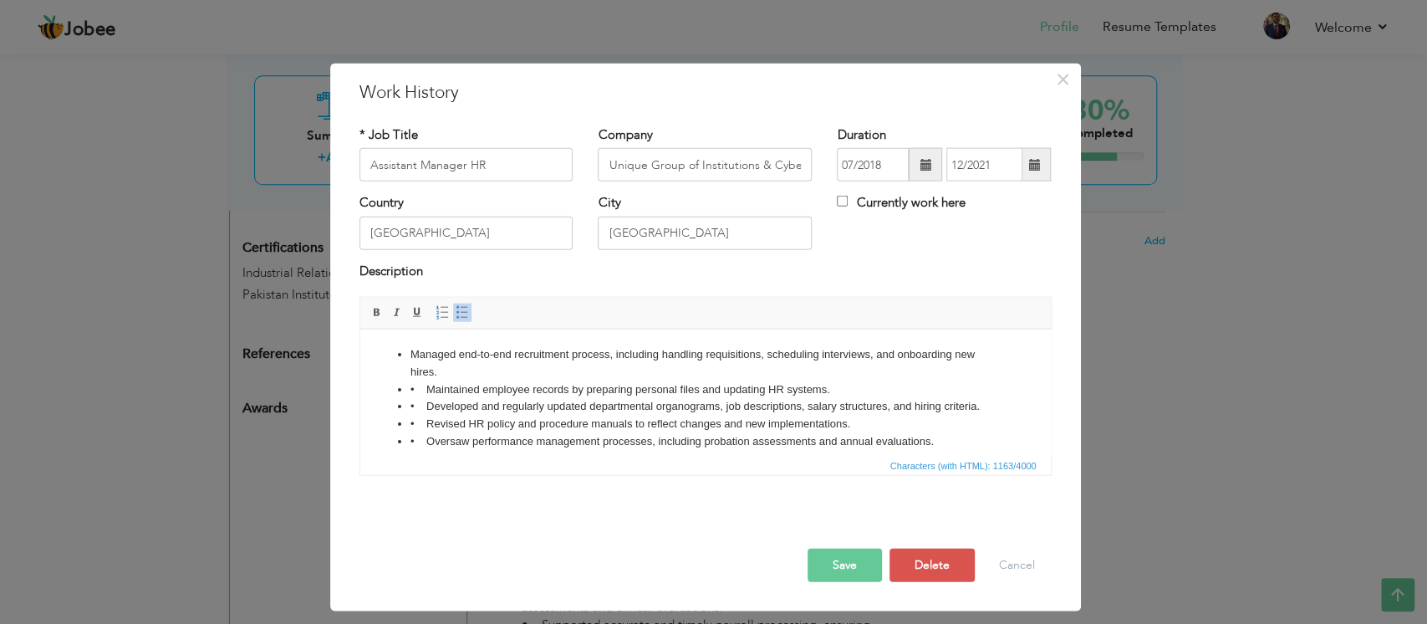
click at [848, 556] on button "Save" at bounding box center [844, 564] width 74 height 33
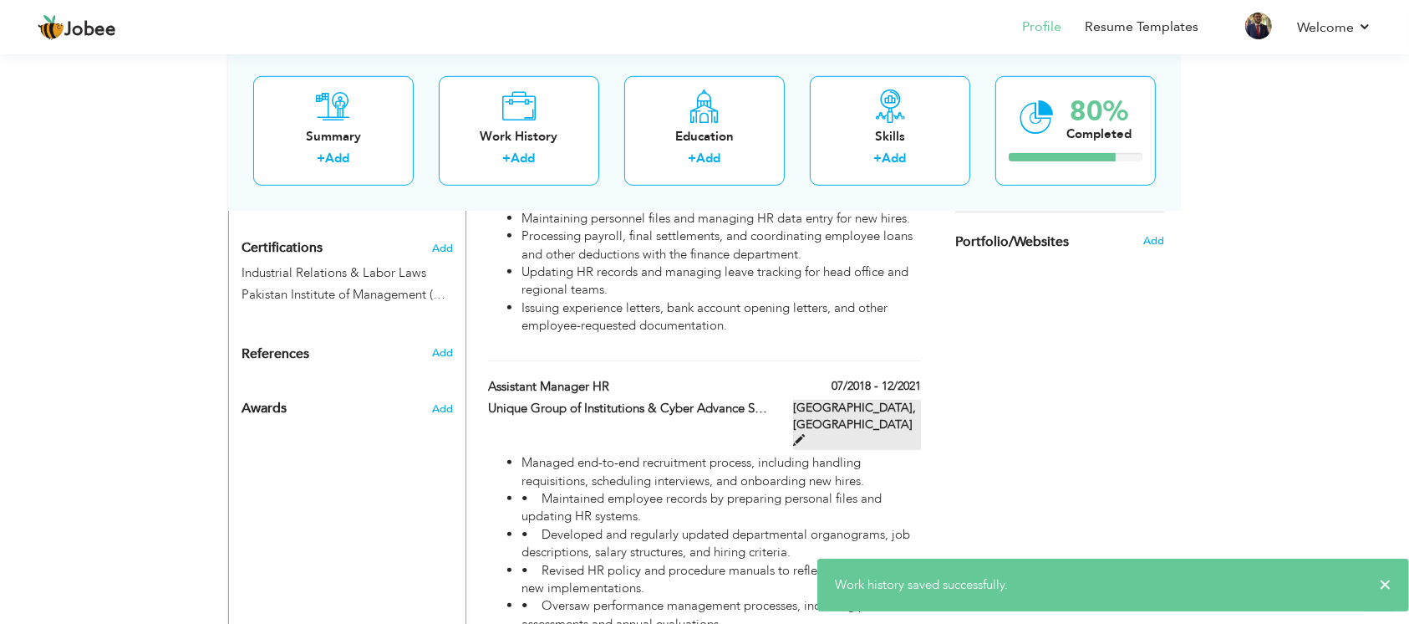
click at [805, 434] on span at bounding box center [799, 440] width 12 height 12
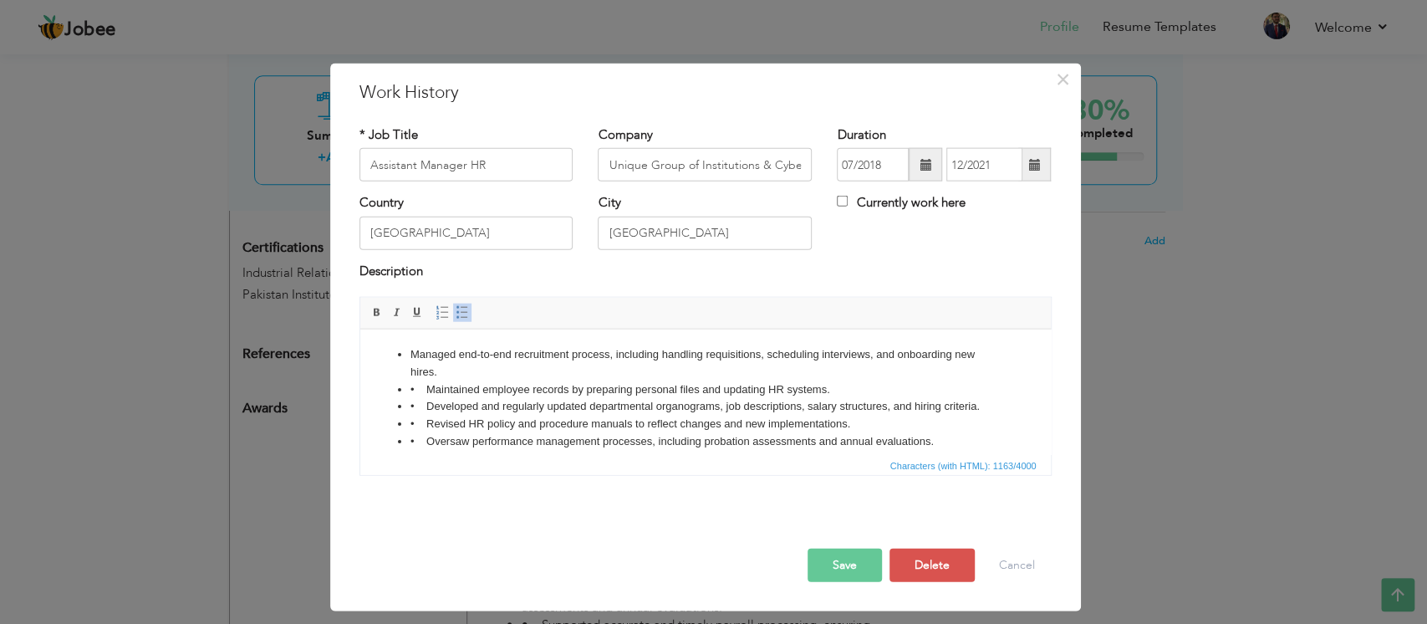
click at [430, 394] on li "• Maintained employee records by preparing personal files and updating HR syste…" at bounding box center [705, 389] width 590 height 18
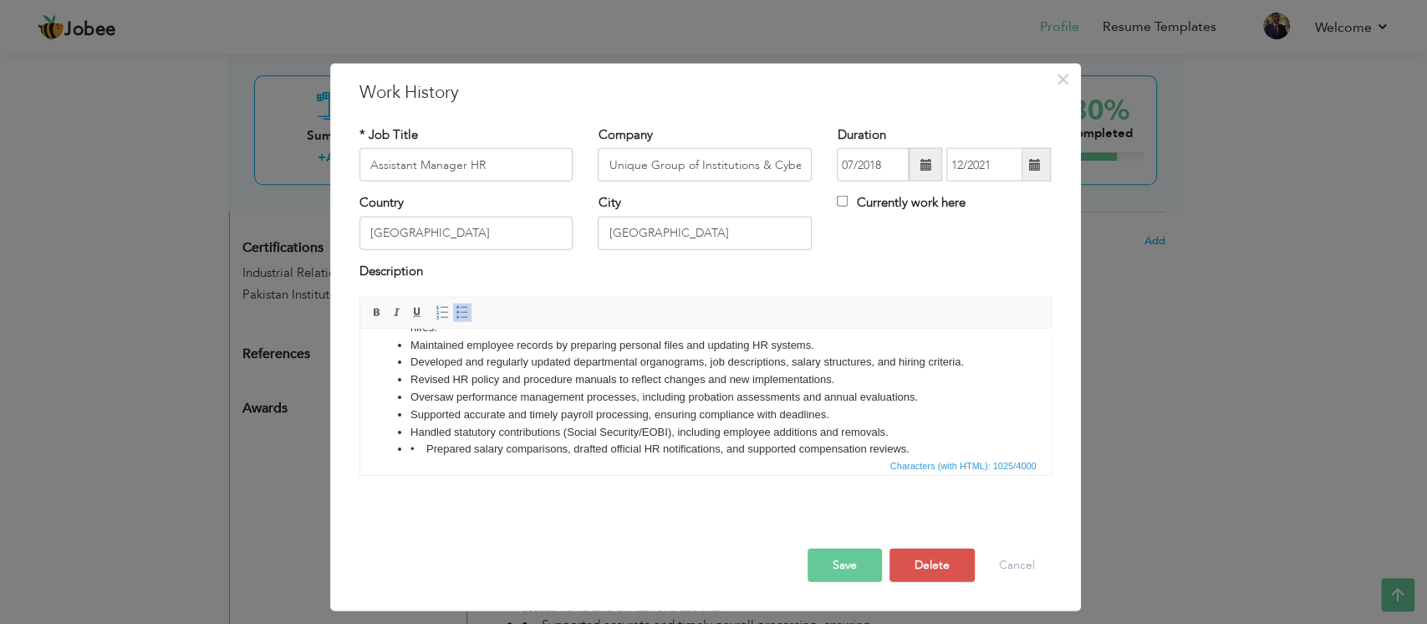
scroll to position [62, 0]
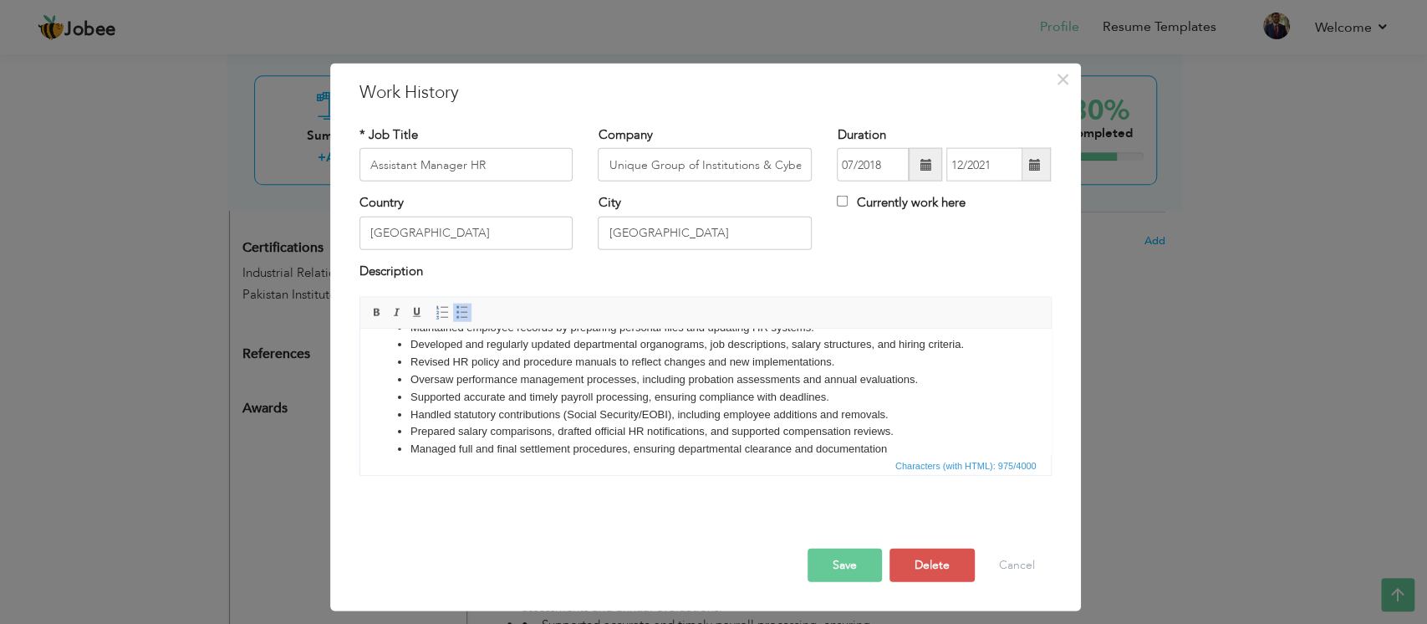
click at [853, 576] on button "Save" at bounding box center [844, 564] width 74 height 33
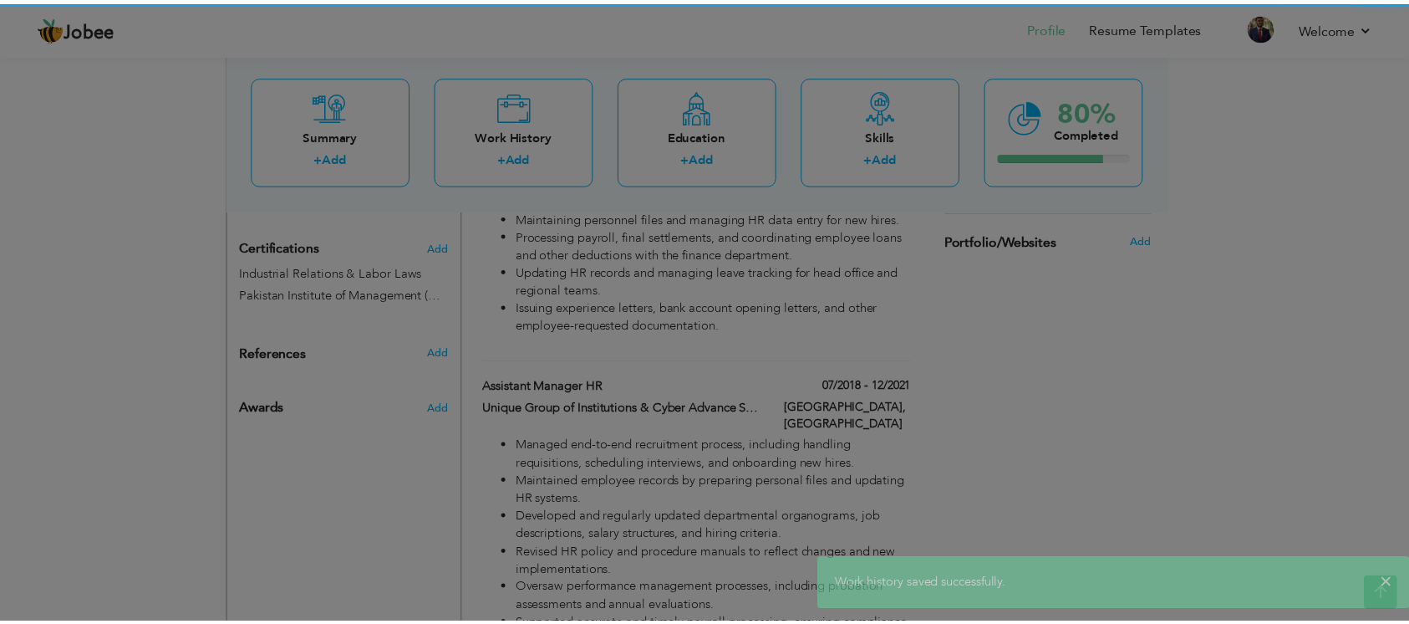
scroll to position [0, 0]
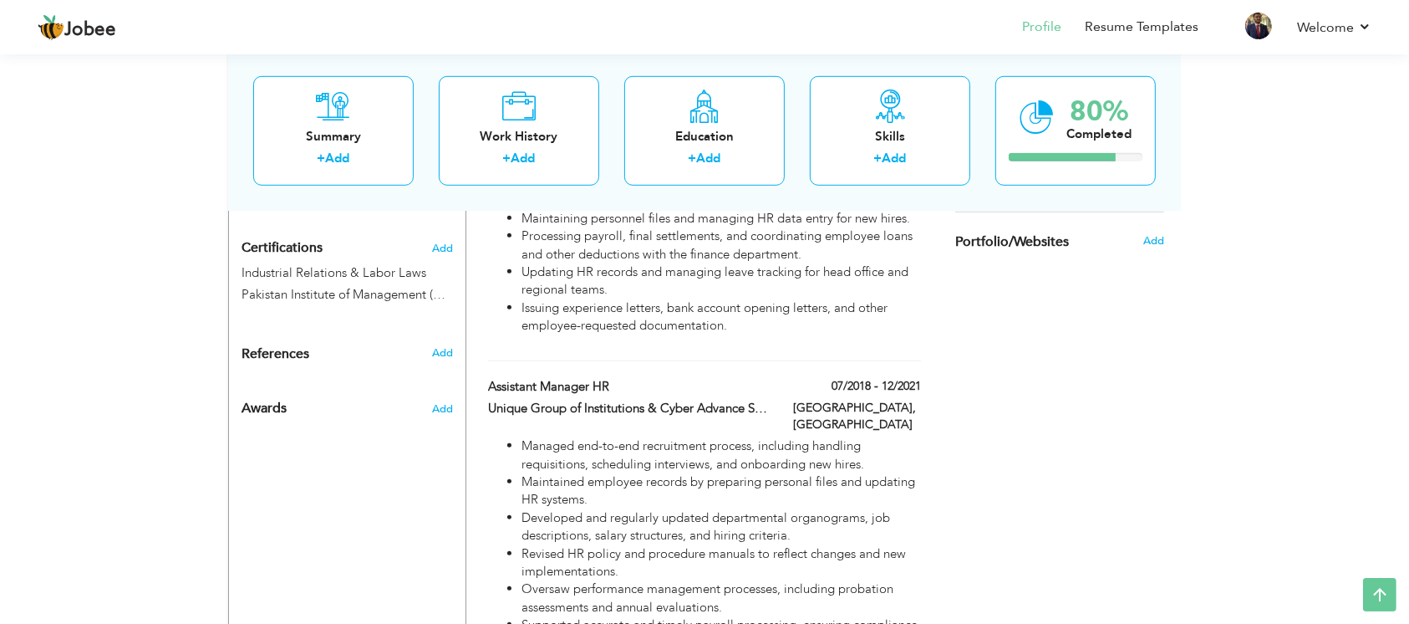
click at [1102, 390] on div "Choose a Template ‹" at bounding box center [1062, 95] width 238 height 1448
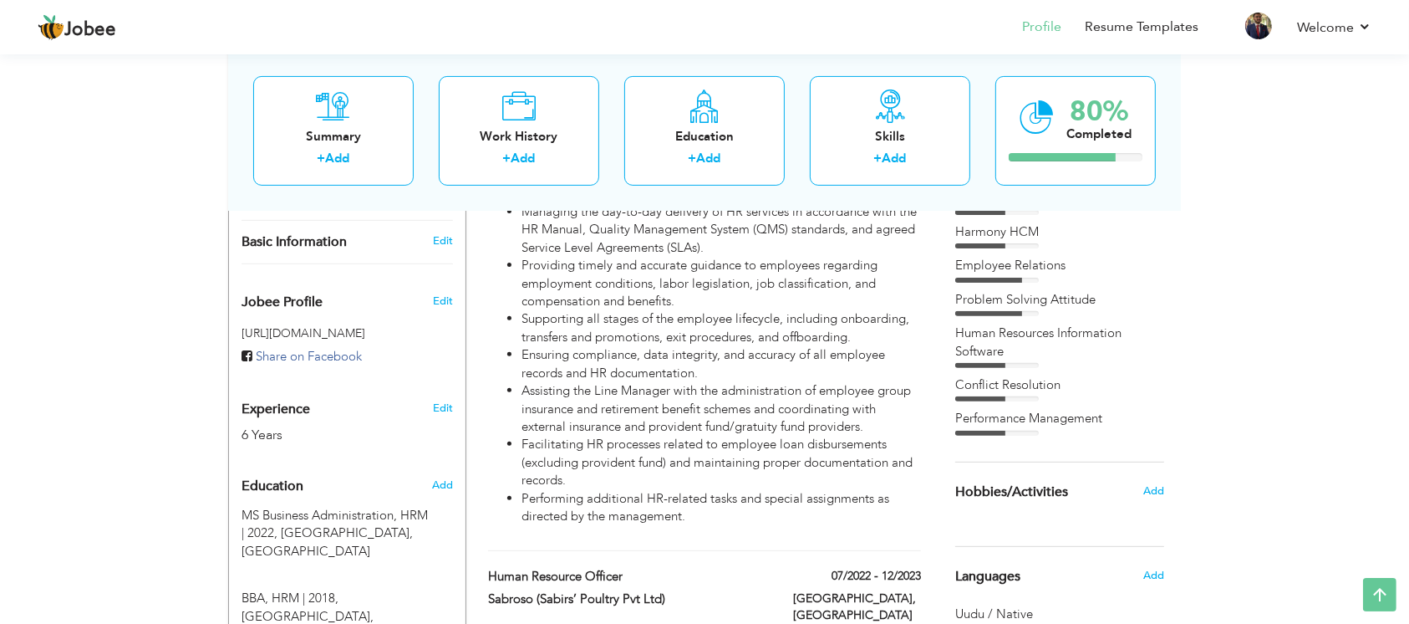
scroll to position [461, 0]
